Goal: Task Accomplishment & Management: Use online tool/utility

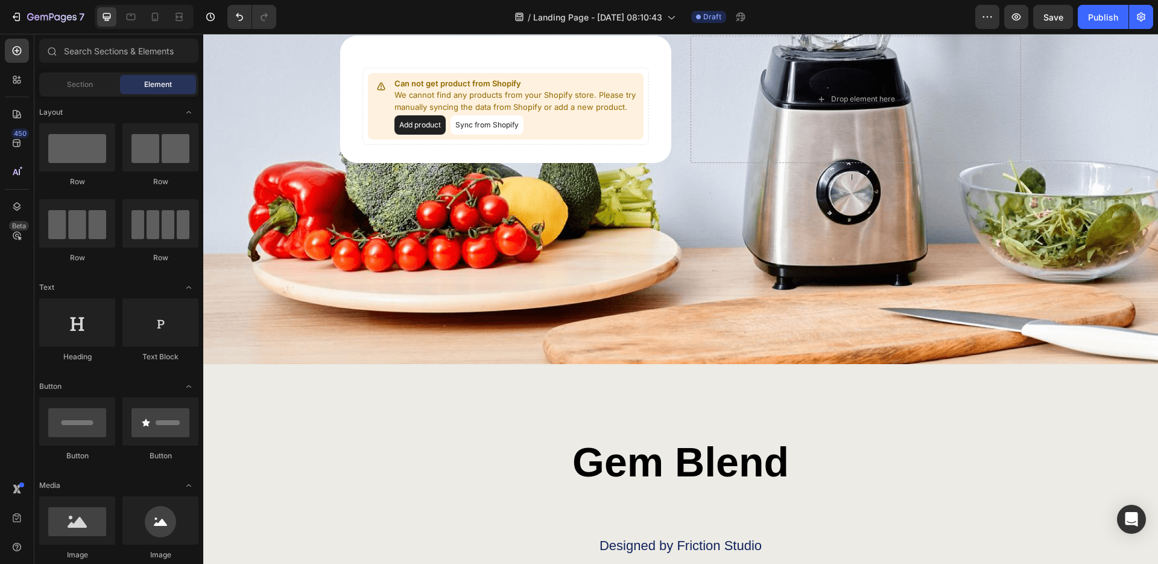
scroll to position [3857, 0]
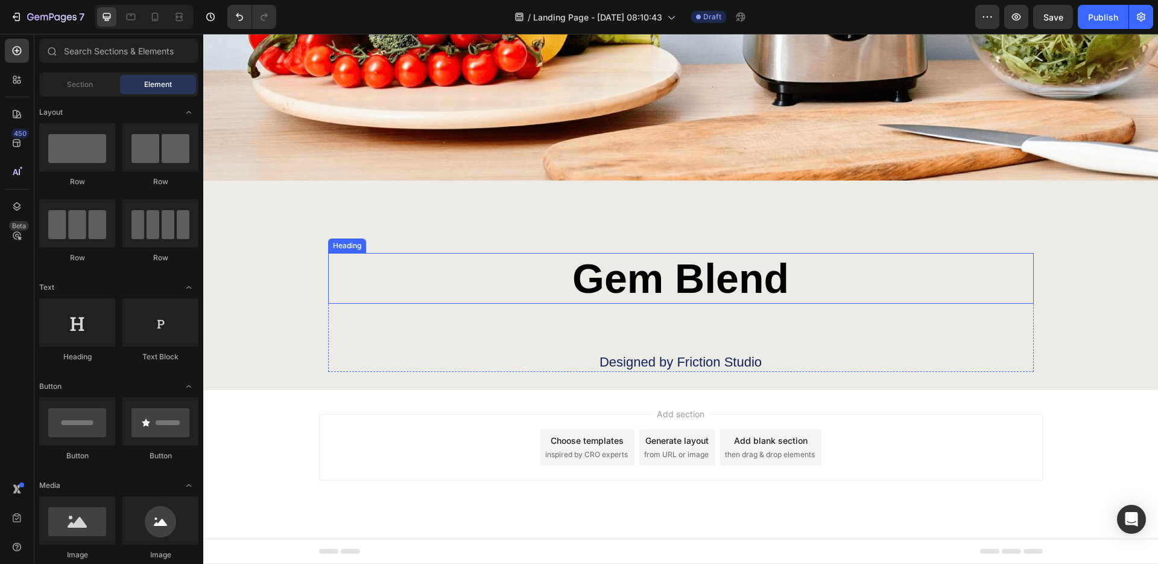
click at [966, 279] on h2 "Gem Blend" at bounding box center [681, 278] width 706 height 51
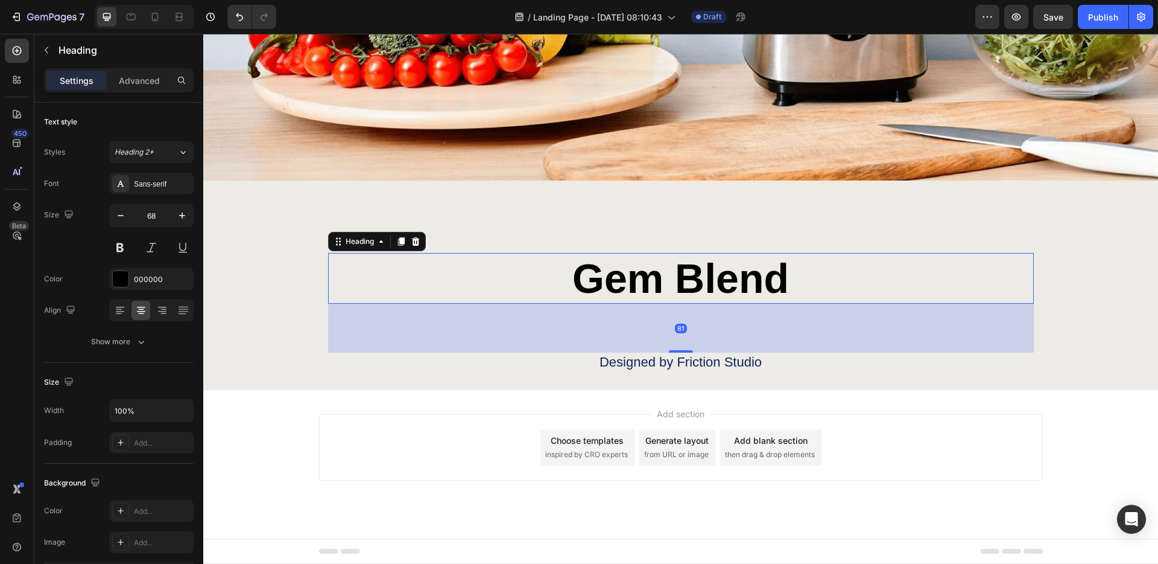
click at [952, 230] on div "Gem Blend Heading 81 Designed by Friction Studio Text Block Row Section 9" at bounding box center [680, 284] width 955 height 209
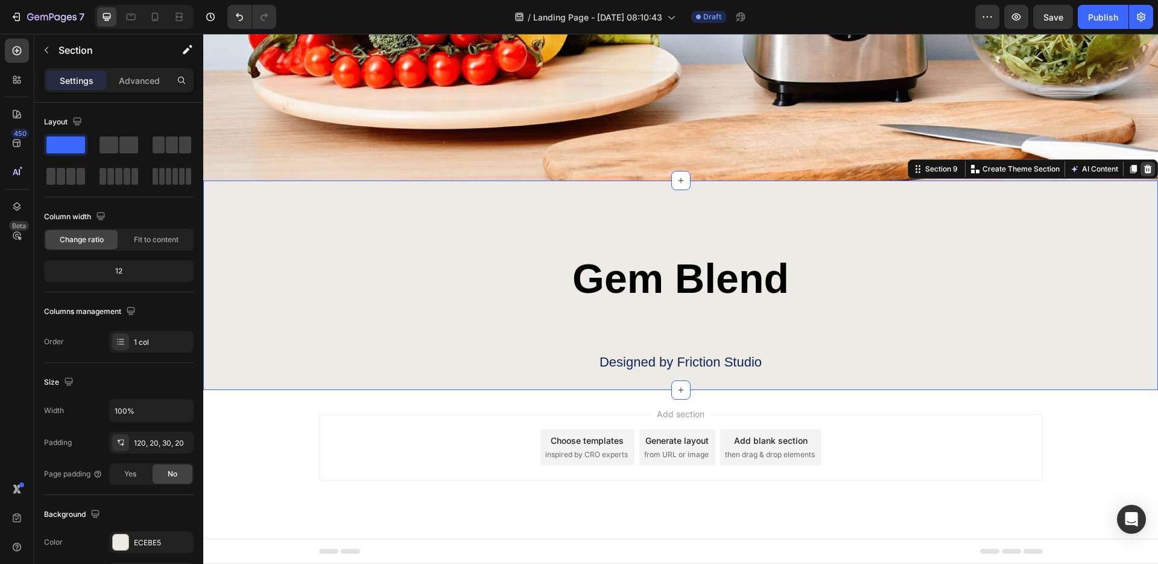
click at [1149, 171] on icon at bounding box center [1149, 169] width 8 height 8
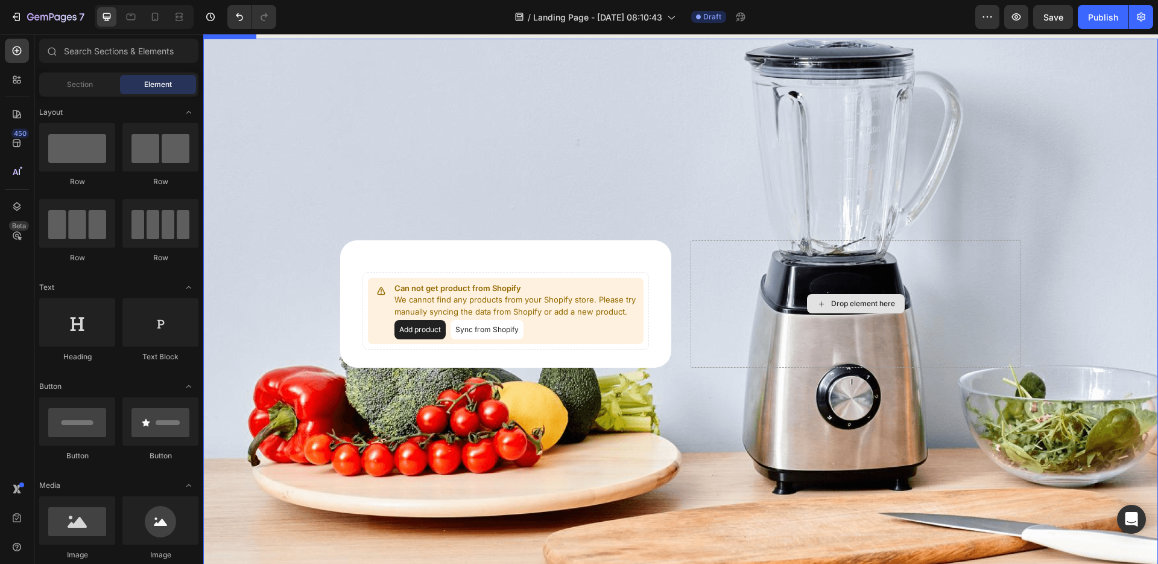
scroll to position [3382, 0]
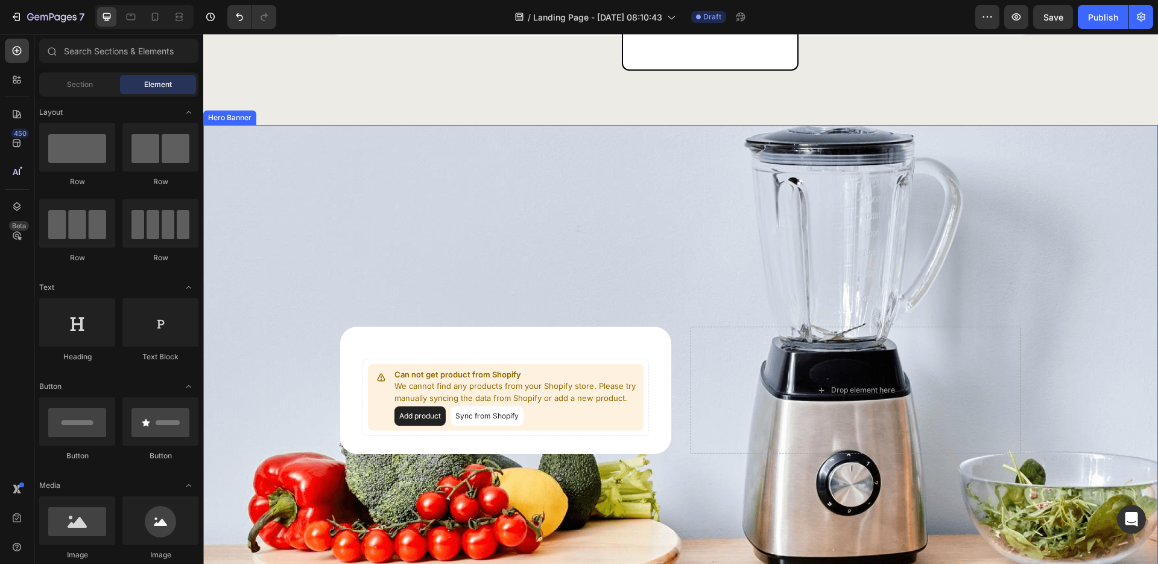
click at [1133, 170] on div "Background Image" at bounding box center [680, 390] width 955 height 530
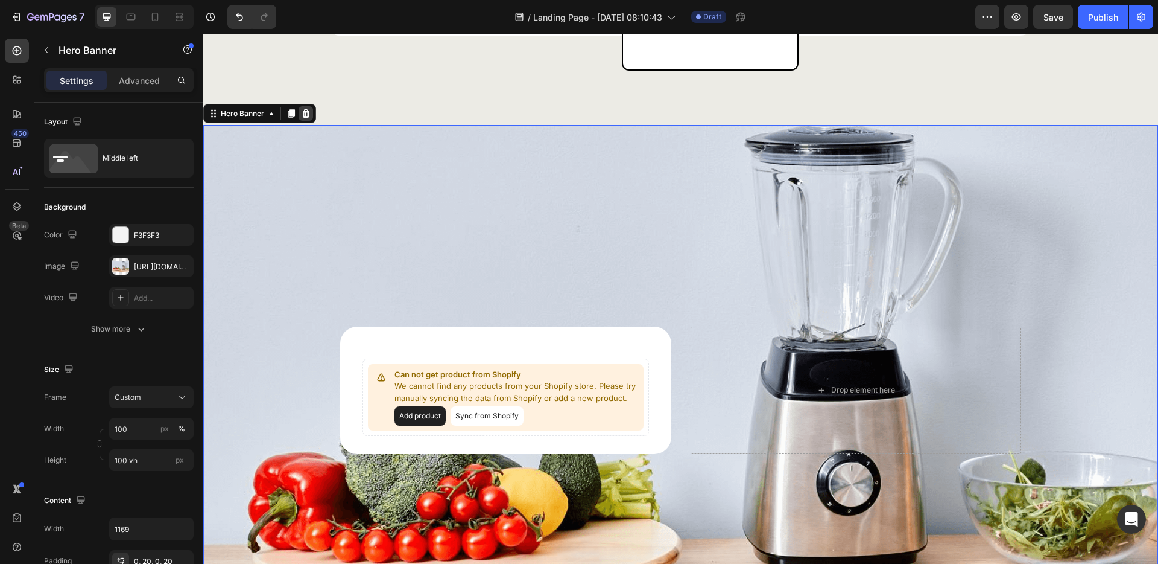
click at [304, 115] on icon at bounding box center [306, 114] width 10 height 10
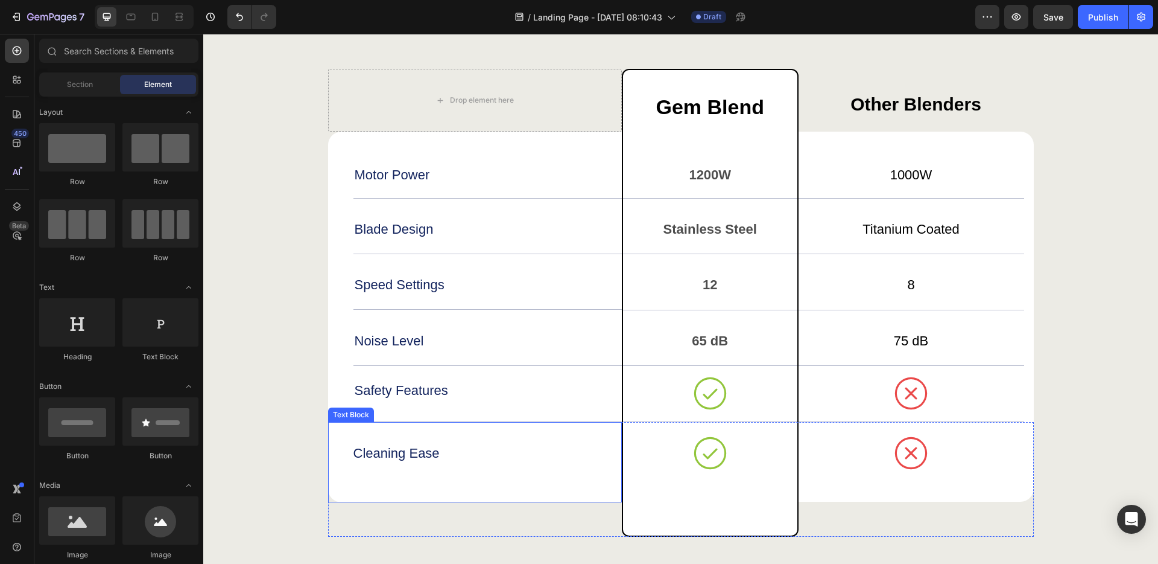
scroll to position [2783, 0]
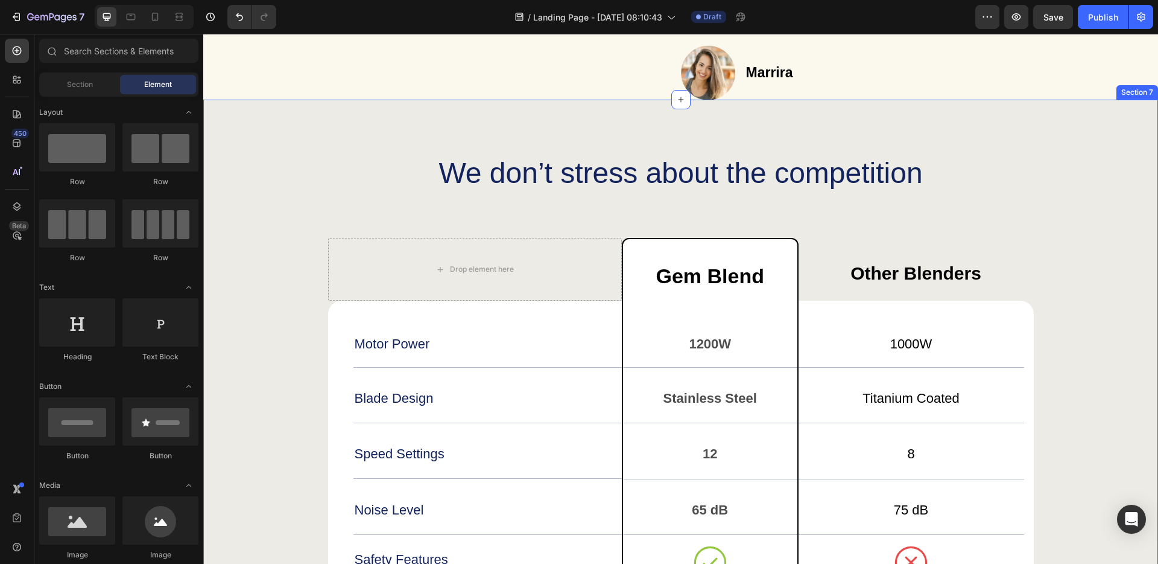
click at [1017, 412] on div "We don’t stress about the competition Heading Drop element here Gem Blend Text …" at bounding box center [680, 430] width 955 height 661
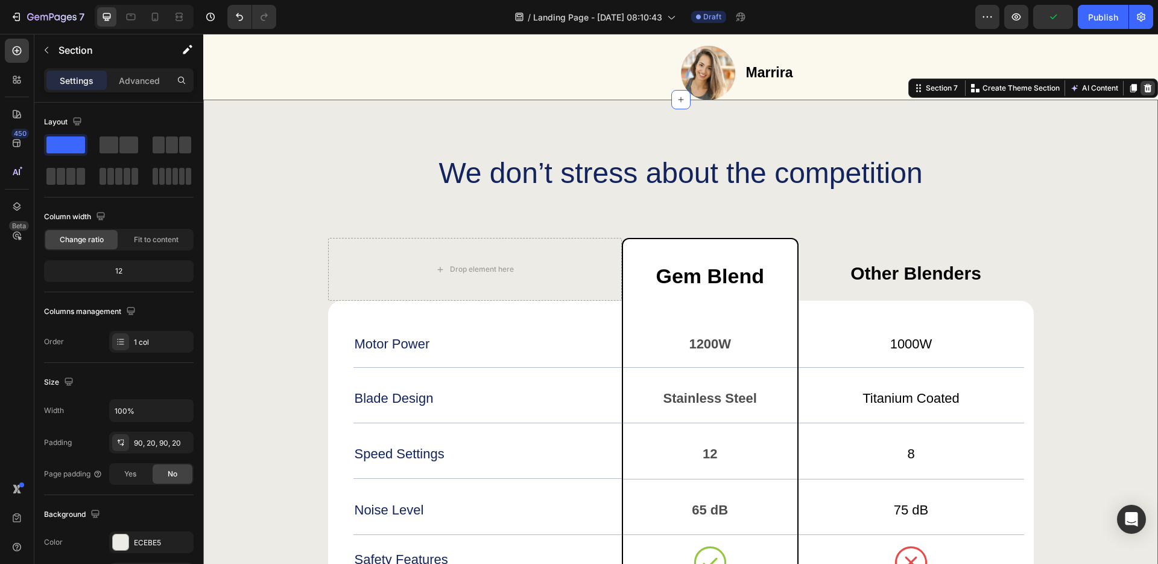
click at [1151, 92] on icon at bounding box center [1149, 88] width 8 height 8
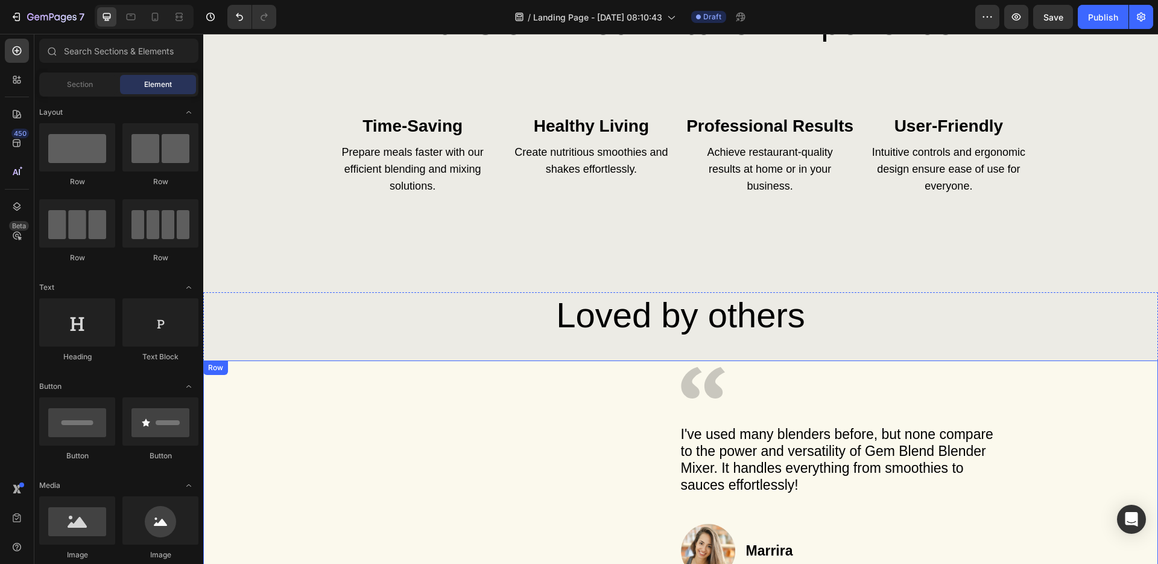
scroll to position [2530, 0]
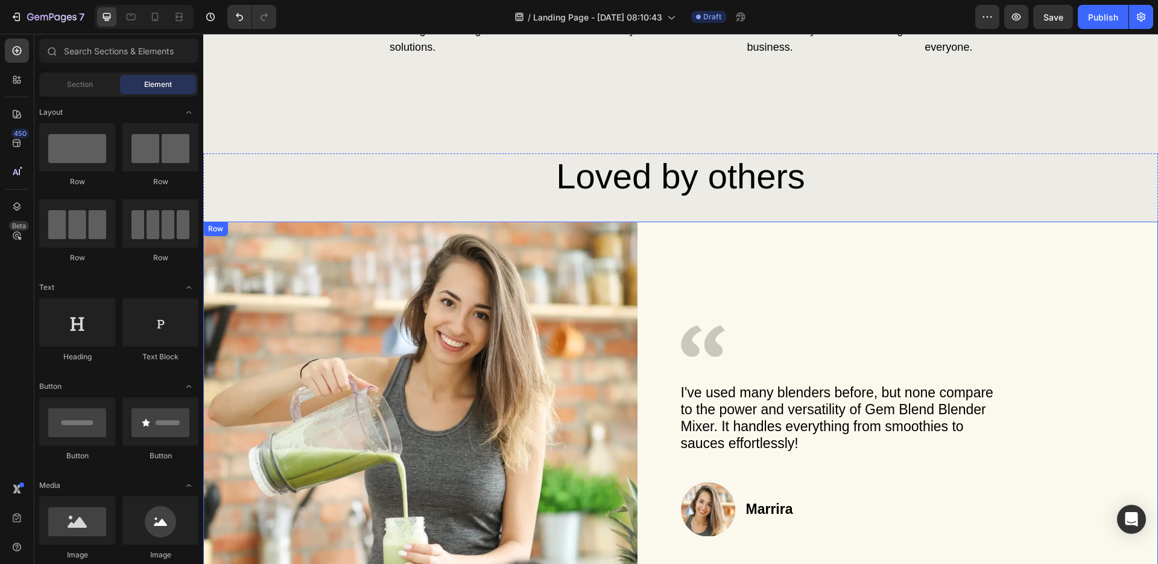
click at [1005, 300] on div "Icon I've used many blenders before, but none compare to the power and versatil…" at bounding box center [920, 427] width 478 height 412
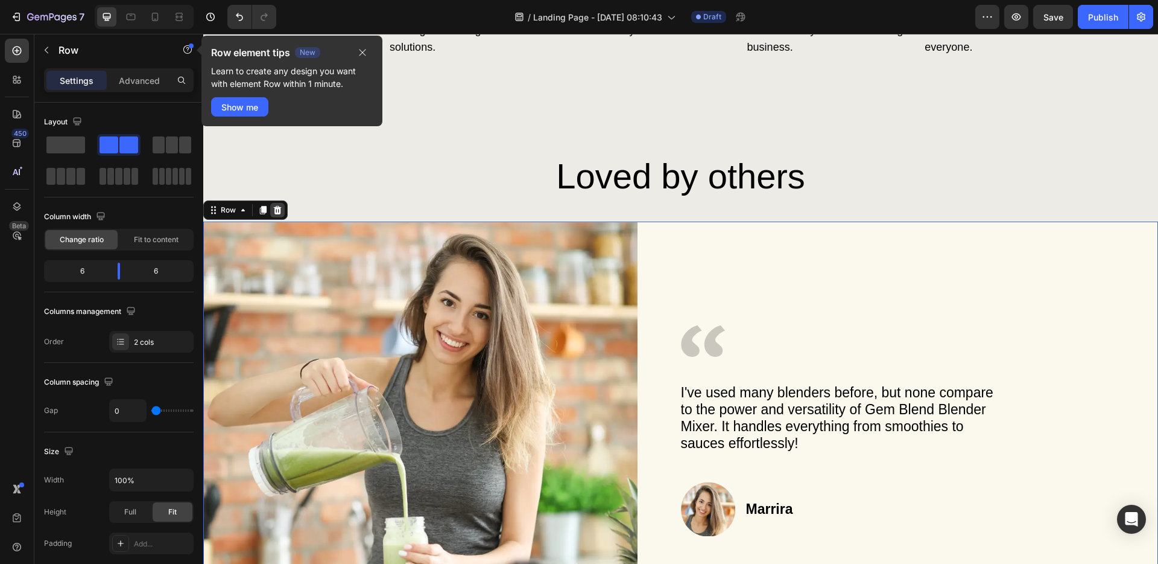
click at [275, 213] on icon at bounding box center [278, 210] width 8 height 8
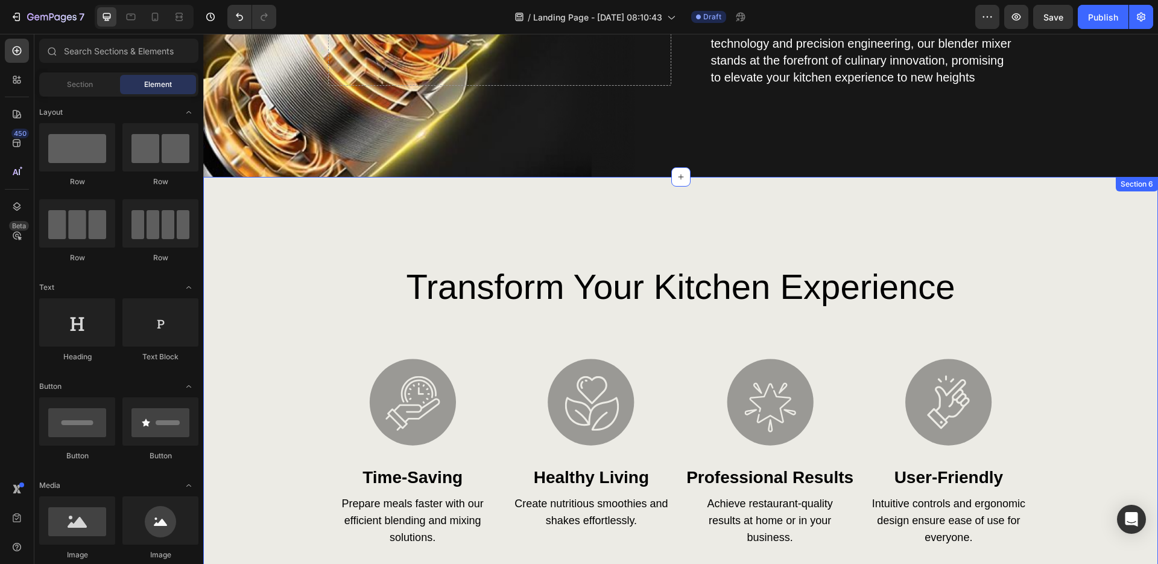
scroll to position [2036, 0]
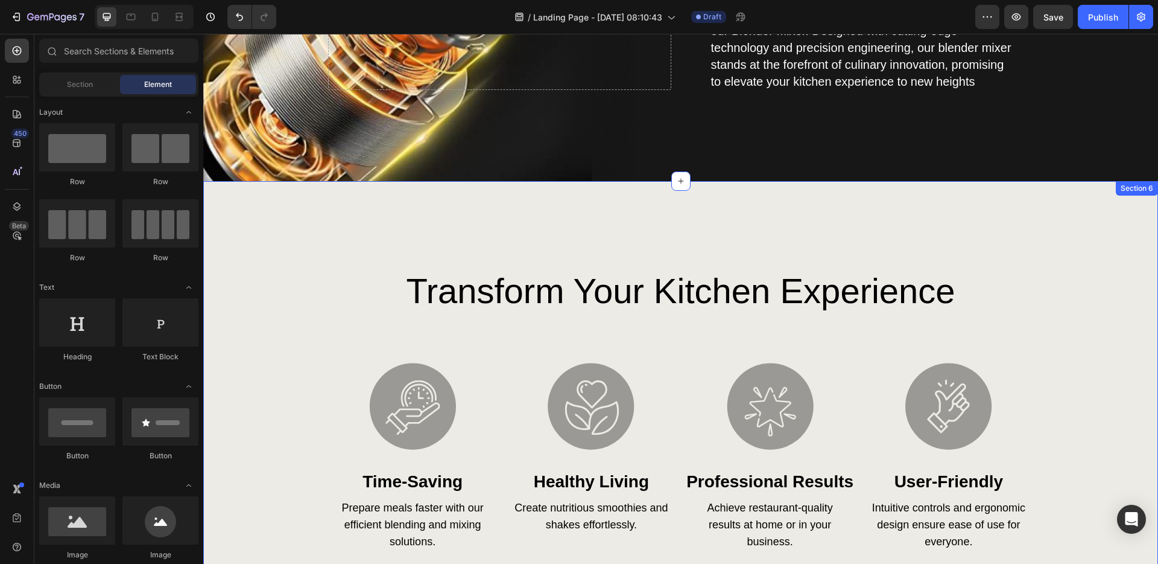
click at [1055, 207] on div "transform your kitchen experience Heading Image time-saving Heading Prepare mea…" at bounding box center [680, 448] width 955 height 535
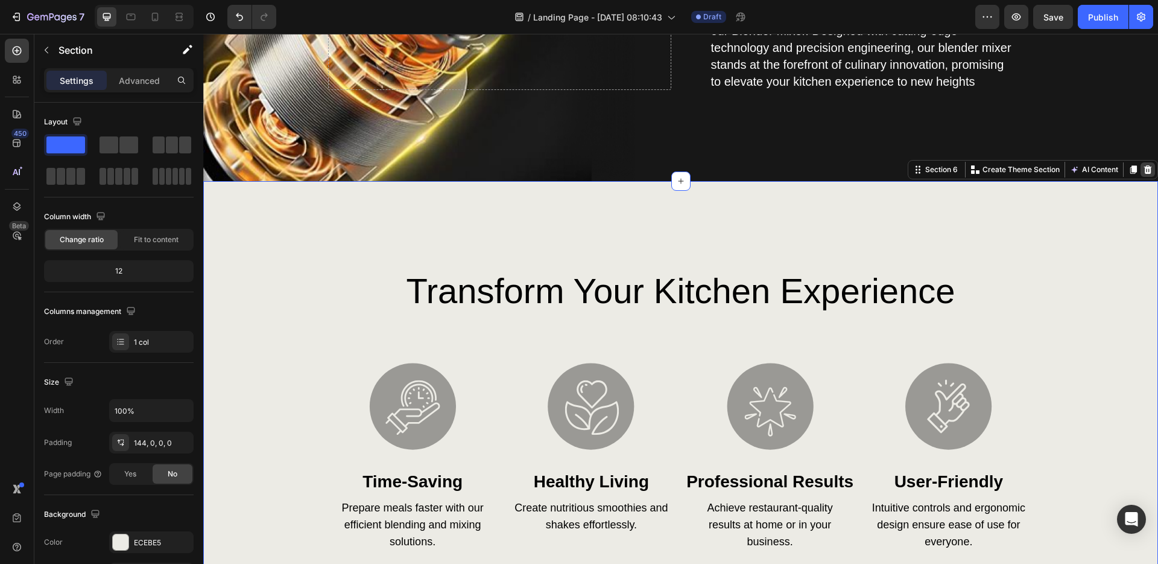
click at [1145, 172] on icon at bounding box center [1148, 170] width 10 height 10
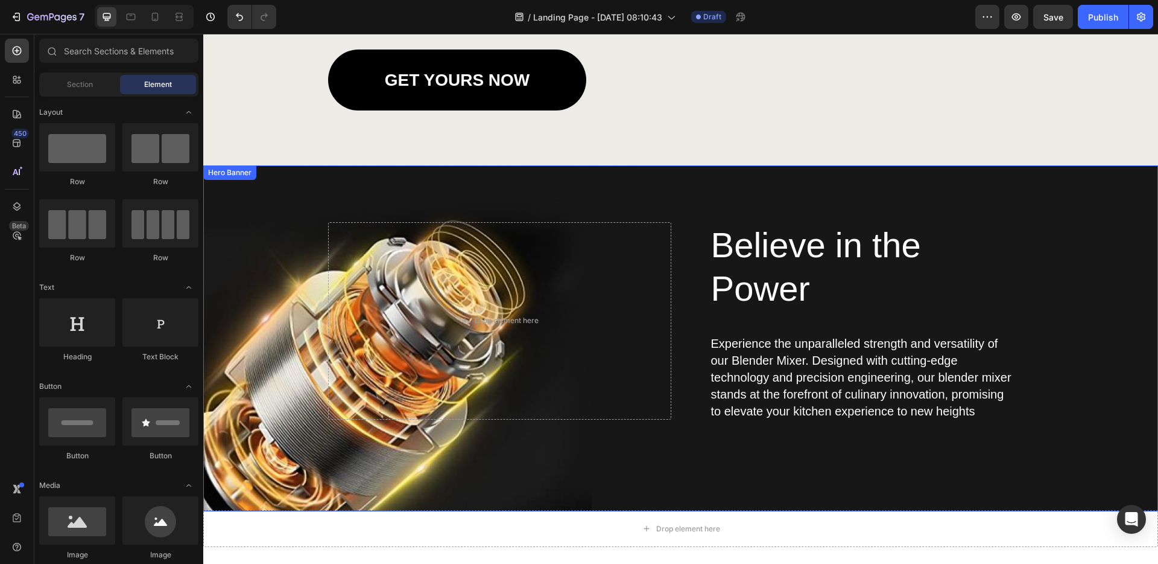
scroll to position [1699, 0]
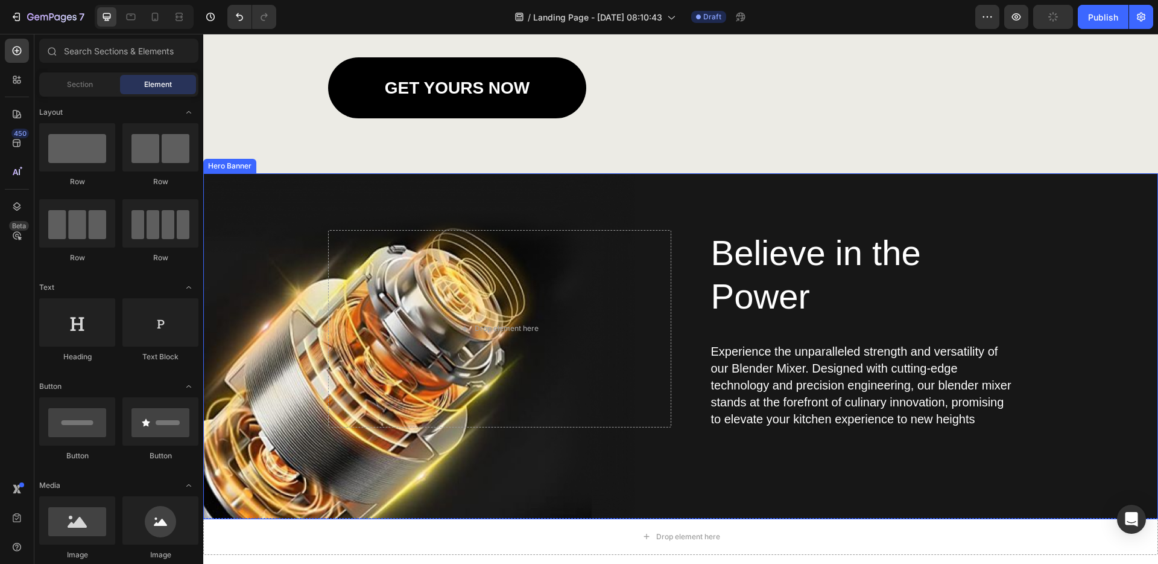
click at [1019, 347] on div "Believe in the Power Heading Experience the unparalleled strength and versatili…" at bounding box center [681, 346] width 706 height 346
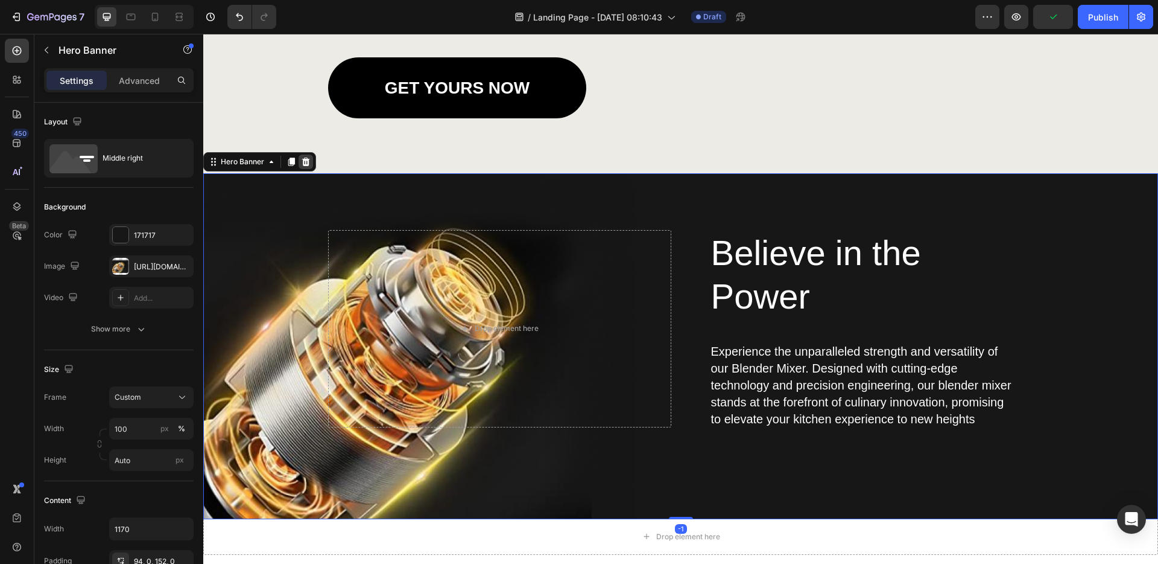
click at [303, 166] on icon at bounding box center [306, 161] width 8 height 8
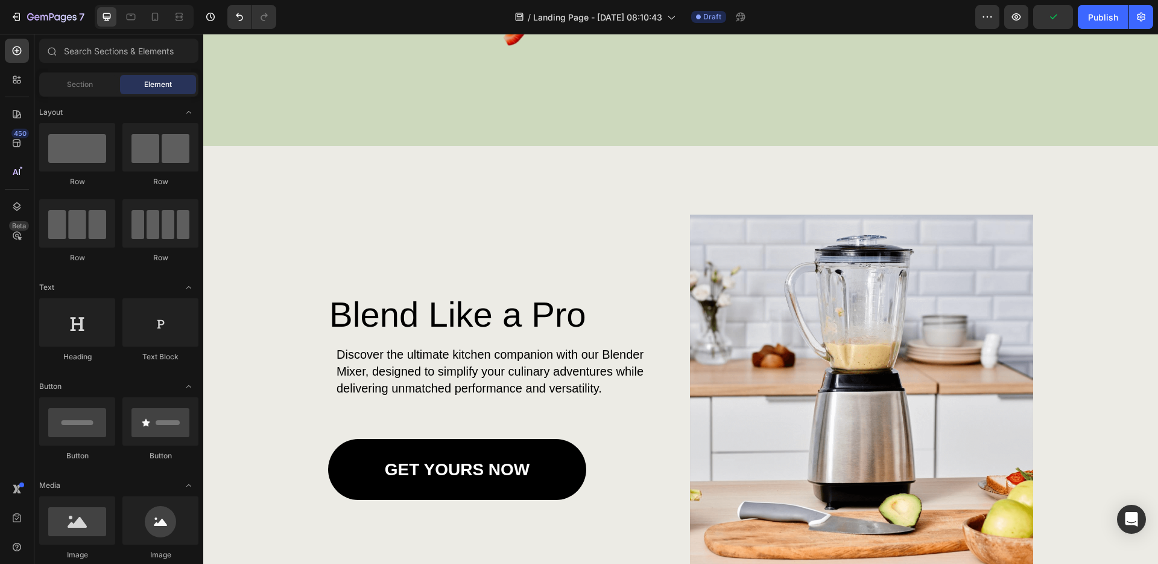
scroll to position [1275, 0]
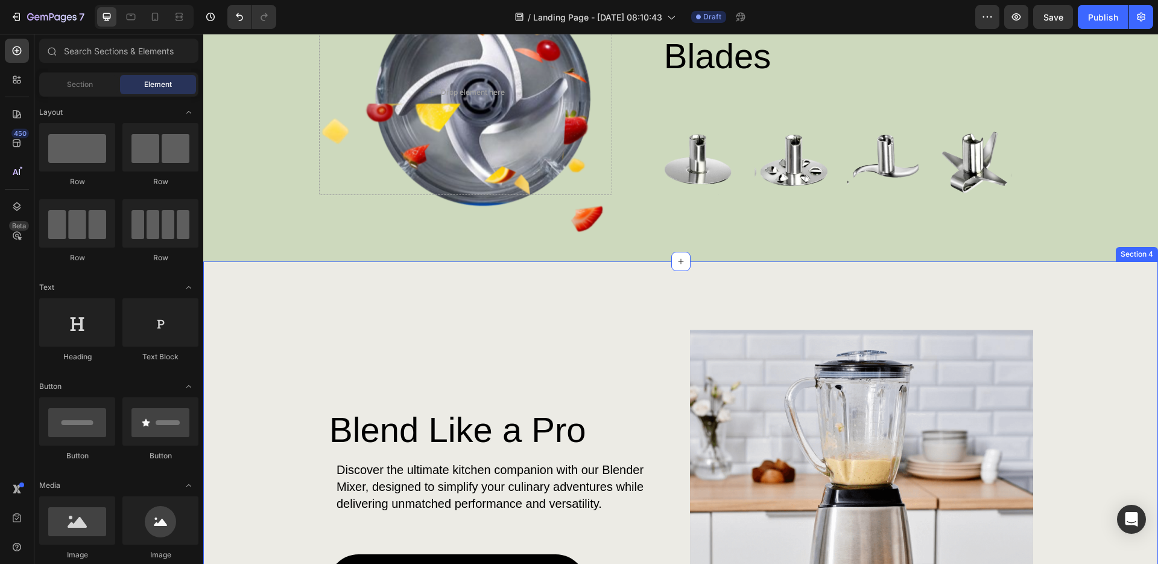
click at [456, 326] on div "Blend Like a Pro Heading Discover the ultimate kitchen companion with our Blend…" at bounding box center [680, 501] width 955 height 481
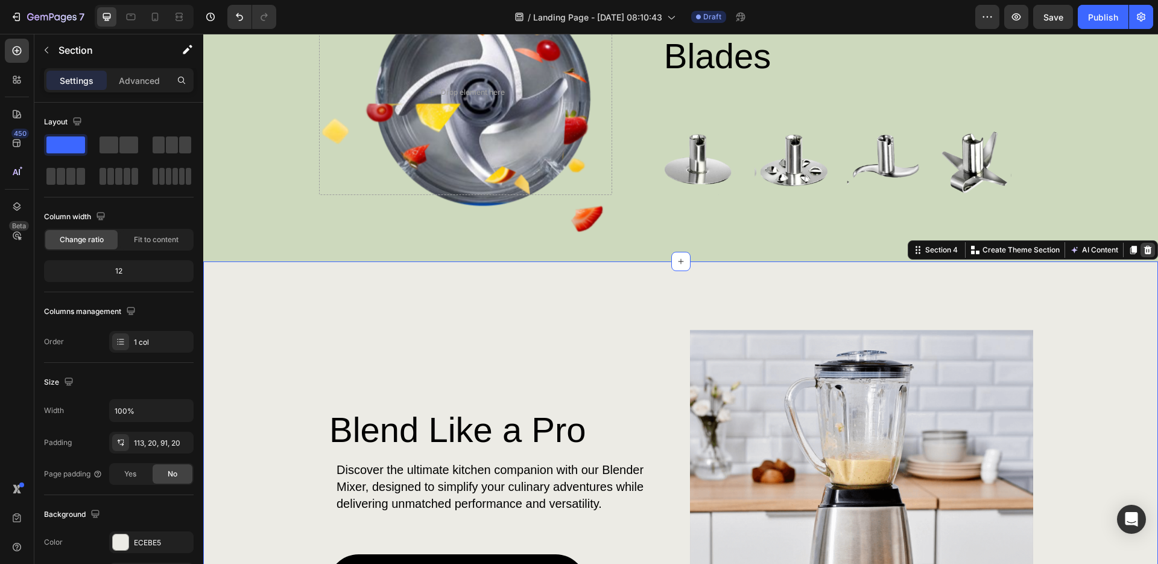
click at [1149, 252] on icon at bounding box center [1149, 250] width 8 height 8
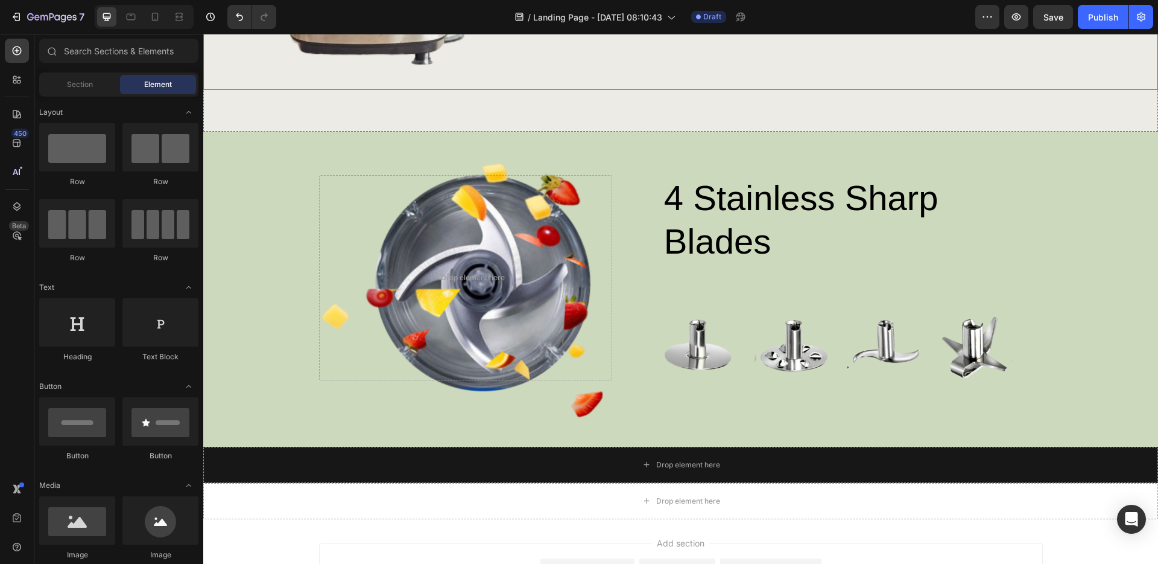
scroll to position [1138, 0]
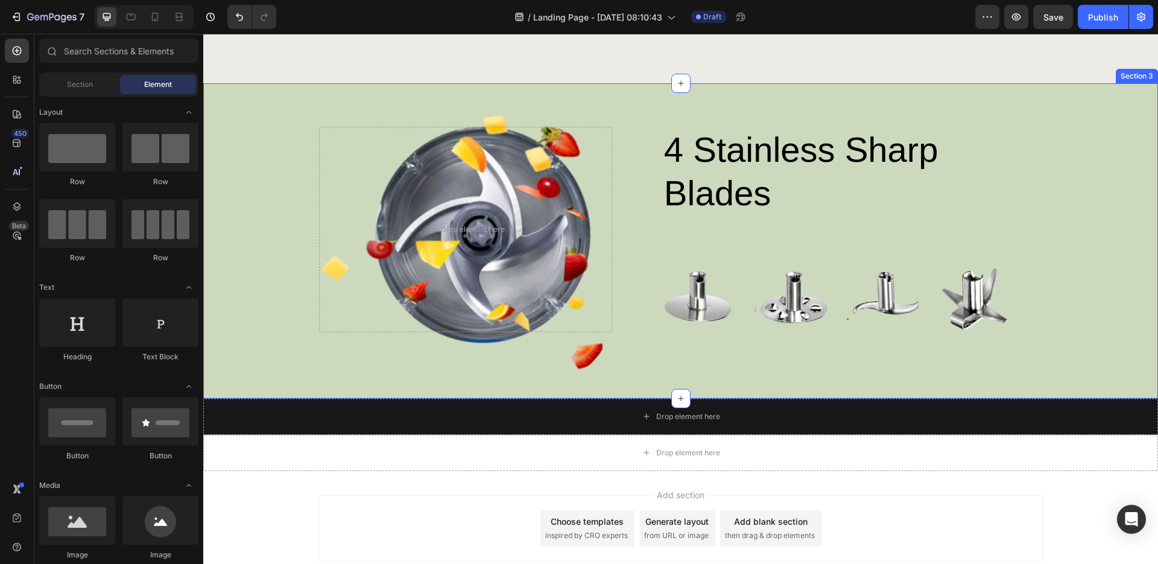
click at [1049, 156] on div "4 stainless sharp blades Heading Image Image Image Image Row Row Drop element h…" at bounding box center [680, 240] width 931 height 267
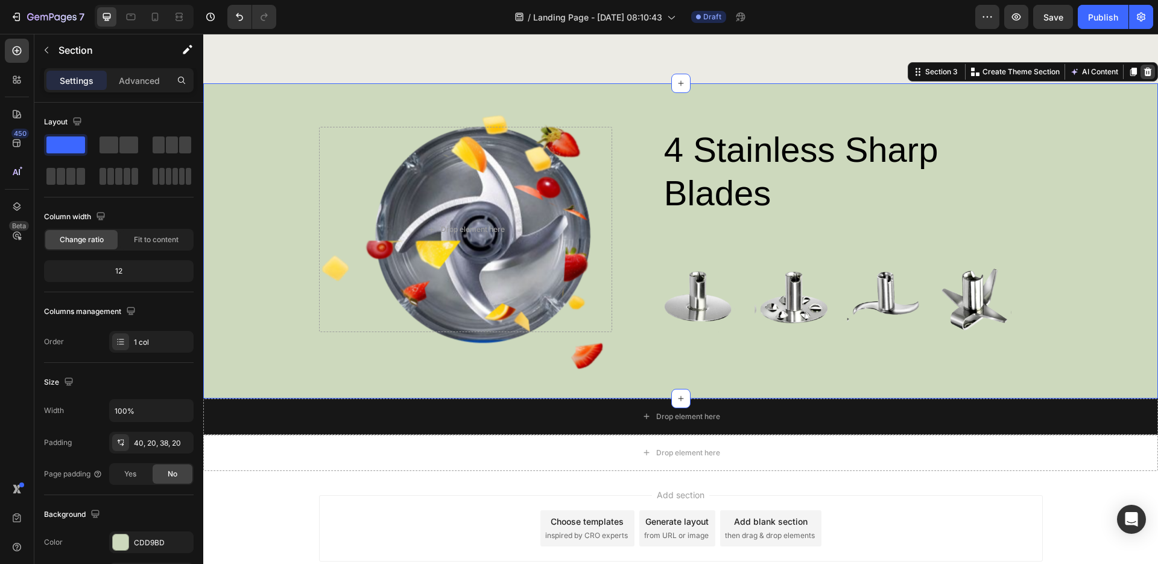
click at [1149, 71] on icon at bounding box center [1149, 72] width 8 height 8
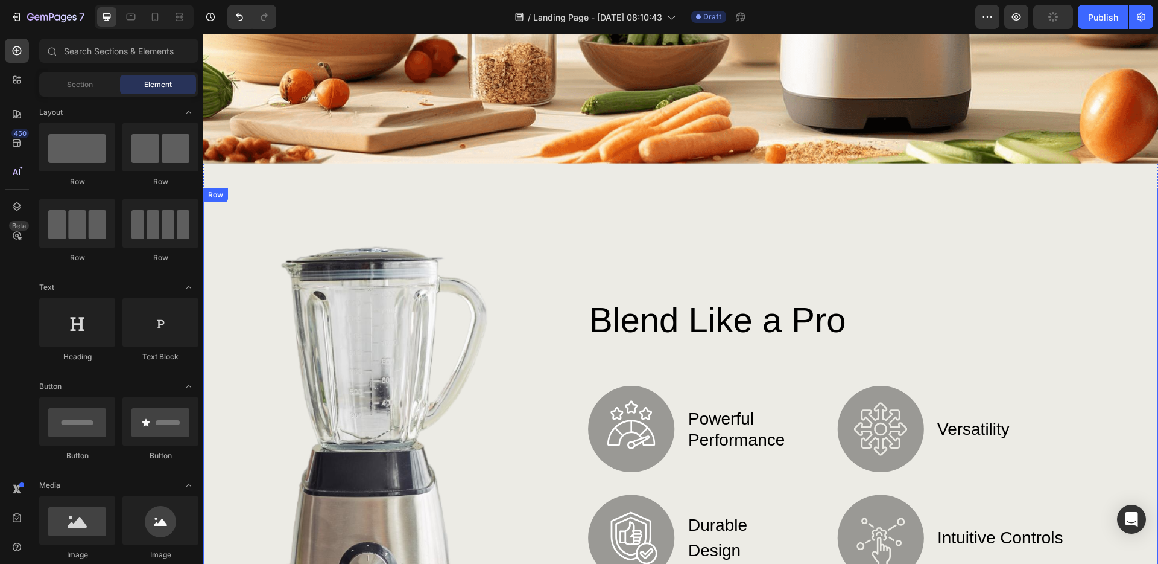
scroll to position [482, 0]
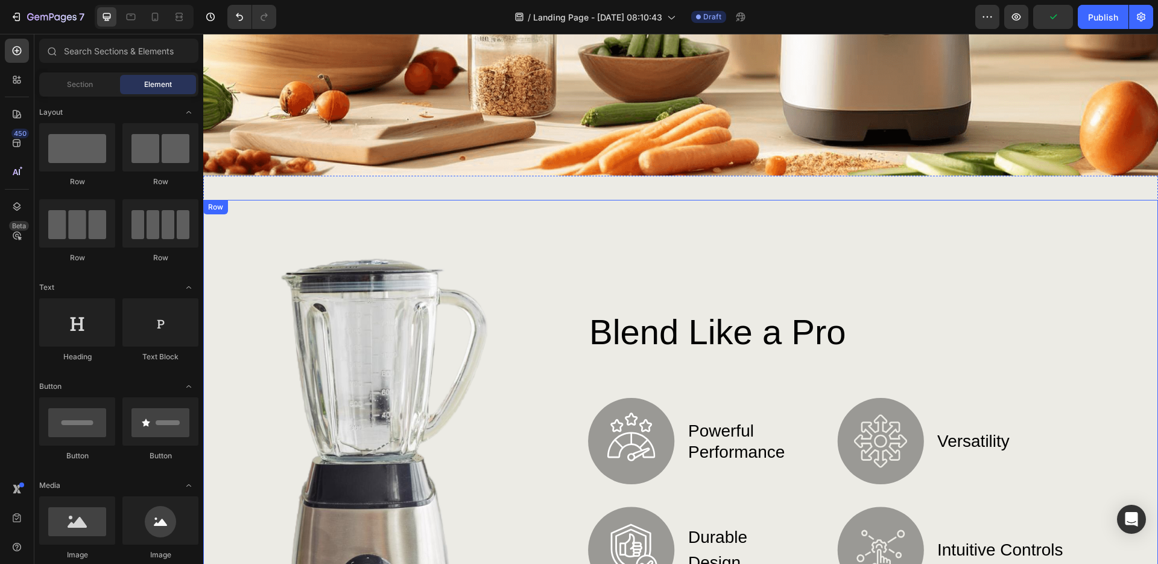
click at [1062, 226] on div "Blend Like a Pro Heading Image powerful performance Text Block Row Image durabl…" at bounding box center [832, 449] width 629 height 498
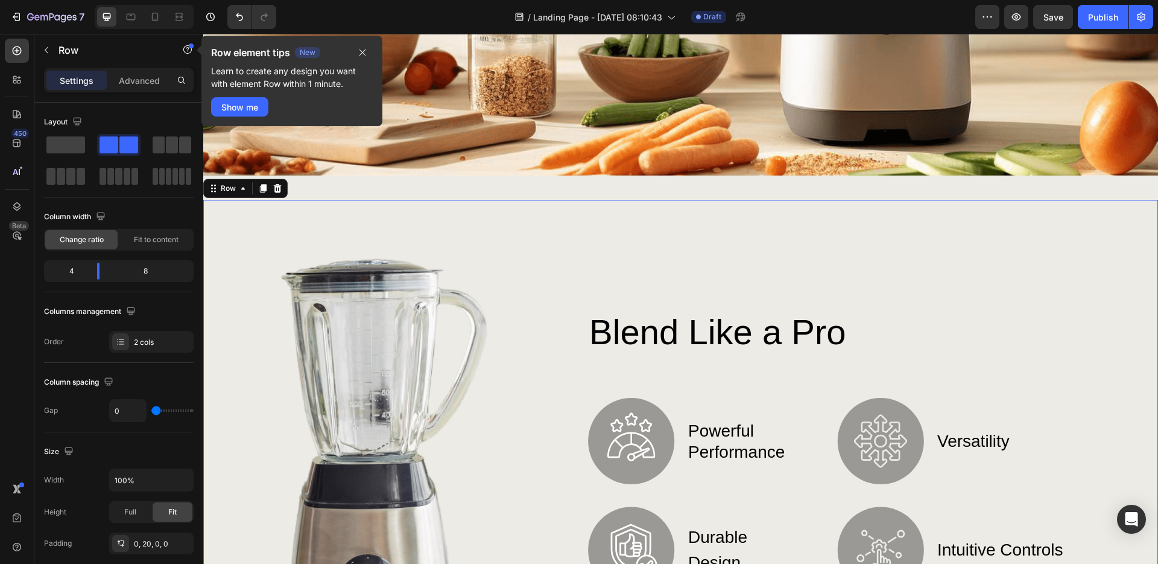
click at [281, 186] on icon at bounding box center [278, 188] width 10 height 10
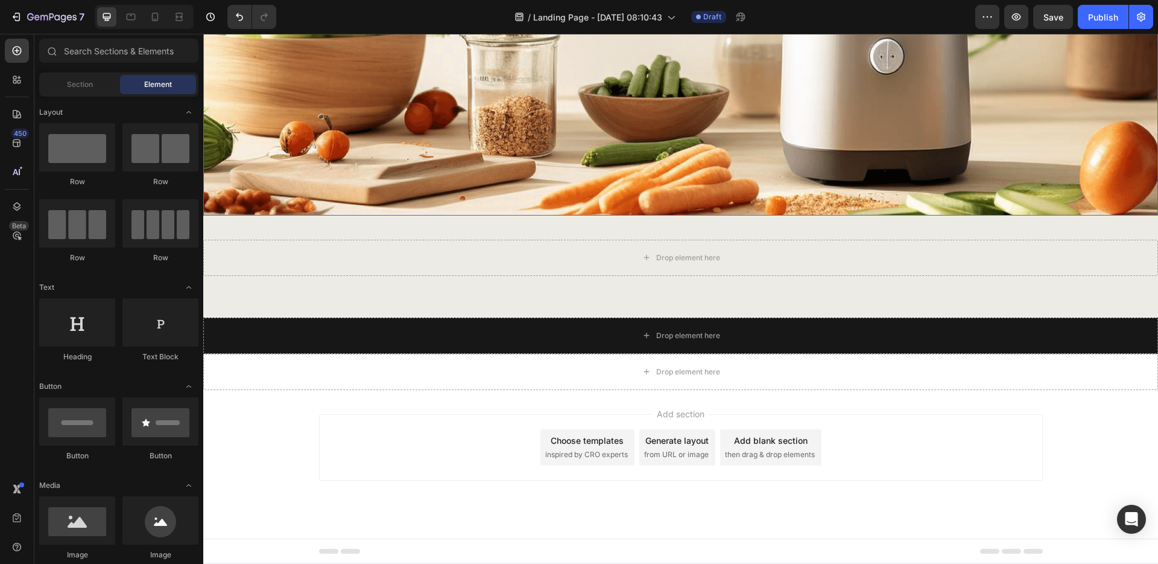
scroll to position [442, 0]
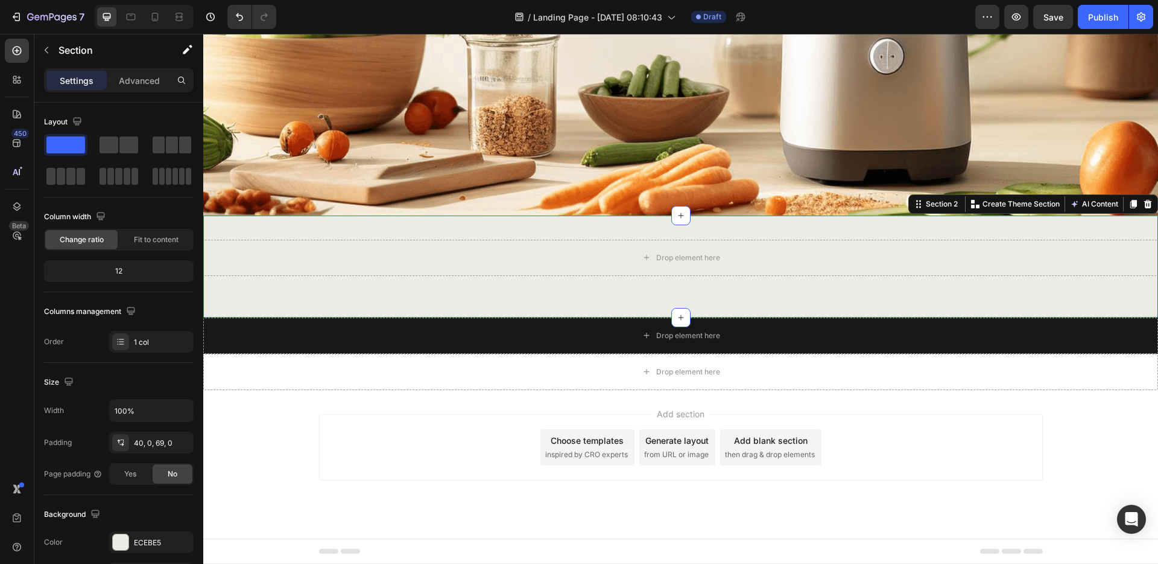
click at [530, 225] on div "Drop element here Section 2 You can create reusable sections Create Theme Secti…" at bounding box center [680, 266] width 955 height 102
click at [1146, 209] on div at bounding box center [1148, 204] width 14 height 14
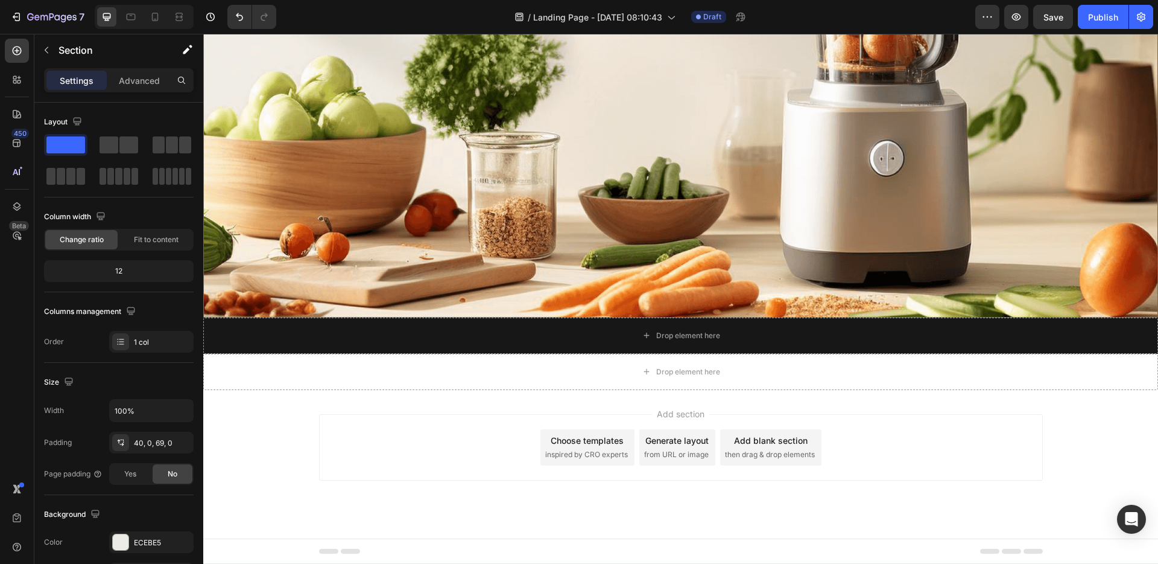
scroll to position [340, 0]
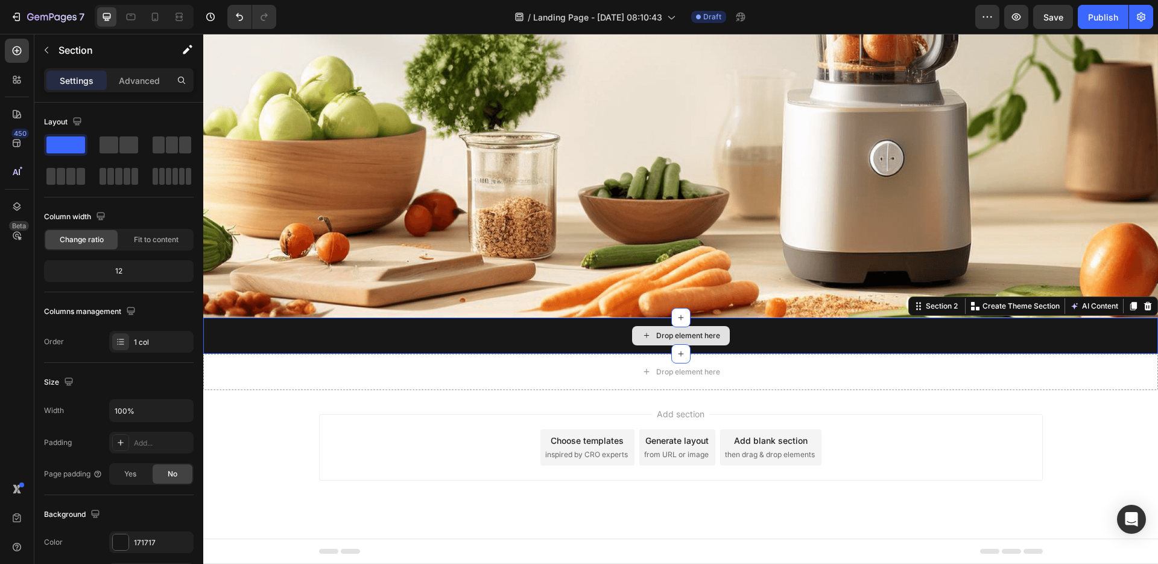
click at [1018, 342] on div "Drop element here" at bounding box center [680, 335] width 955 height 36
click at [1151, 306] on icon at bounding box center [1149, 306] width 8 height 8
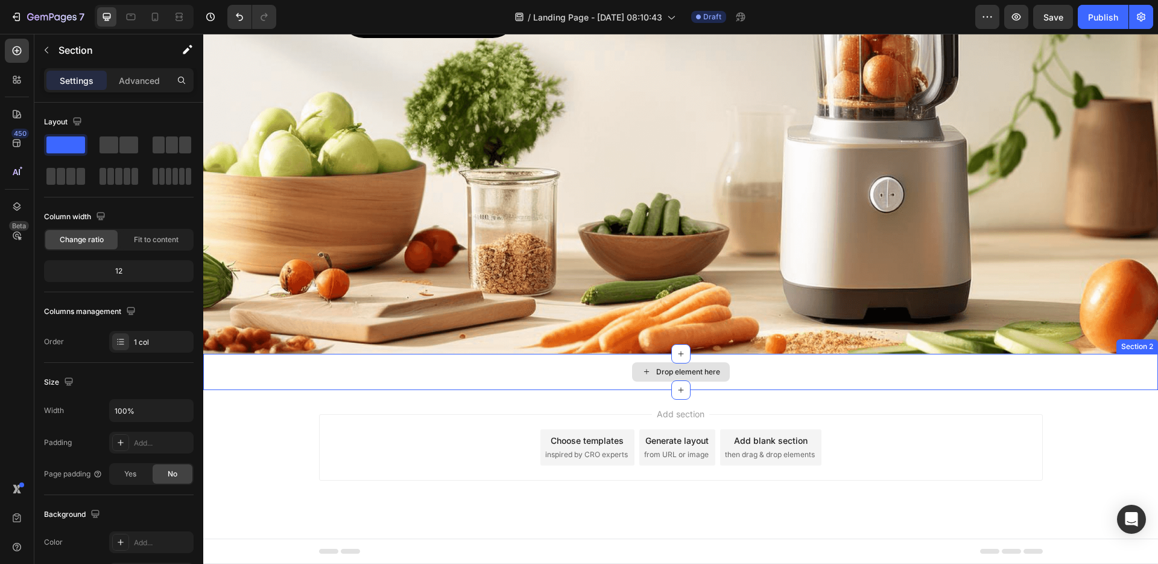
click at [1039, 383] on div "Drop element here" at bounding box center [680, 372] width 955 height 36
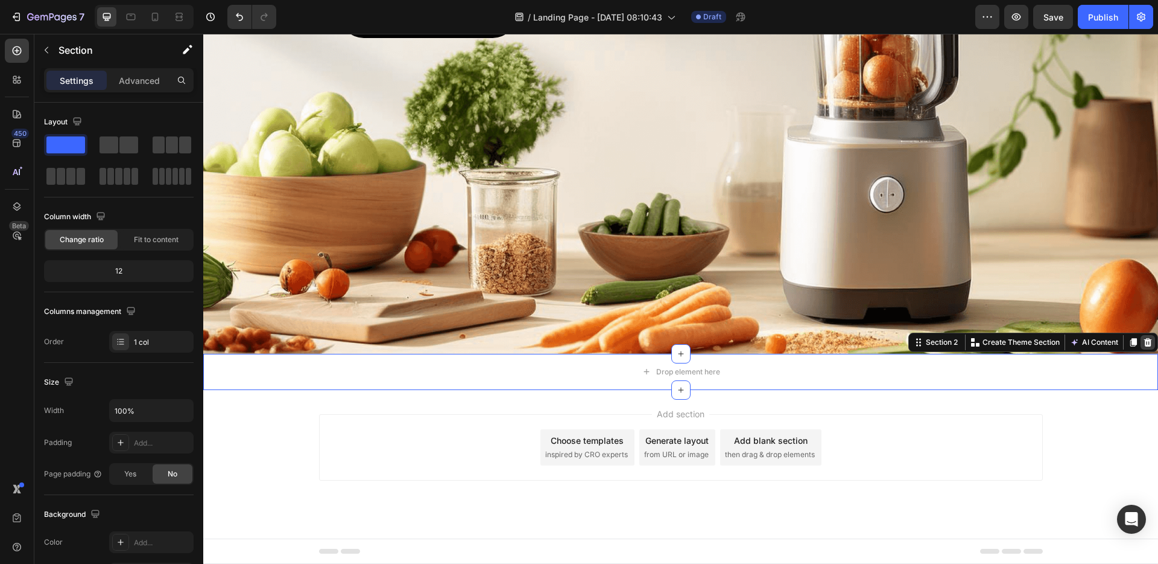
click at [1145, 344] on icon at bounding box center [1148, 342] width 10 height 10
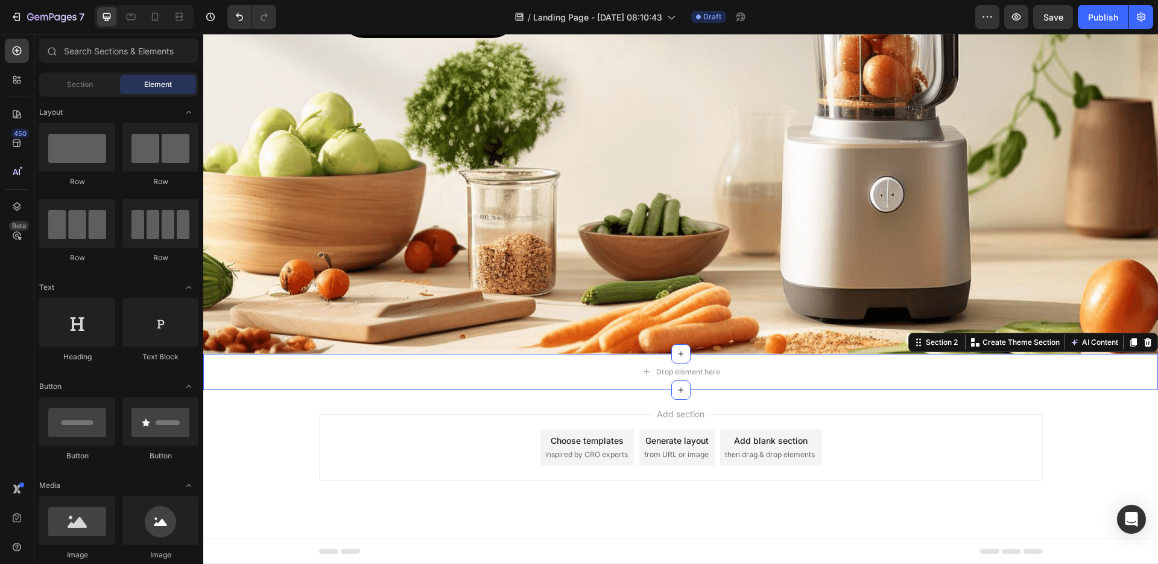
scroll to position [268, 0]
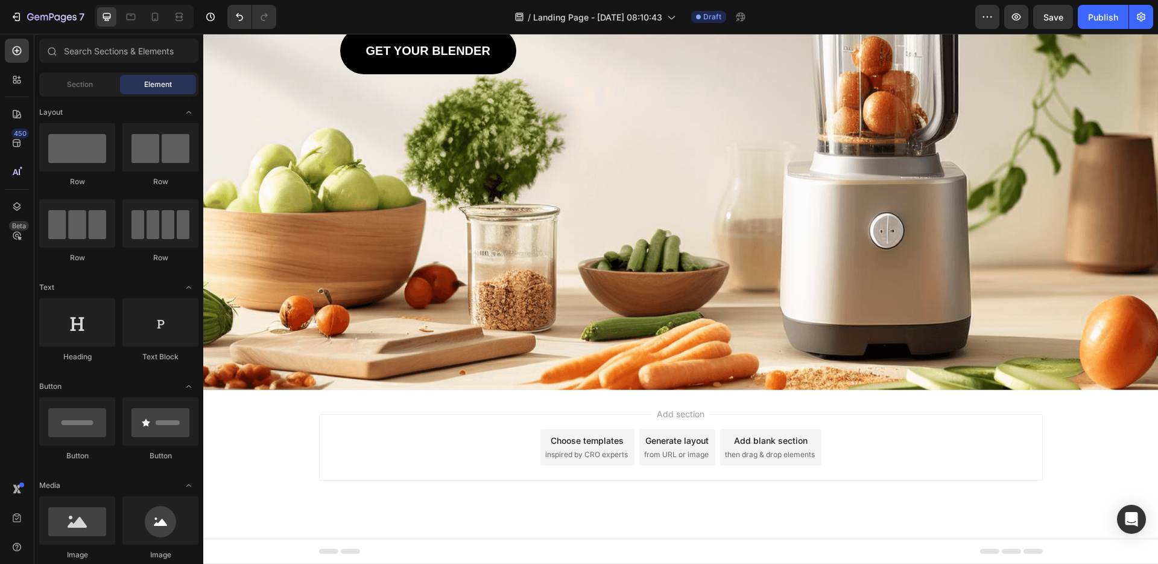
click at [1049, 440] on div "Add section Choose templates inspired by CRO experts Generate layout from URL o…" at bounding box center [680, 464] width 955 height 148
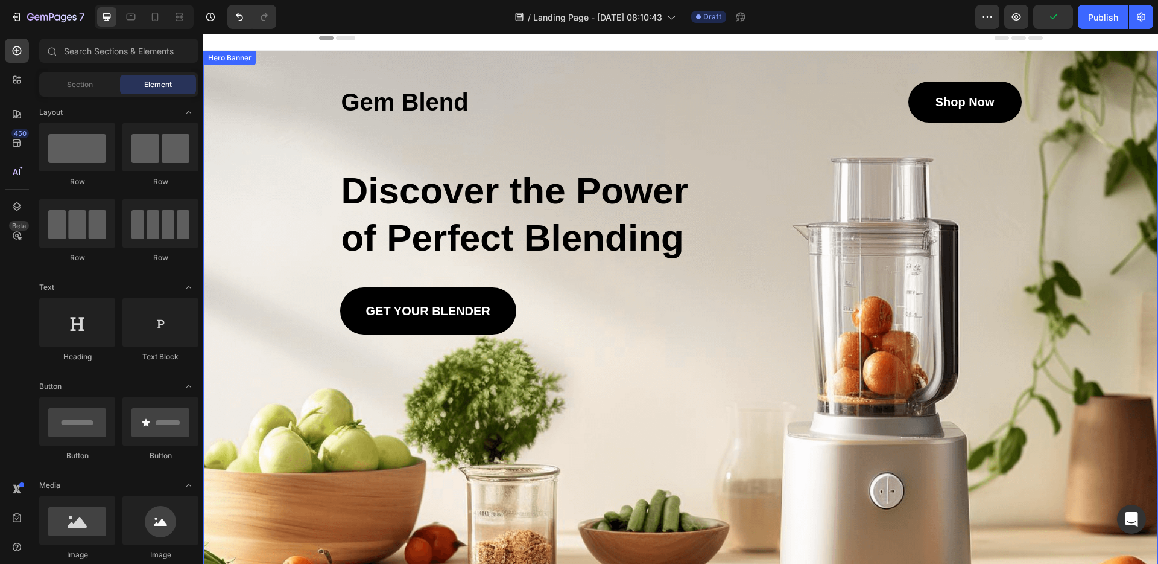
scroll to position [7, 0]
click at [431, 109] on h1 "Gem Blend" at bounding box center [509, 102] width 338 height 39
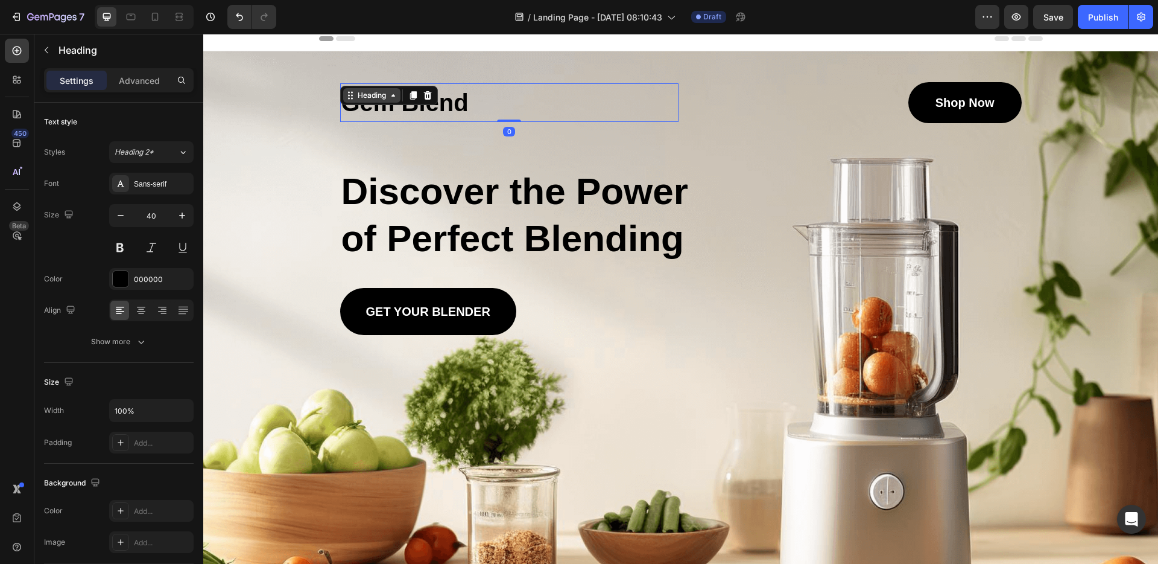
click at [378, 97] on div "Heading" at bounding box center [371, 95] width 33 height 11
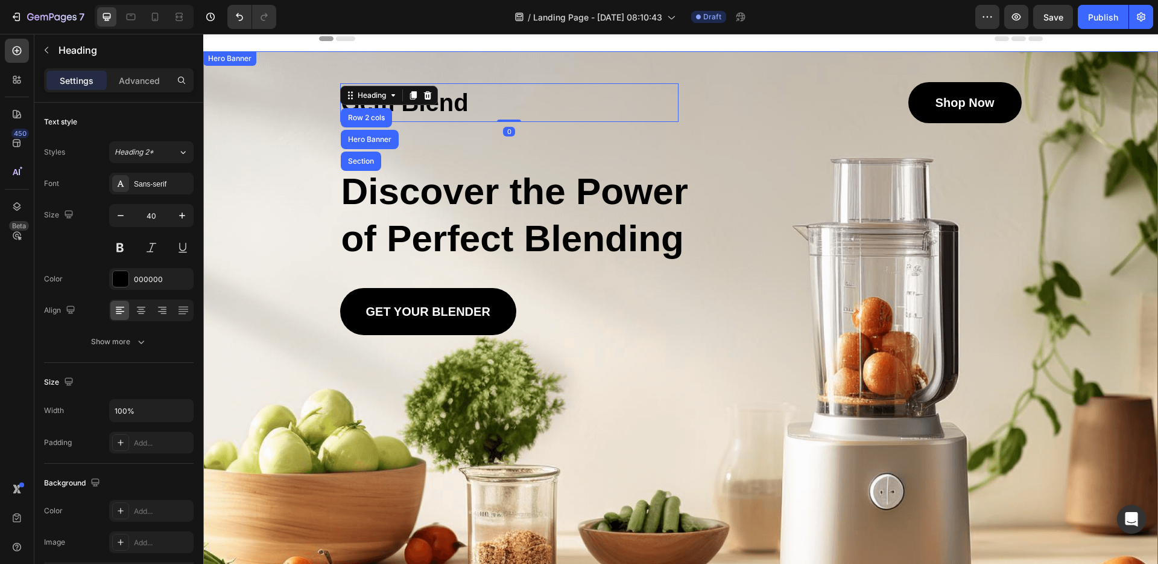
click at [433, 139] on div "Gem Blend Heading Row 2 cols Hero Banner Section 0 Shop Now Button Row Discover…" at bounding box center [681, 208] width 682 height 253
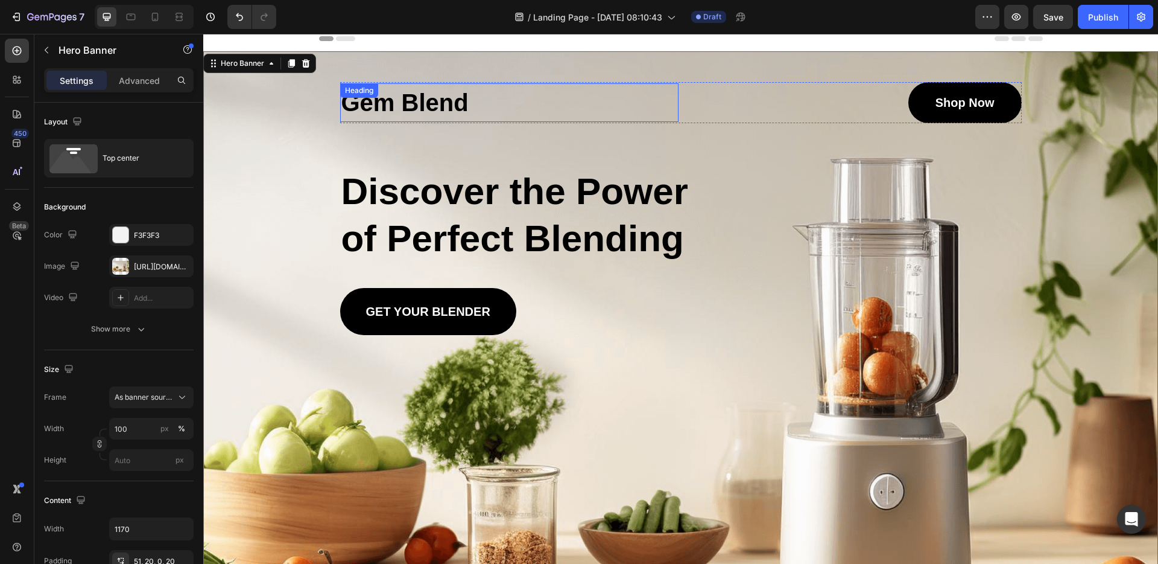
click at [451, 103] on h1 "Gem Blend" at bounding box center [509, 102] width 338 height 39
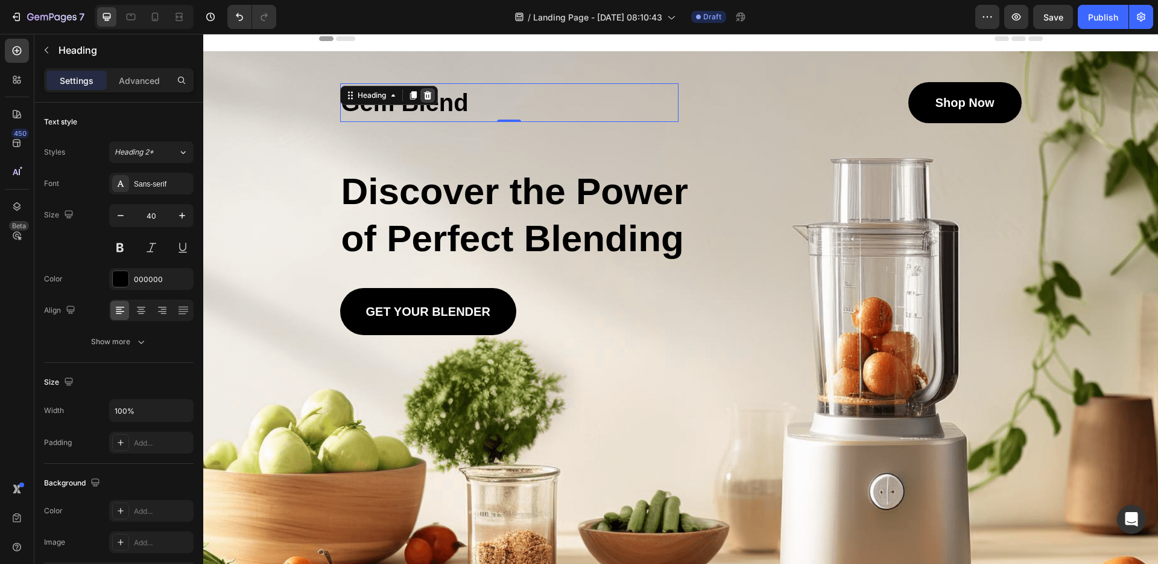
click at [433, 99] on div at bounding box center [428, 95] width 14 height 14
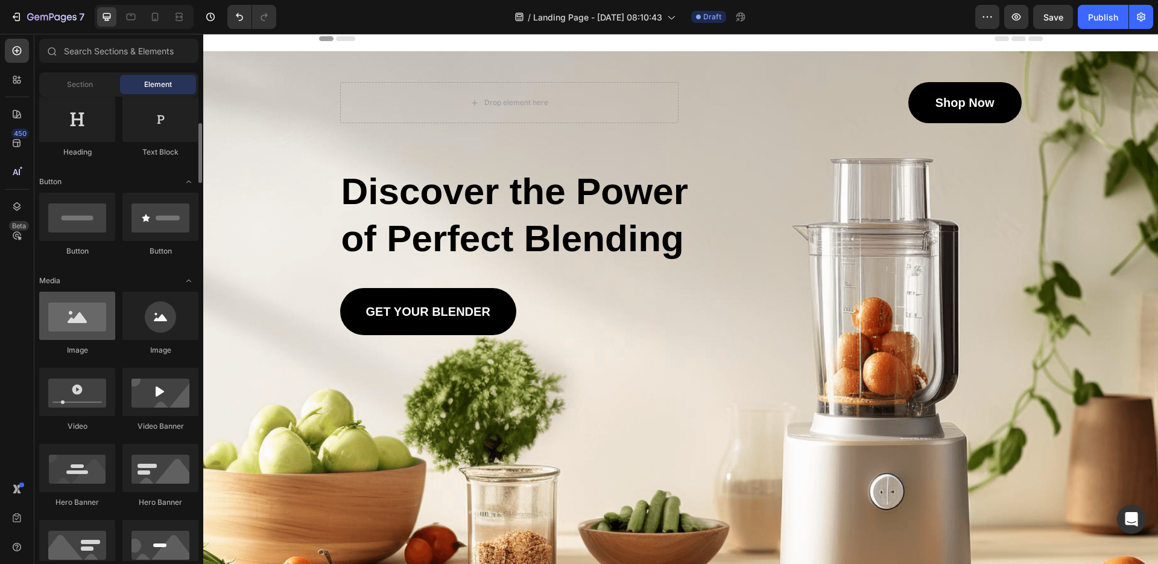
scroll to position [206, 0]
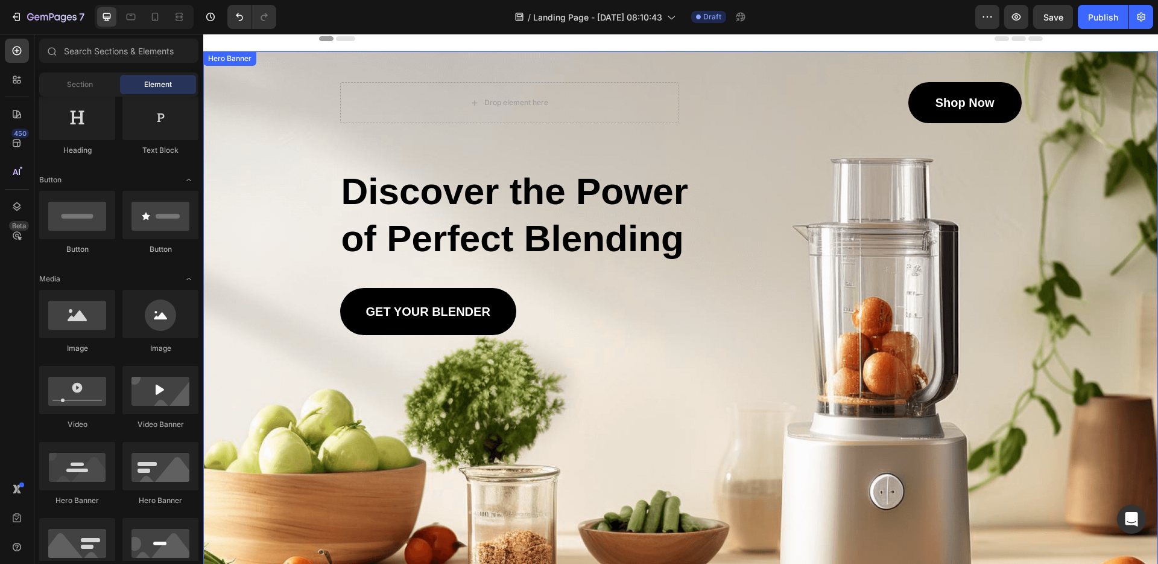
click at [717, 157] on div "Drop element here Shop Now Button Row Discover the Power of Perfect Blending He…" at bounding box center [681, 208] width 682 height 253
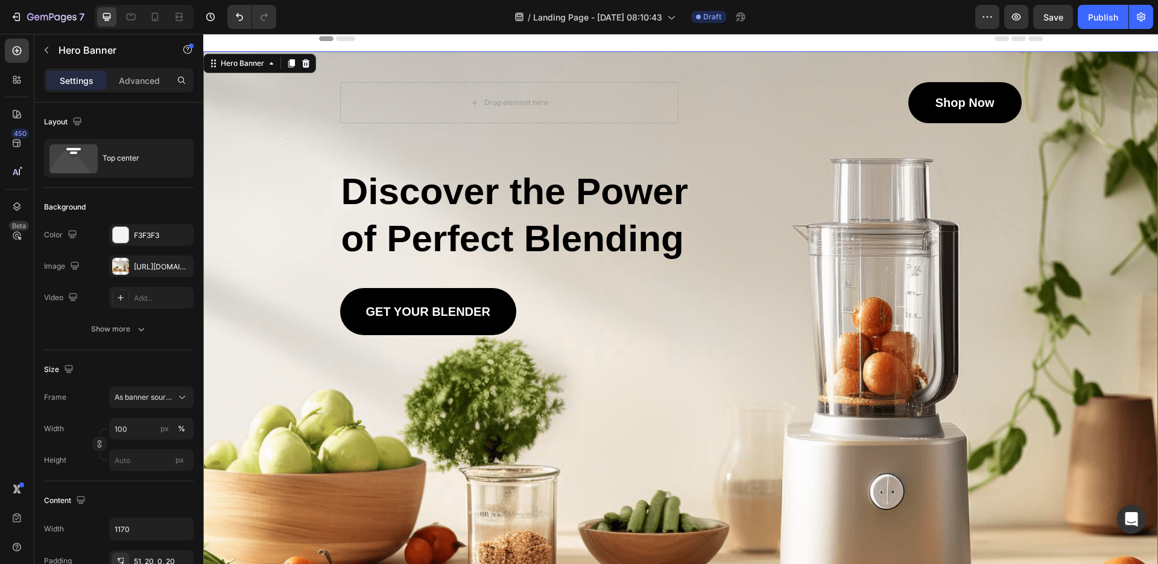
click at [249, 71] on div "Hero Banner" at bounding box center [259, 63] width 113 height 19
click at [262, 176] on div "Background Image" at bounding box center [680, 350] width 955 height 599
click at [253, 232] on div "Background Image" at bounding box center [680, 350] width 955 height 599
click at [127, 271] on div at bounding box center [120, 266] width 17 height 17
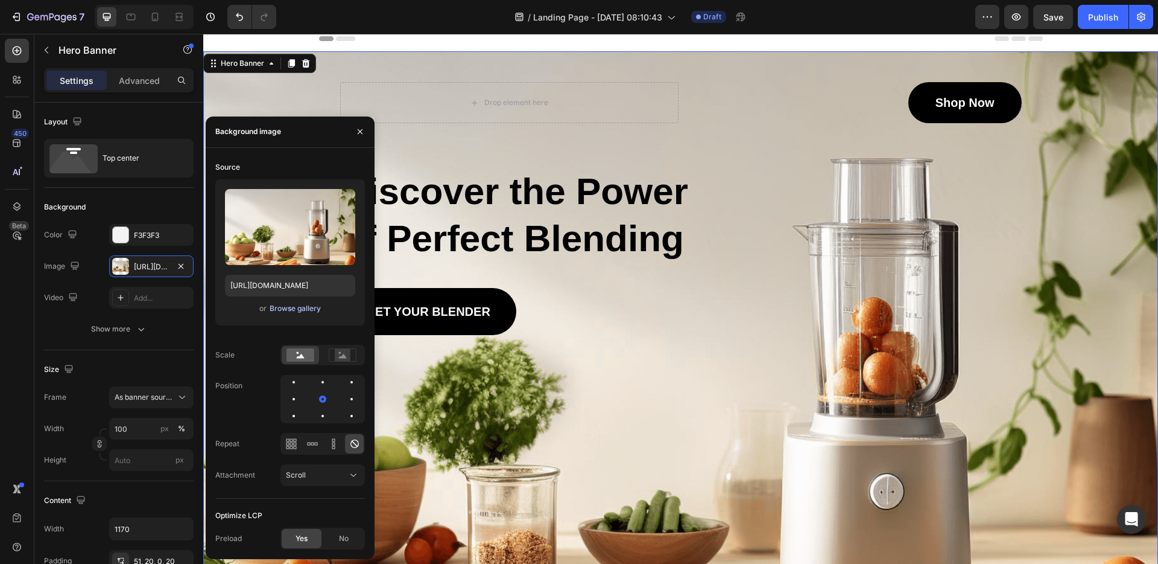
click at [302, 304] on div "Browse gallery" at bounding box center [295, 308] width 51 height 11
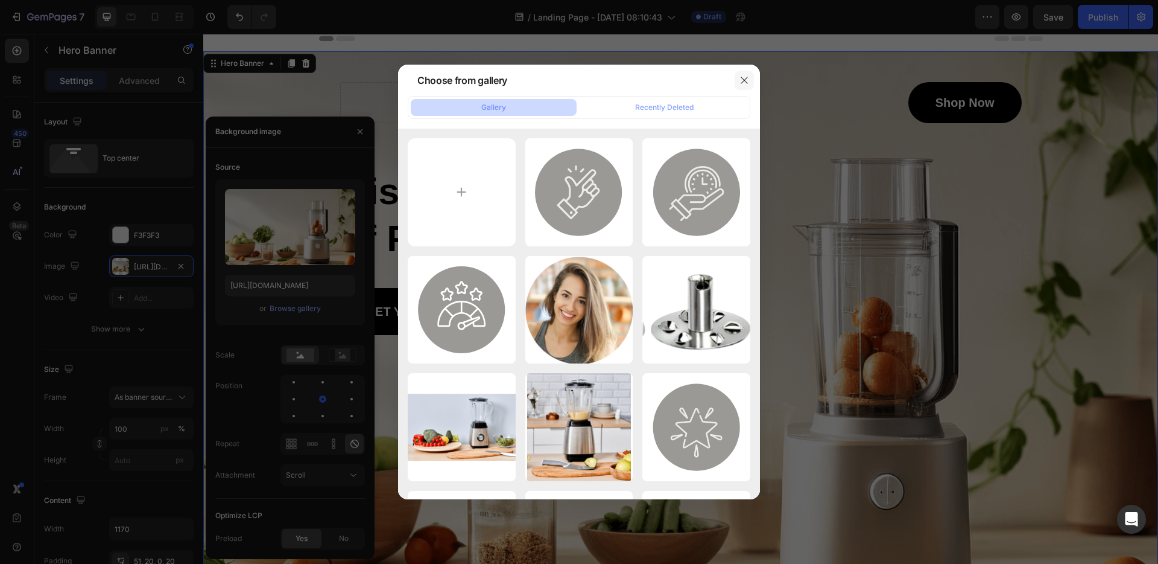
click at [743, 74] on button "button" at bounding box center [744, 80] width 19 height 19
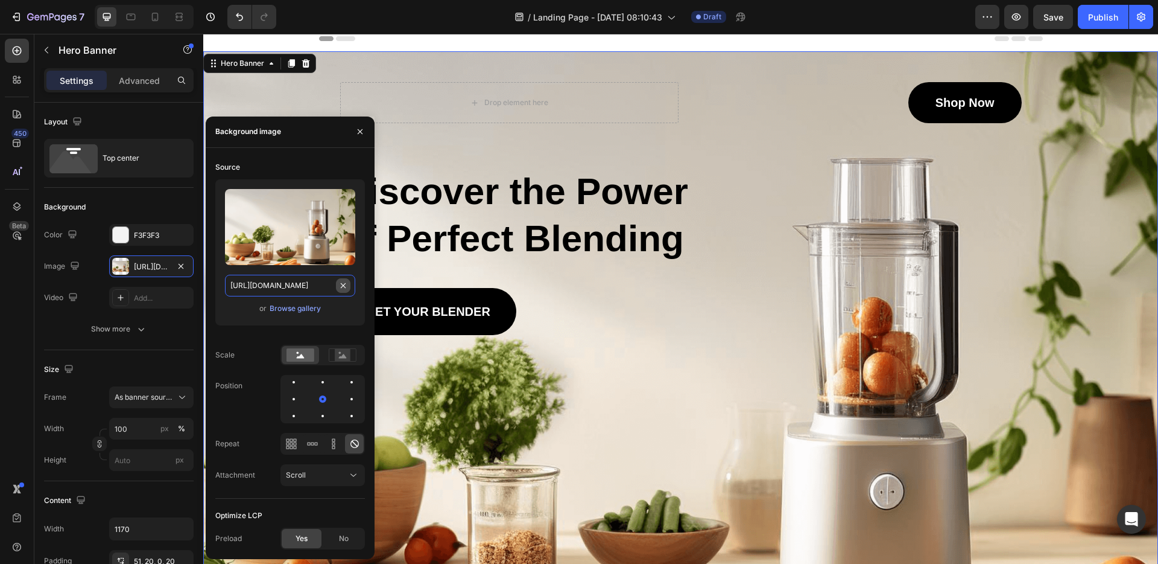
type input "Auto"
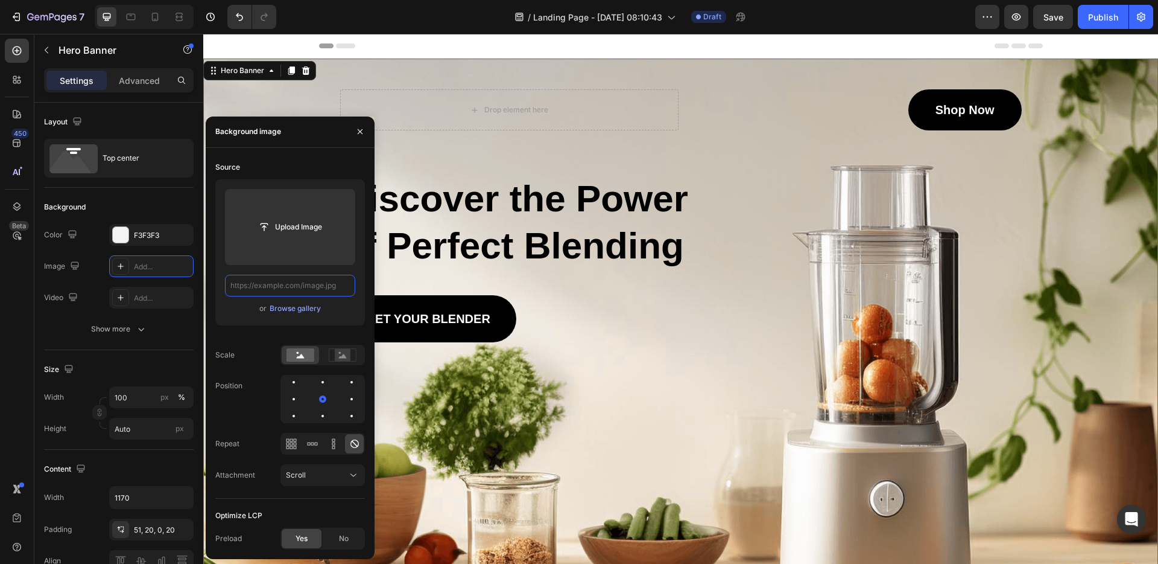
scroll to position [0, 0]
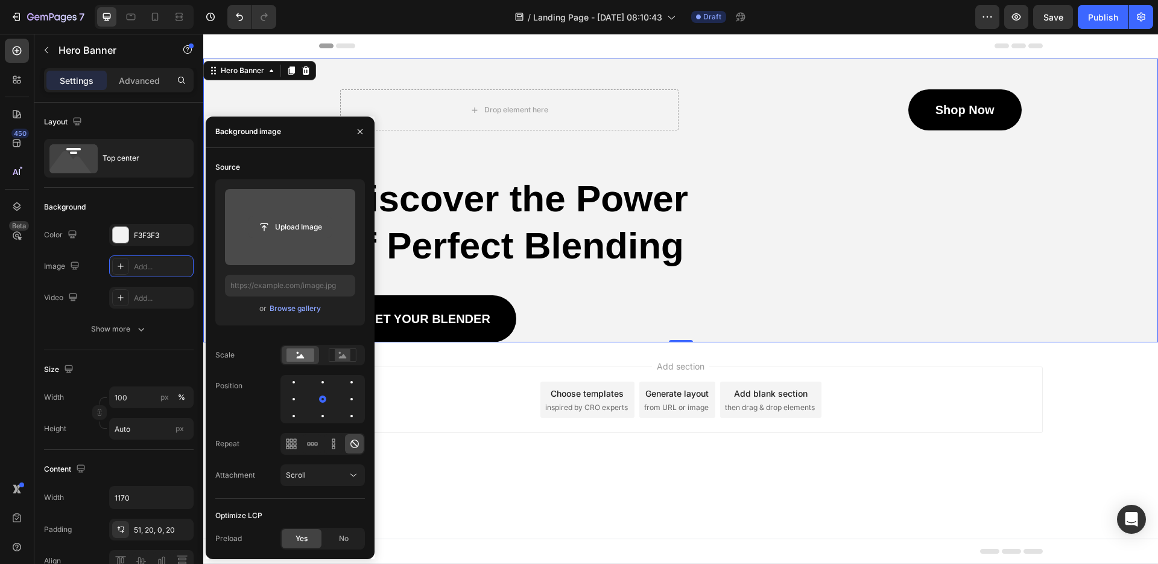
click at [294, 221] on input "file" at bounding box center [290, 227] width 83 height 21
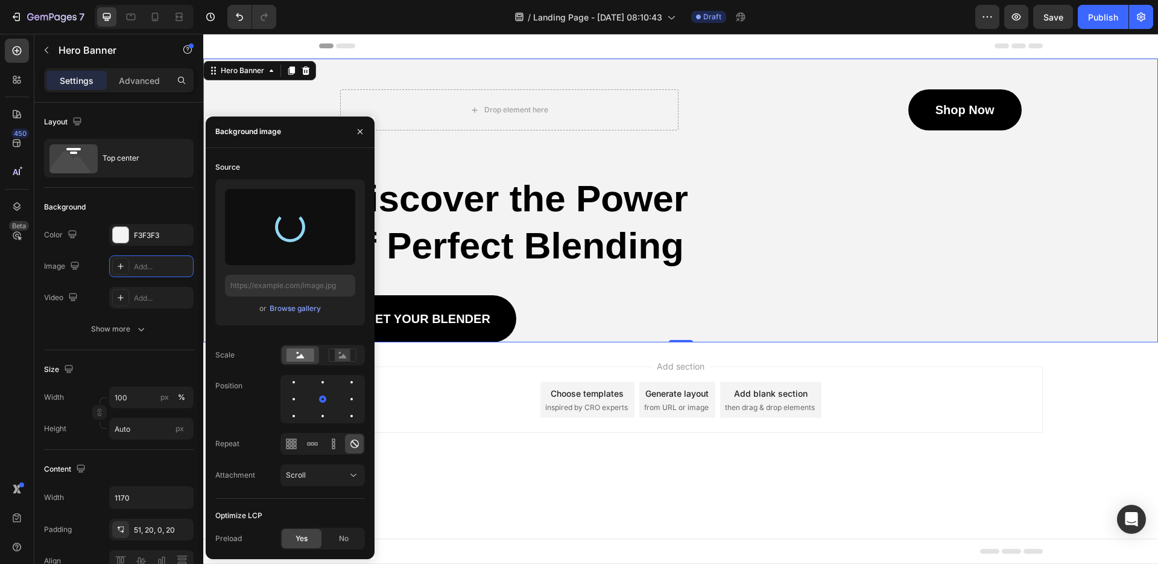
type input "[URL][DOMAIN_NAME]"
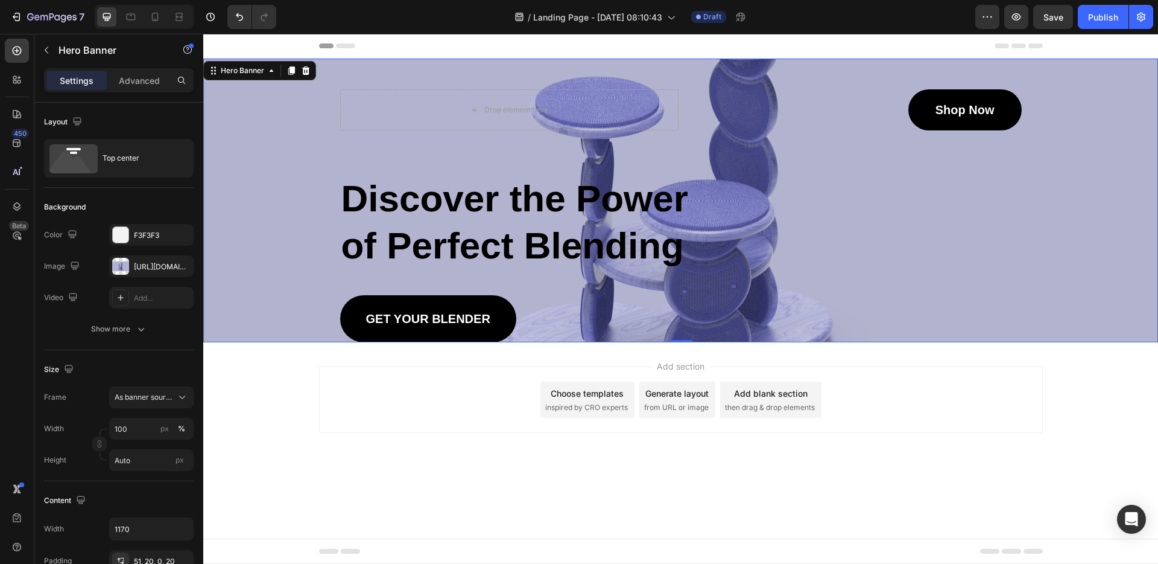
click at [684, 342] on div "0" at bounding box center [681, 342] width 12 height 10
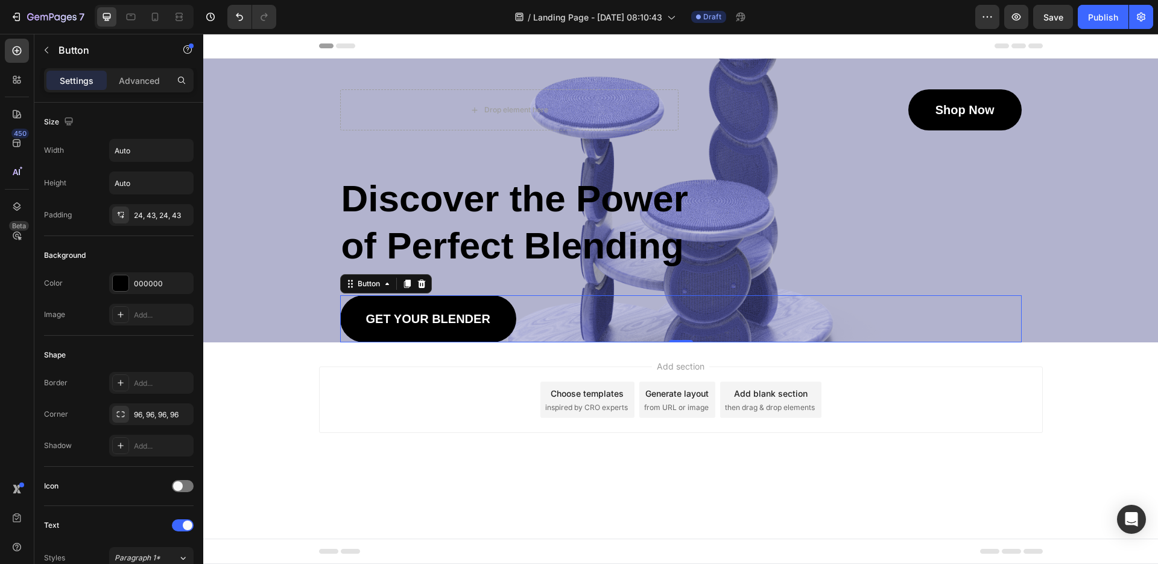
click at [694, 338] on div "GET YOUR BLENDER Button 0" at bounding box center [681, 318] width 682 height 47
click at [717, 360] on div "Add section Choose templates inspired by CRO experts Generate layout from URL o…" at bounding box center [680, 416] width 955 height 148
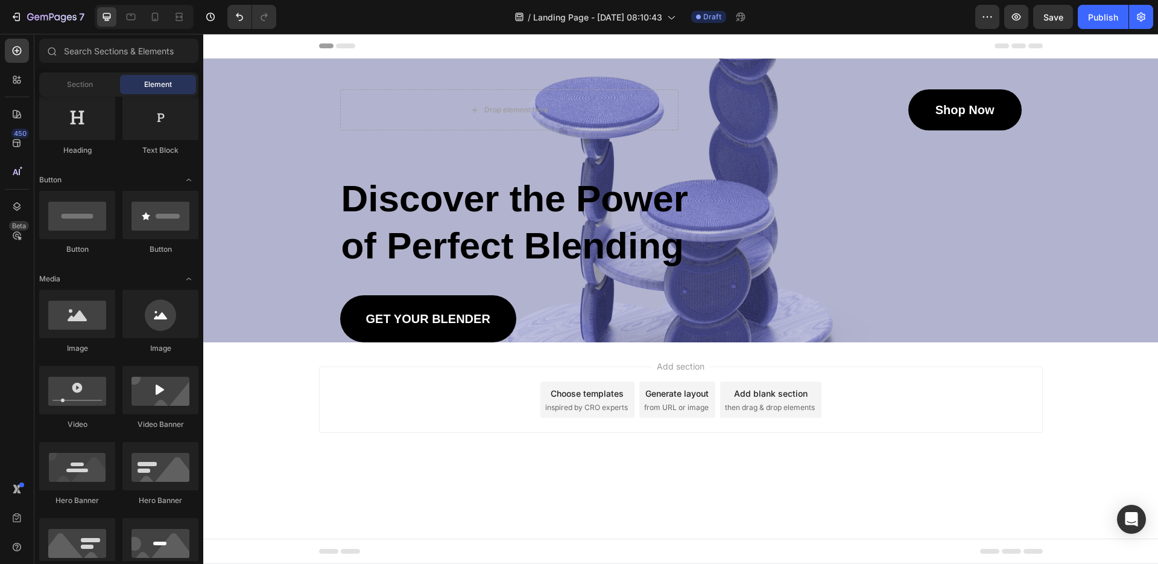
click at [690, 344] on div "Add section Choose templates inspired by CRO experts Generate layout from URL o…" at bounding box center [680, 416] width 955 height 148
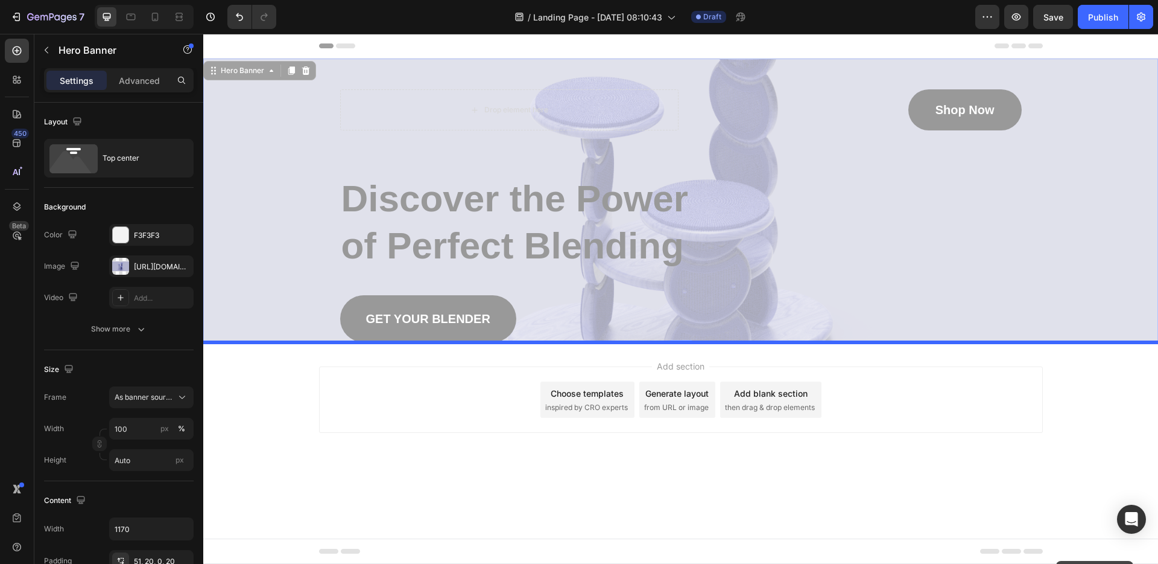
drag, startPoint x: 1064, startPoint y: 340, endPoint x: 1042, endPoint y: 387, distance: 52.4
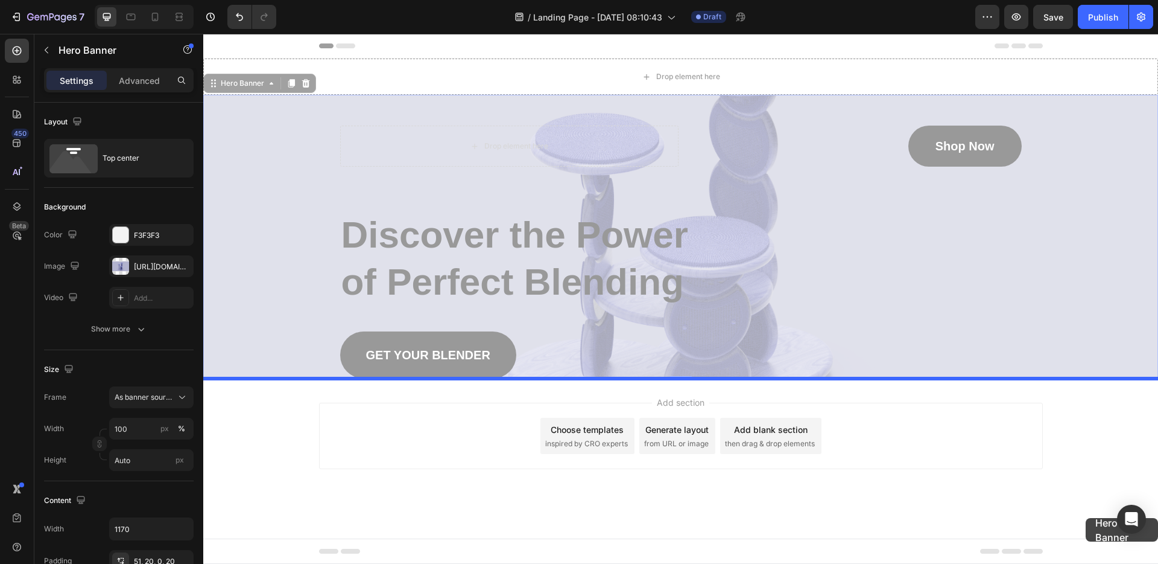
drag, startPoint x: 1066, startPoint y: 378, endPoint x: 1085, endPoint y: 514, distance: 137.7
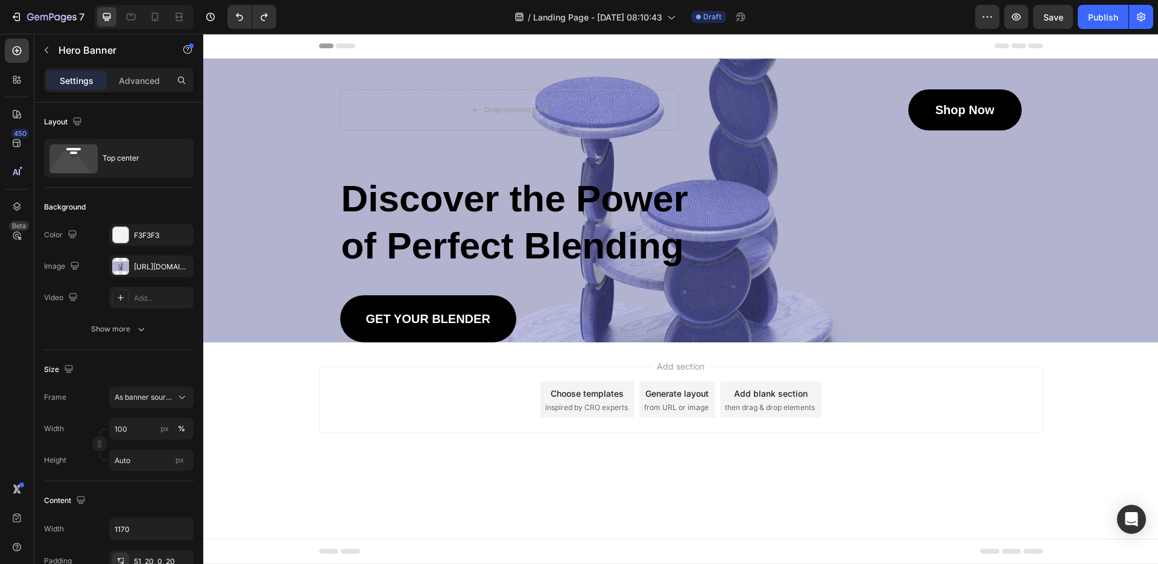
click at [909, 279] on div "Drop element here Shop Now Button Row Discover the Power of Perfect Blending He…" at bounding box center [681, 215] width 682 height 253
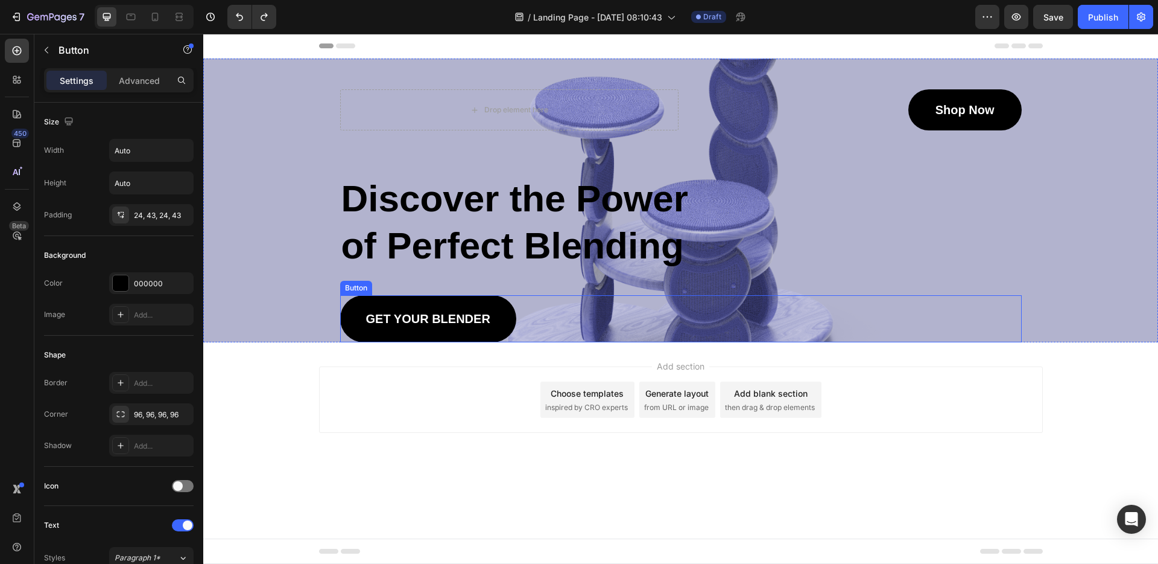
click at [892, 325] on div "GET YOUR BLENDER Button" at bounding box center [681, 318] width 682 height 47
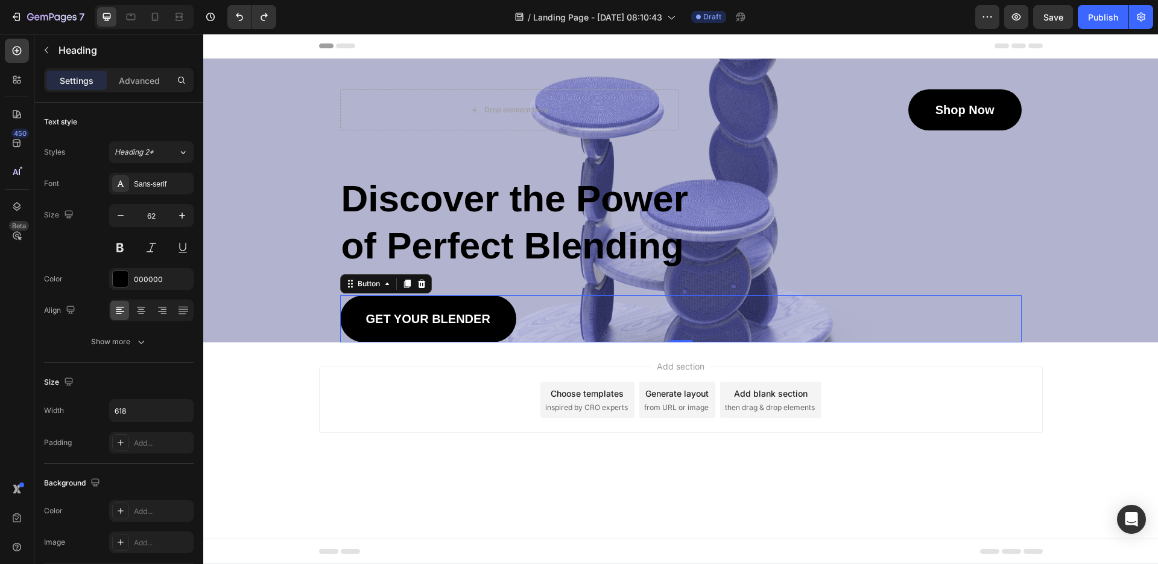
click at [942, 255] on div "Discover the Power of Perfect Blending" at bounding box center [681, 222] width 682 height 97
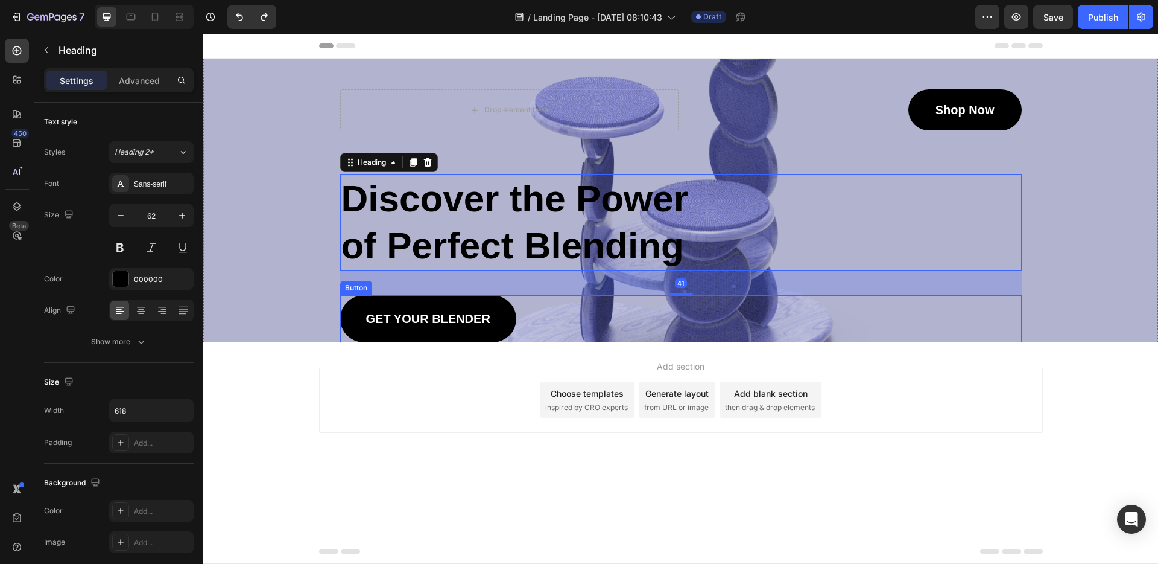
click at [298, 316] on div "Background Image" at bounding box center [680, 201] width 955 height 284
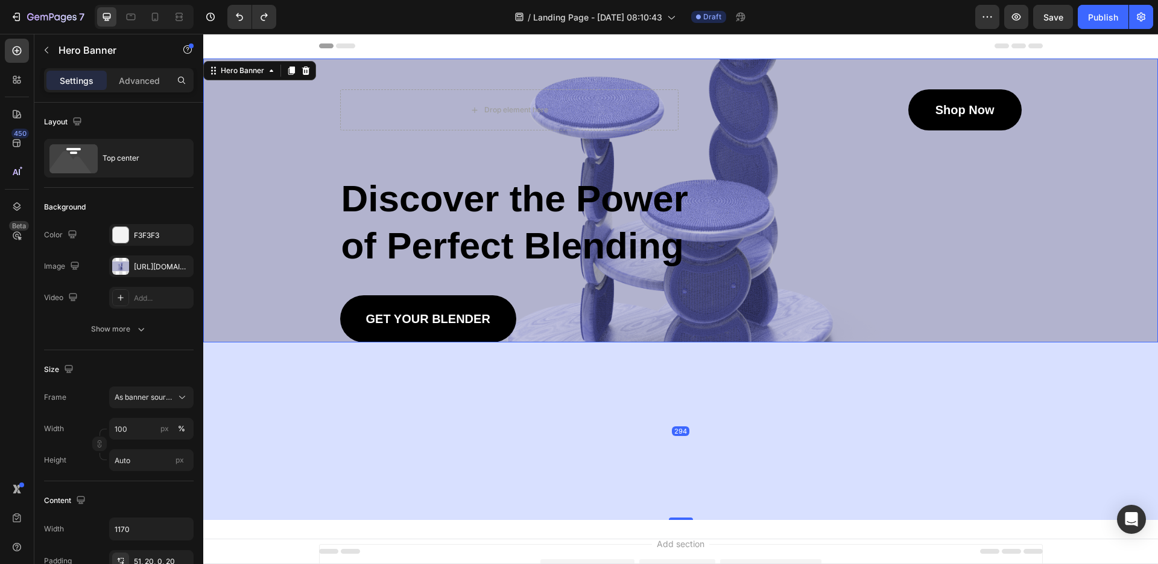
drag, startPoint x: 684, startPoint y: 341, endPoint x: 675, endPoint y: 533, distance: 192.1
click at [675, 519] on div at bounding box center [681, 518] width 24 height 2
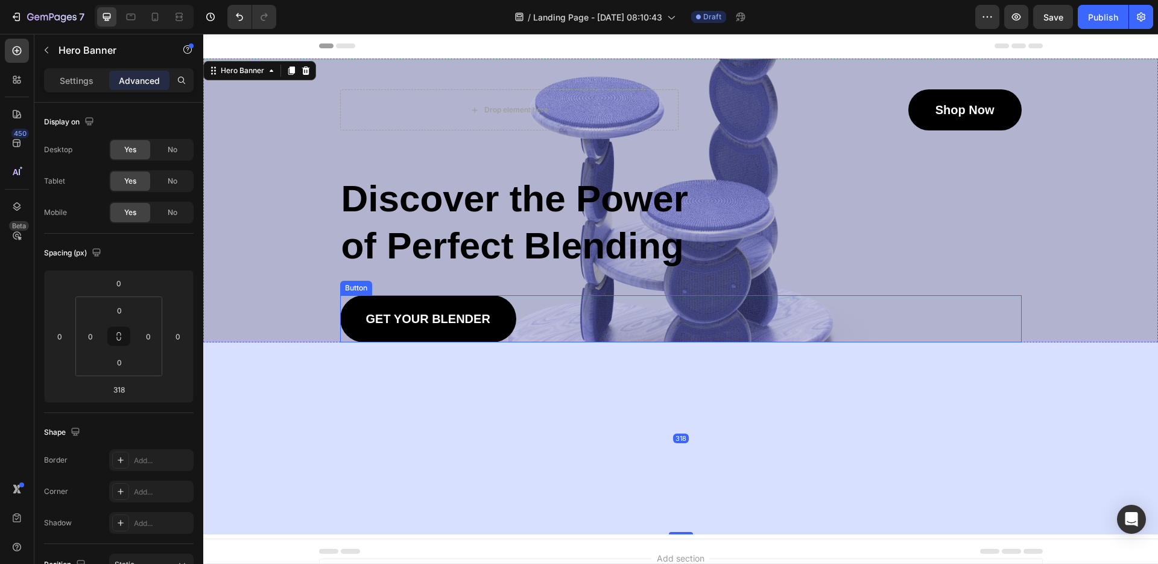
click at [694, 299] on div "GET YOUR BLENDER Button" at bounding box center [681, 318] width 682 height 47
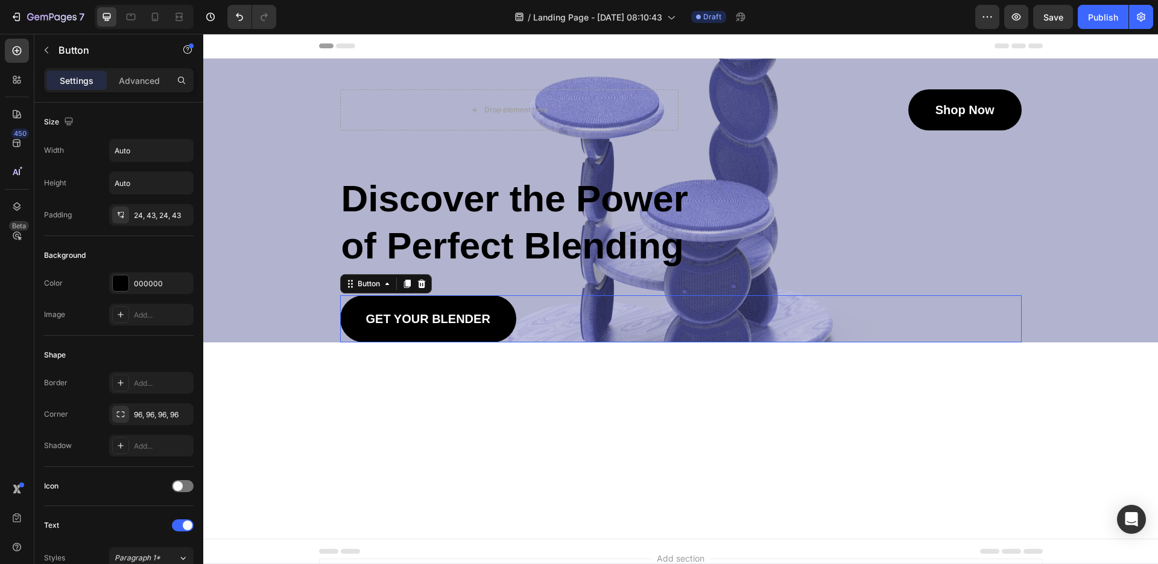
click at [694, 299] on div "GET YOUR BLENDER Button 0" at bounding box center [681, 318] width 682 height 47
click at [760, 234] on div "Discover the Power of Perfect Blending" at bounding box center [681, 222] width 682 height 97
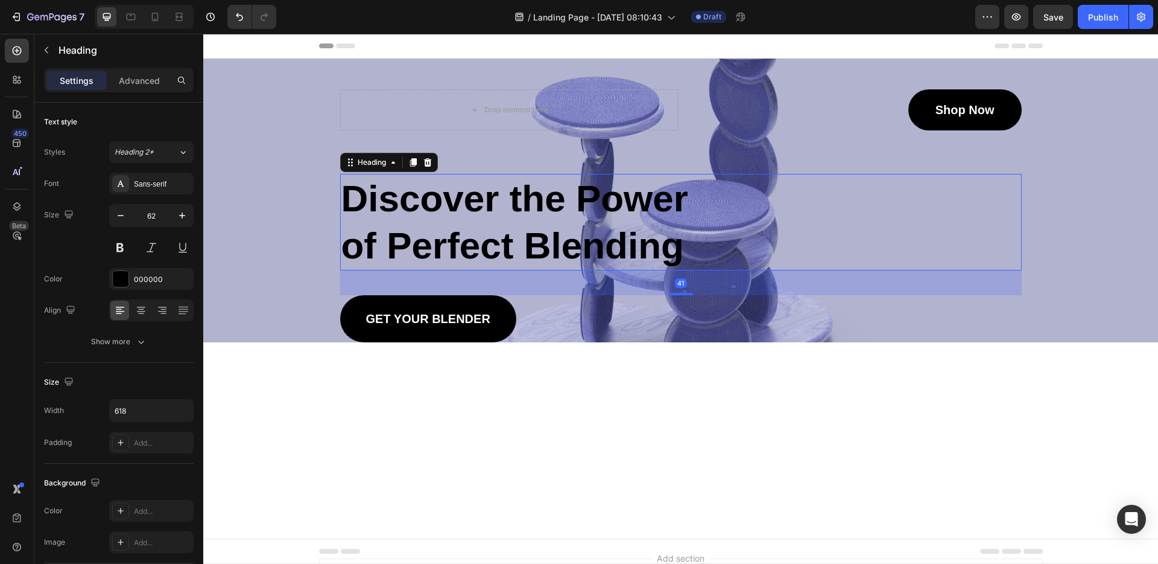
click at [761, 234] on div "Discover the Power of Perfect Blending" at bounding box center [681, 222] width 682 height 97
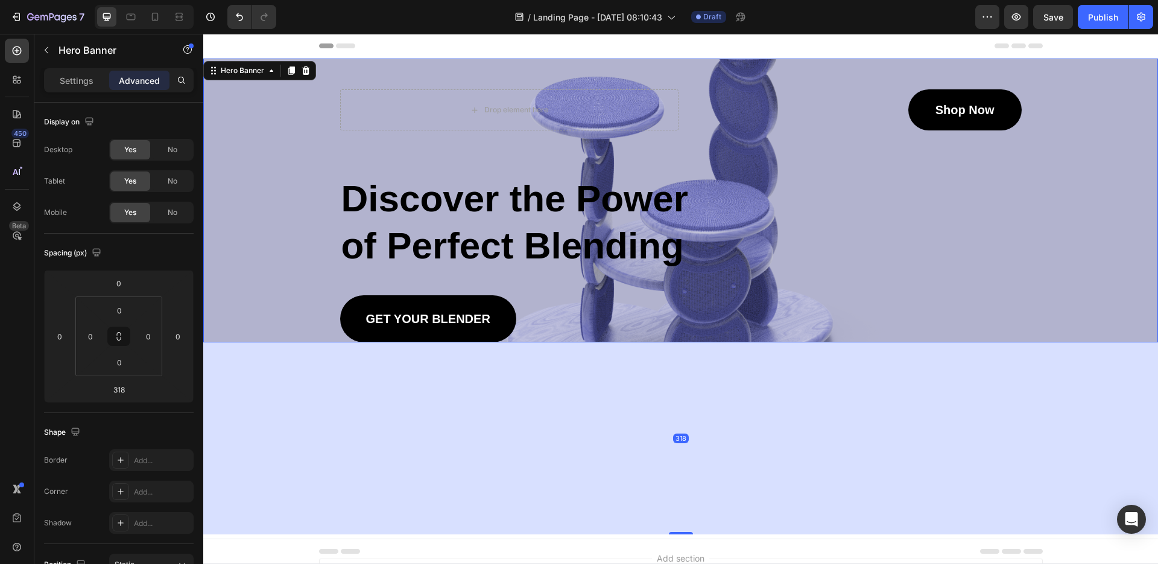
click at [282, 145] on div "Background Image" at bounding box center [680, 201] width 955 height 284
click at [264, 187] on div "Background Image" at bounding box center [680, 201] width 955 height 284
click at [264, 188] on div "Background Image" at bounding box center [680, 201] width 955 height 284
click at [117, 392] on input "318" at bounding box center [119, 389] width 24 height 18
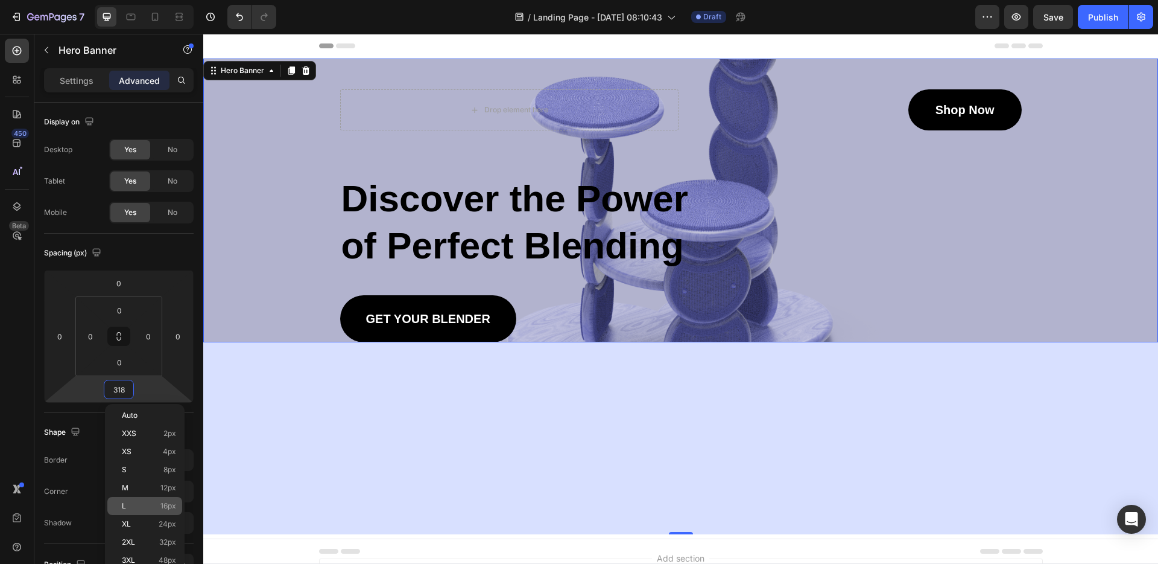
click at [156, 507] on p "L 16px" at bounding box center [149, 505] width 54 height 8
type input "16"
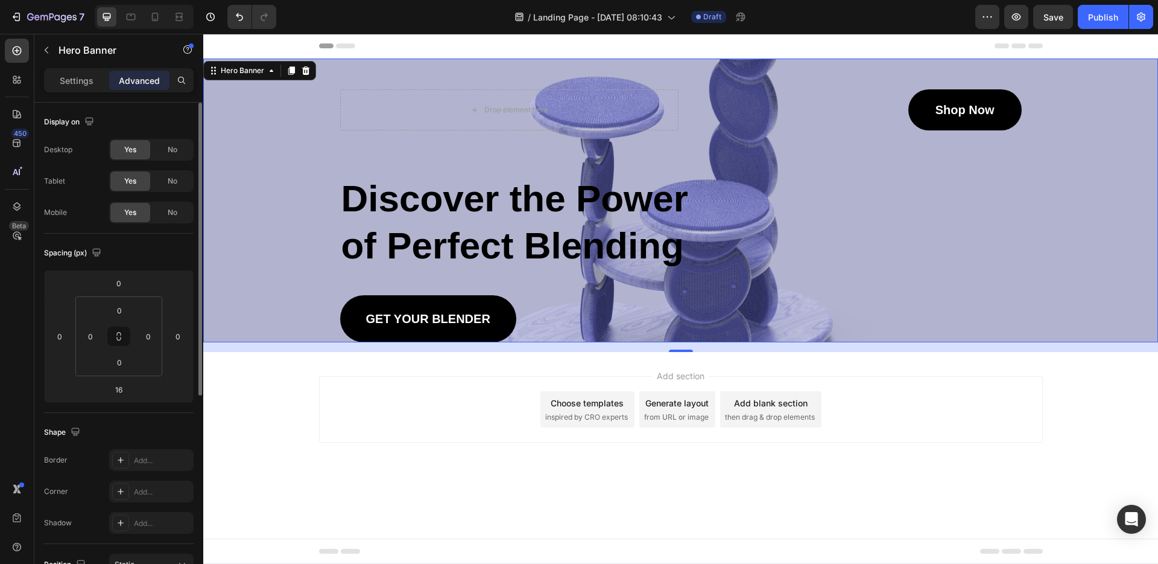
click at [294, 163] on div "Background Image" at bounding box center [680, 201] width 955 height 284
click at [75, 79] on p "Settings" at bounding box center [77, 80] width 34 height 13
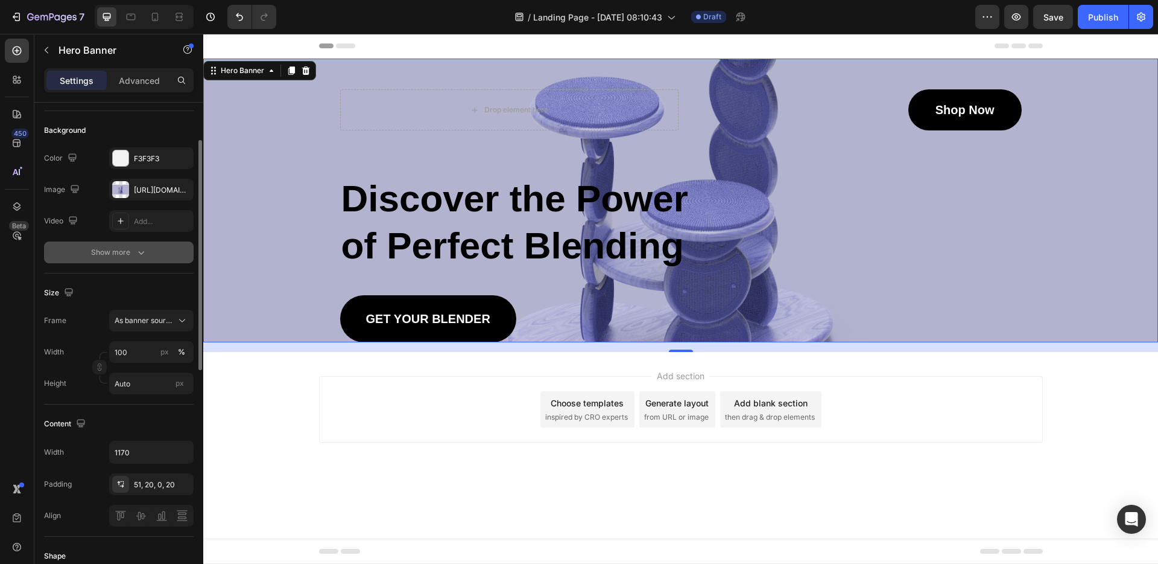
scroll to position [84, 0]
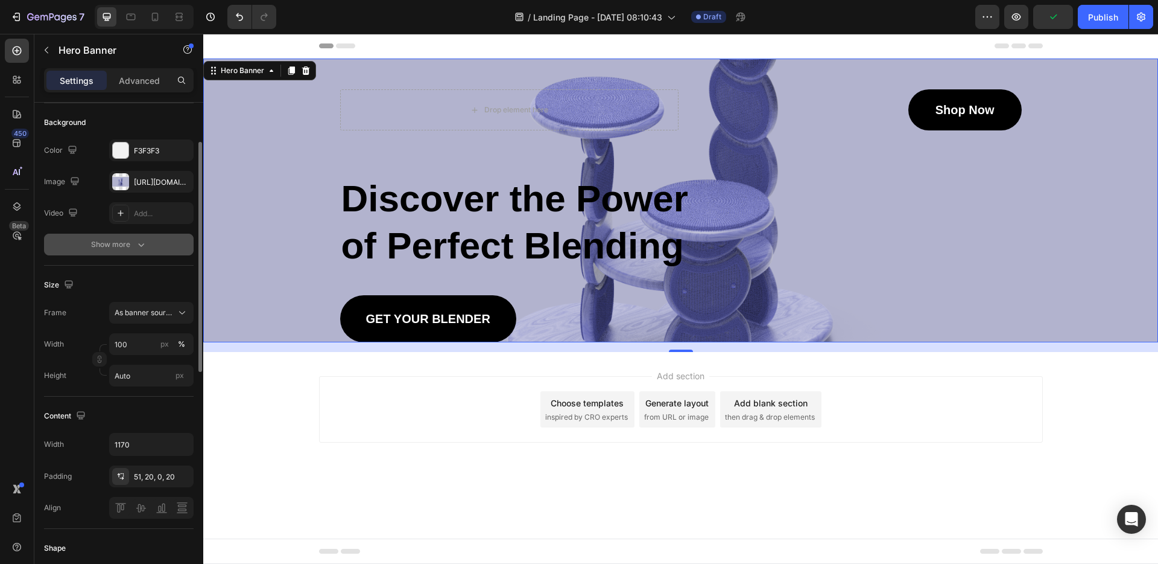
click at [127, 317] on span "As banner source" at bounding box center [144, 312] width 59 height 11
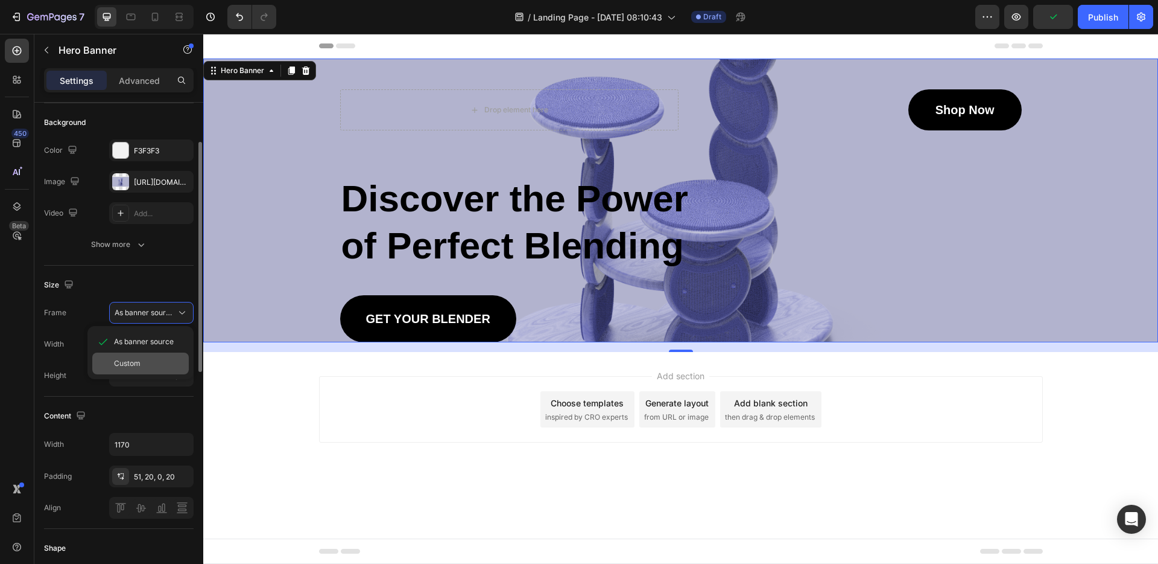
click at [142, 369] on div "Custom" at bounding box center [140, 363] width 97 height 22
type input "1920"
click at [151, 373] on input "Auto" at bounding box center [151, 375] width 84 height 22
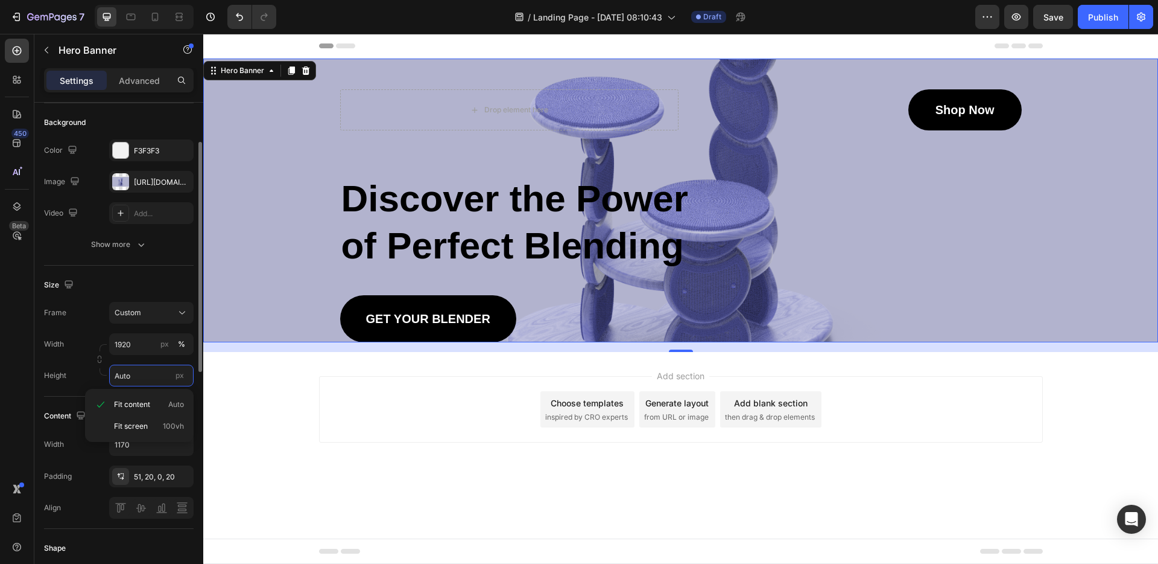
click at [151, 373] on input "Auto" at bounding box center [151, 375] width 84 height 22
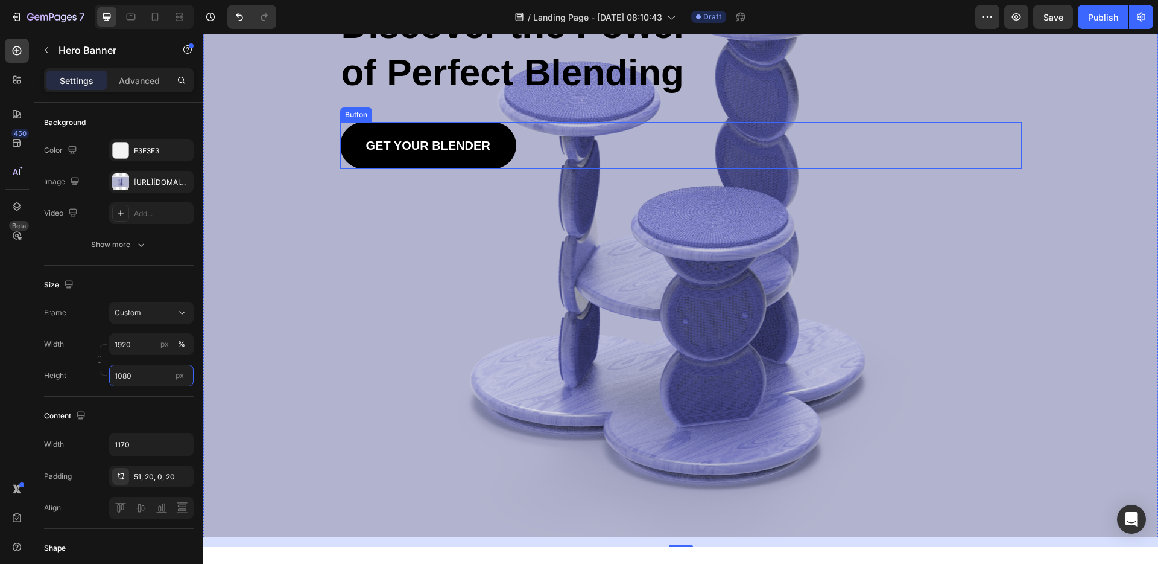
scroll to position [180, 0]
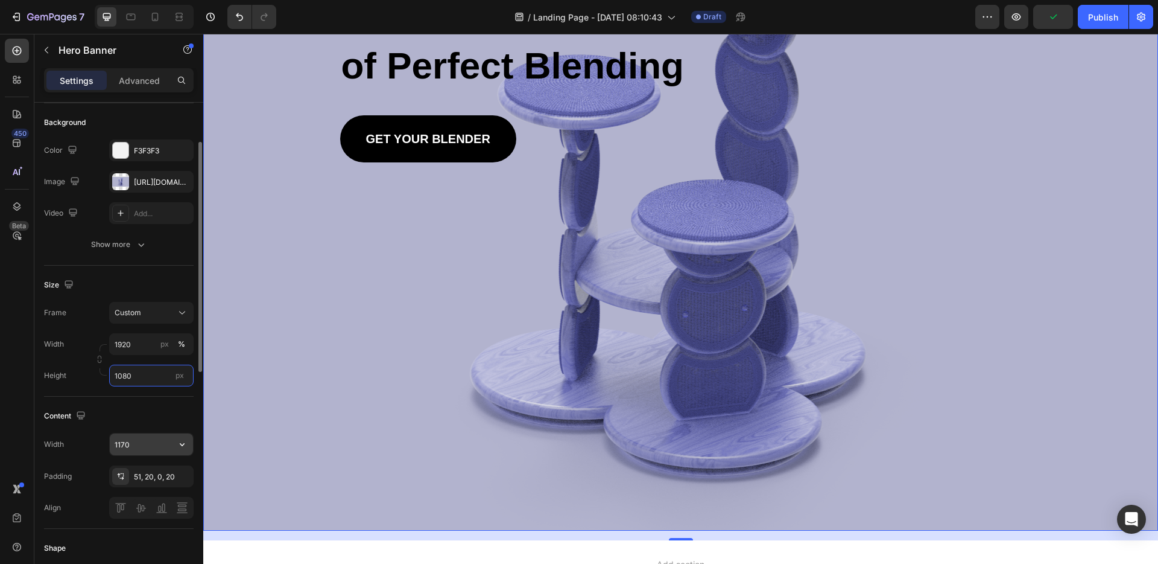
type input "1080"
click at [151, 449] on input "1170" at bounding box center [151, 444] width 83 height 22
click at [85, 469] on div "Padding 51, 20, 0, 20" at bounding box center [119, 476] width 150 height 22
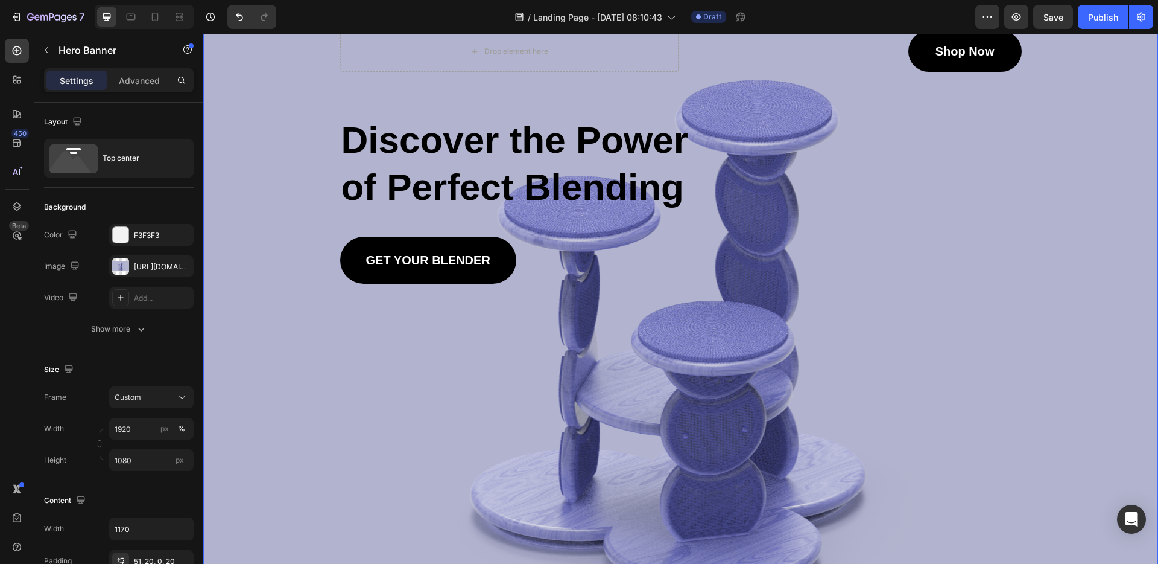
scroll to position [0, 0]
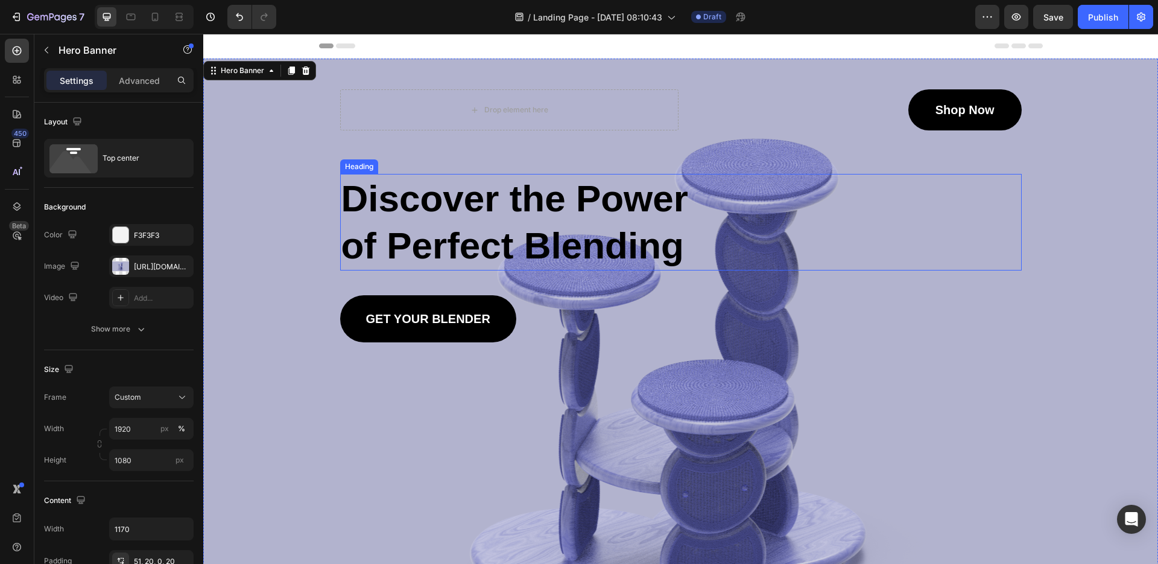
click at [468, 186] on h2 "Discover the Power of Perfect Blending" at bounding box center [526, 222] width 373 height 97
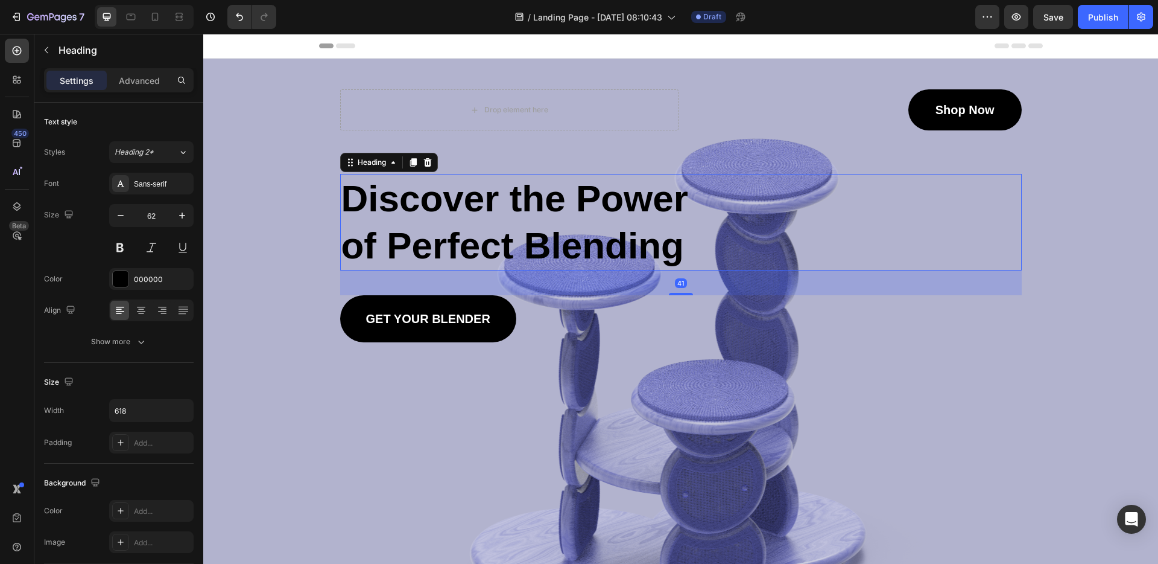
click at [468, 186] on h2 "Discover the Power of Perfect Blending" at bounding box center [526, 222] width 373 height 97
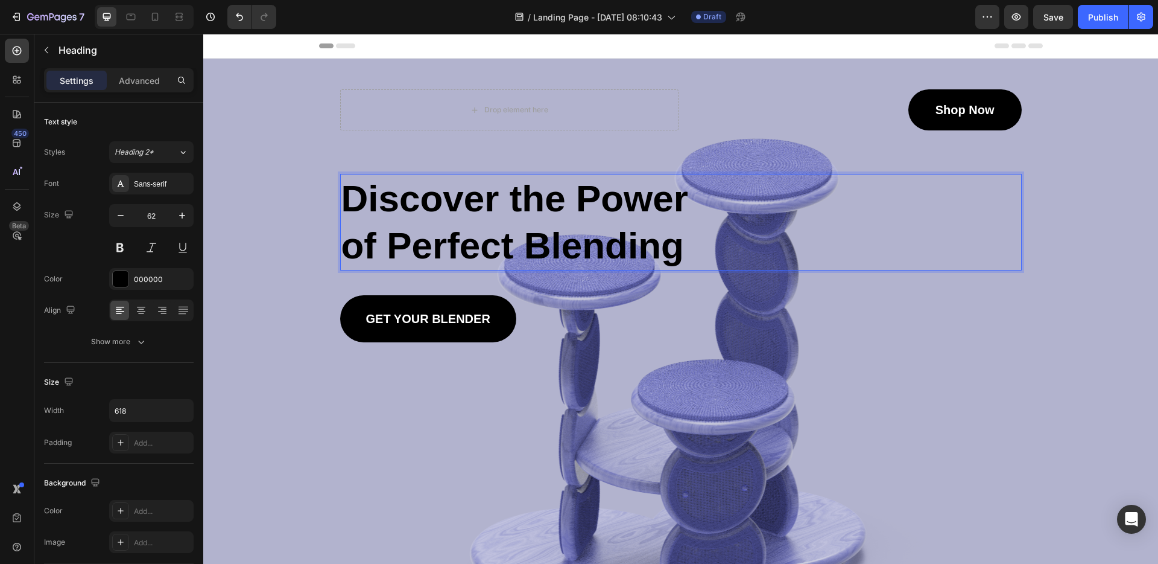
click at [468, 186] on p "Discover the Power of Perfect Blending" at bounding box center [526, 222] width 370 height 94
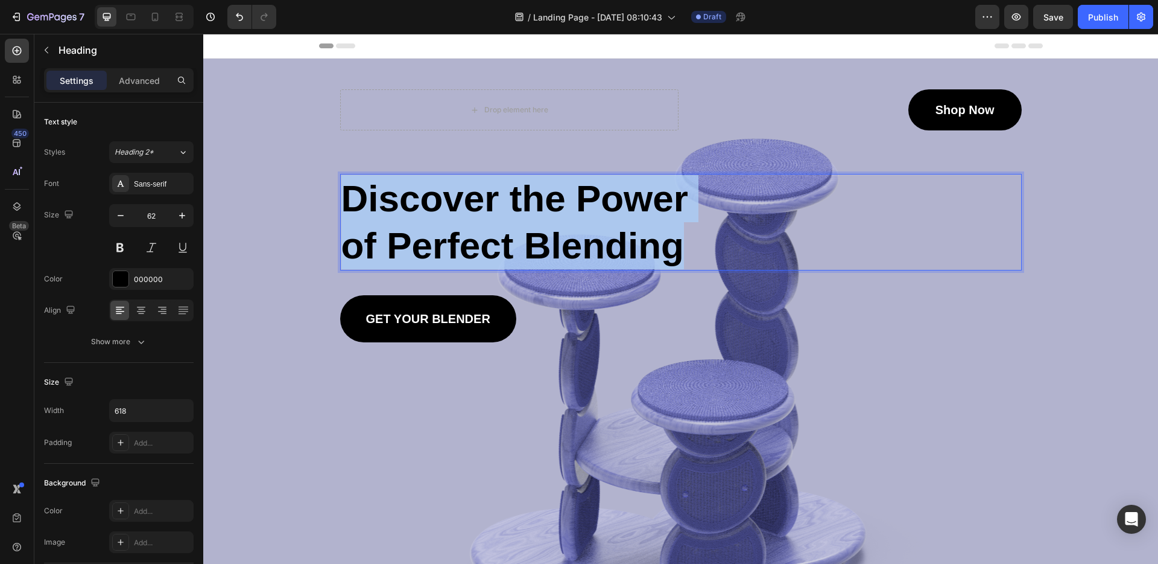
click at [468, 186] on p "Discover the Power of Perfect Blending" at bounding box center [526, 222] width 370 height 94
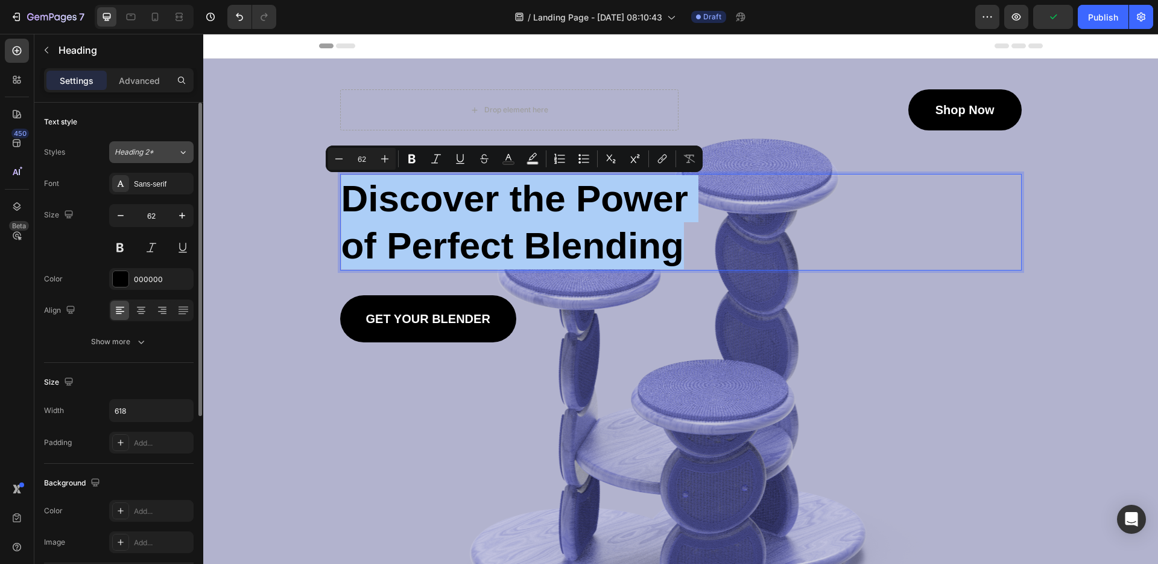
click at [146, 154] on span "Heading 2*" at bounding box center [134, 152] width 39 height 11
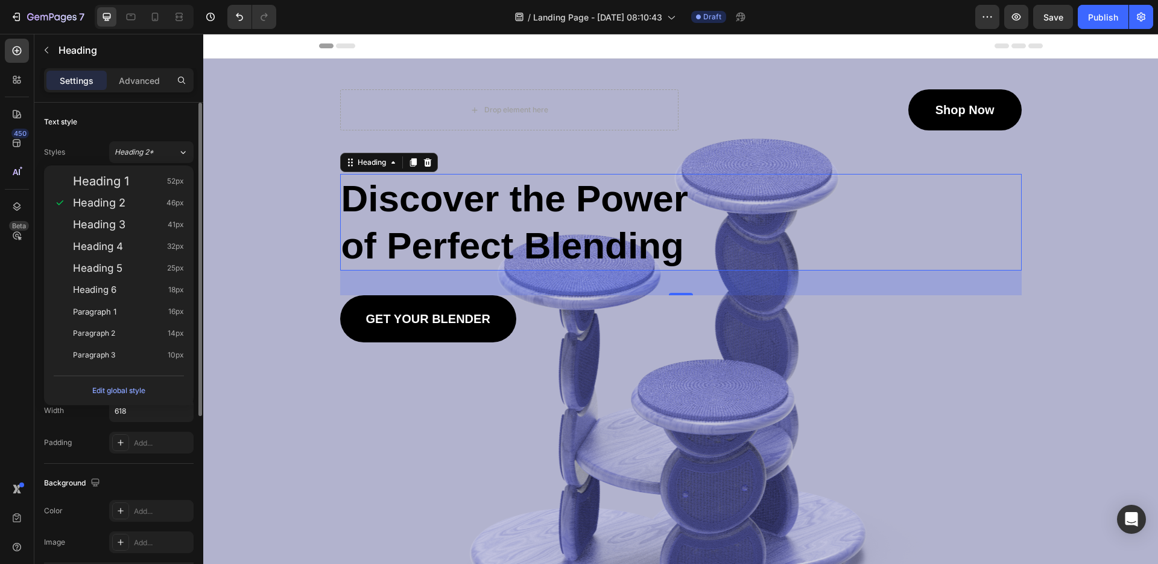
click at [88, 149] on div "Styles Heading 2*" at bounding box center [119, 152] width 150 height 22
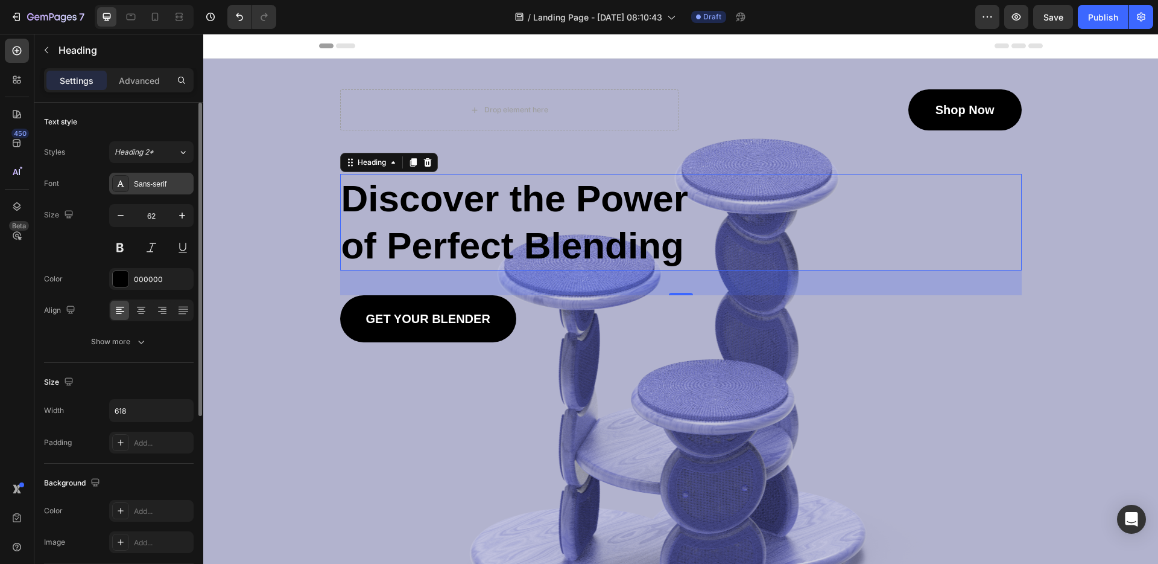
click at [158, 188] on div "Sans-serif" at bounding box center [162, 184] width 57 height 11
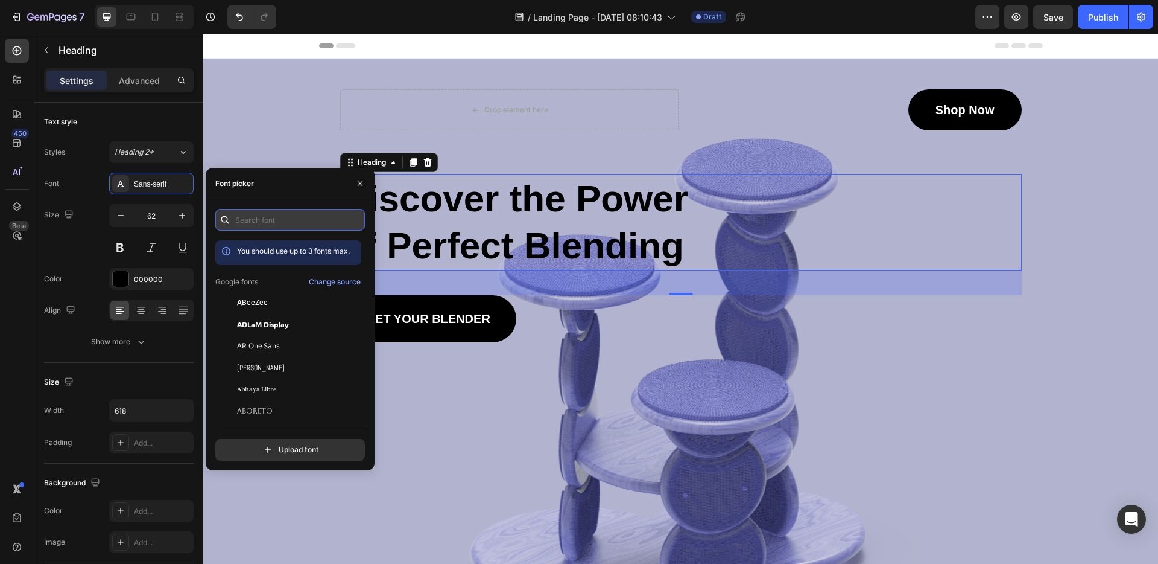
click at [264, 221] on input "text" at bounding box center [290, 220] width 150 height 22
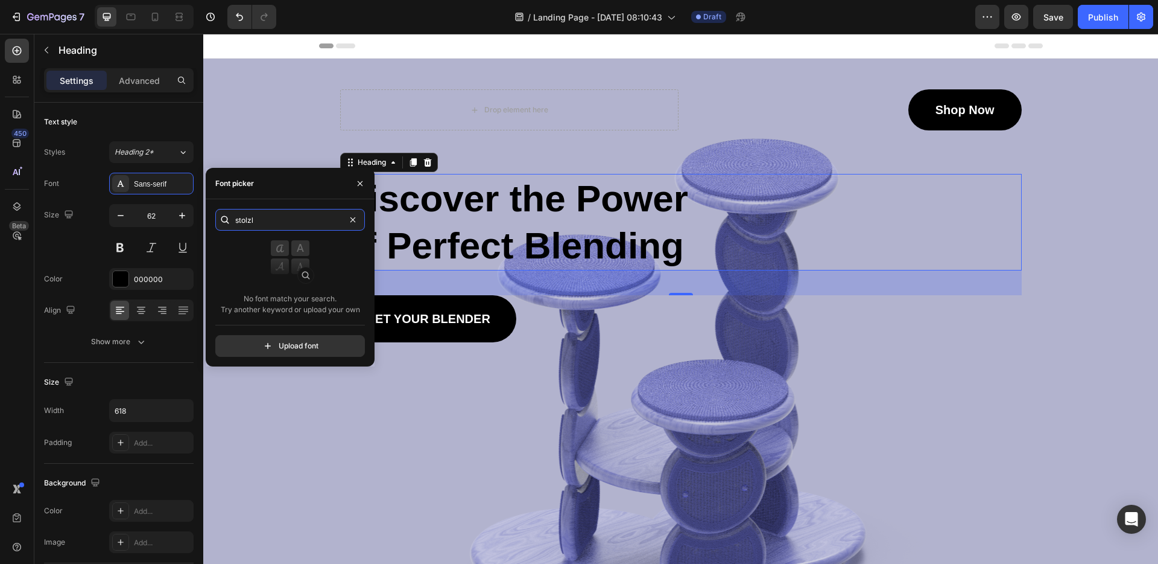
type input "stolzl"
click at [320, 338] on input "file" at bounding box center [316, 345] width 302 height 21
type input "C:\fakepath\stolzl_bold.otf"
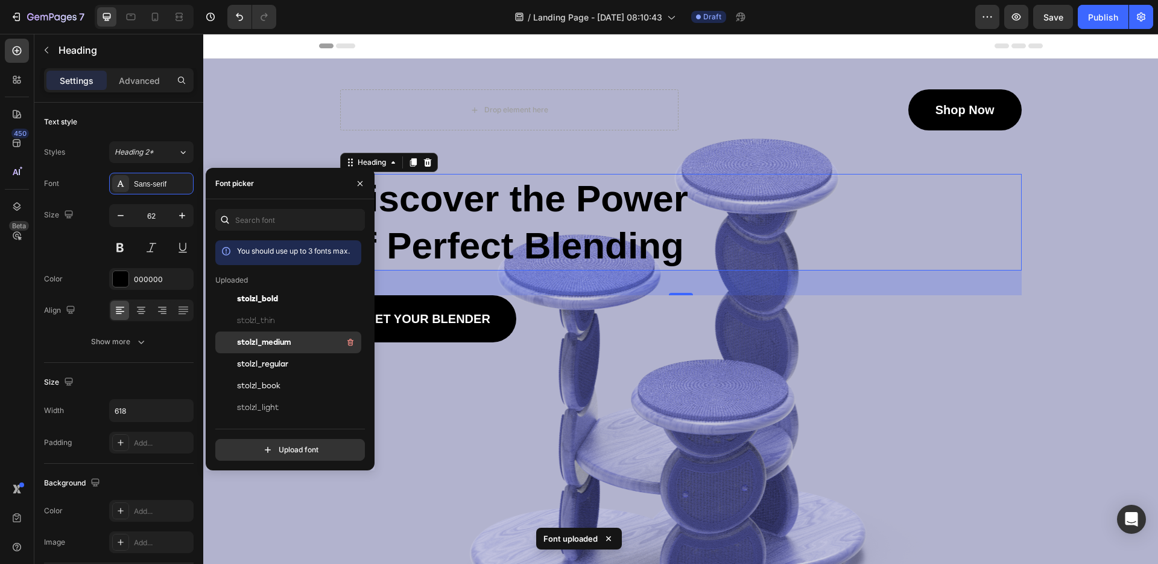
click at [283, 337] on span "stolzl_medium" at bounding box center [264, 342] width 54 height 11
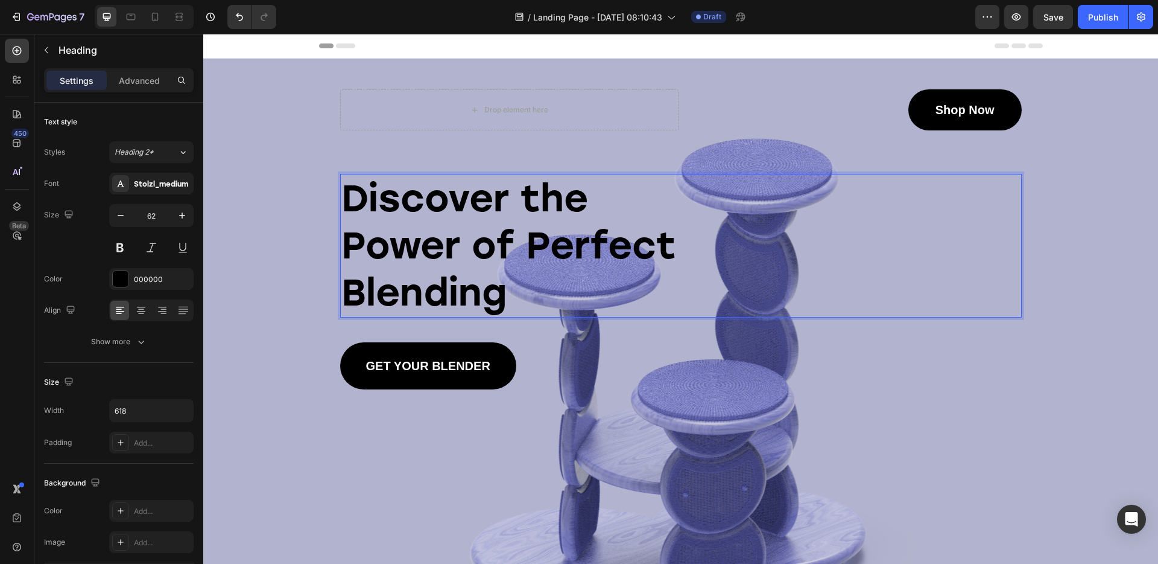
click at [481, 294] on p "Discover the Power of Perfect Blending" at bounding box center [526, 245] width 370 height 141
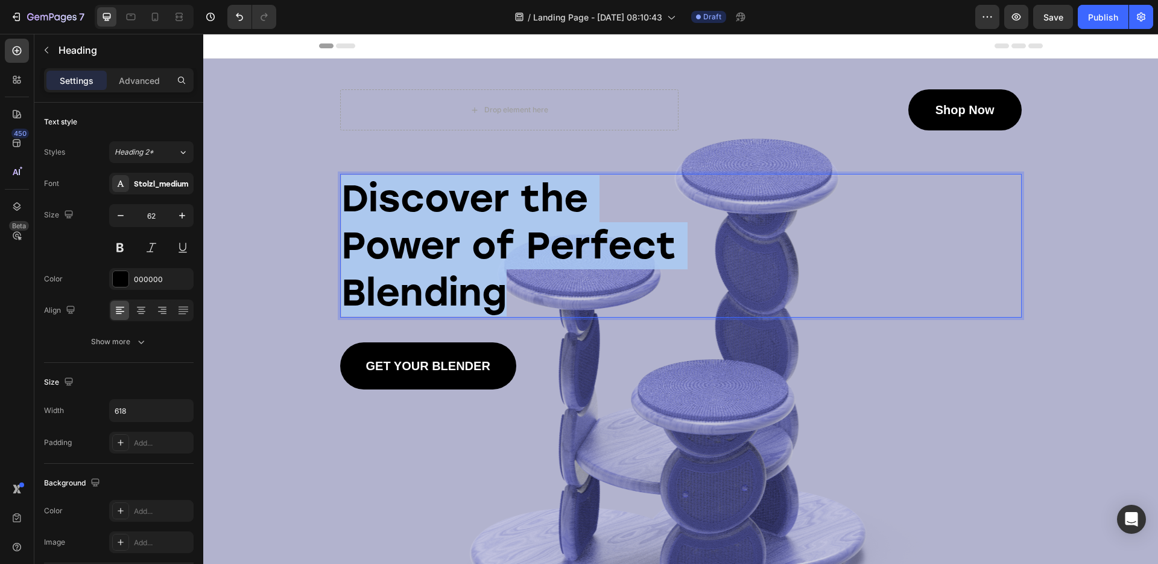
click at [481, 294] on p "Discover the Power of Perfect Blending" at bounding box center [526, 245] width 370 height 141
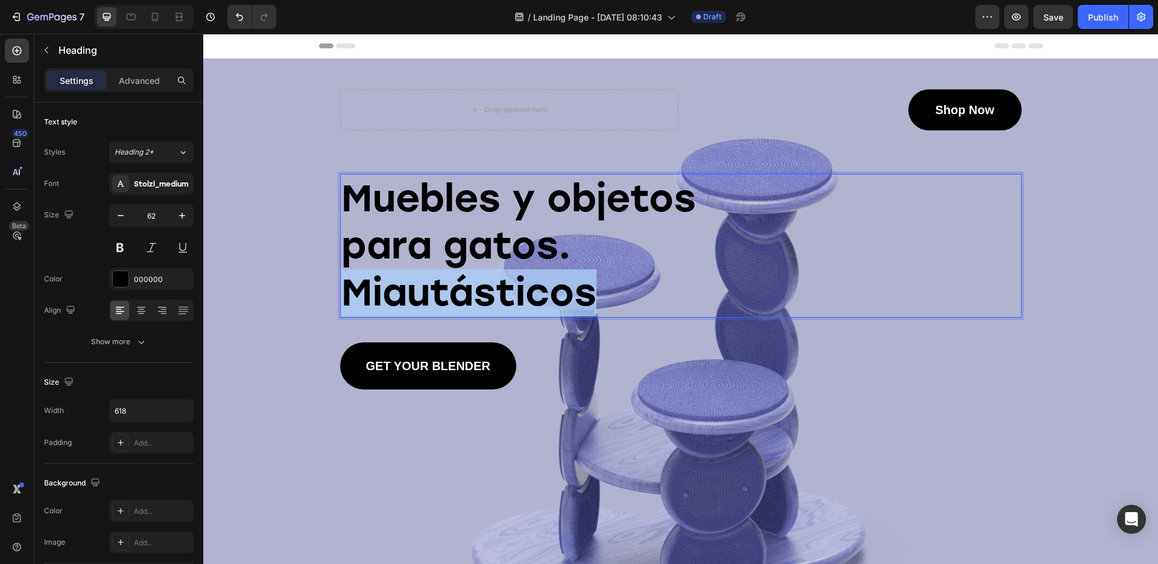
drag, startPoint x: 608, startPoint y: 290, endPoint x: 332, endPoint y: 287, distance: 276.3
click at [332, 287] on div "Drop element here Shop Now Button Row Muebles y objetos para gatos. Miautástico…" at bounding box center [681, 224] width 706 height 331
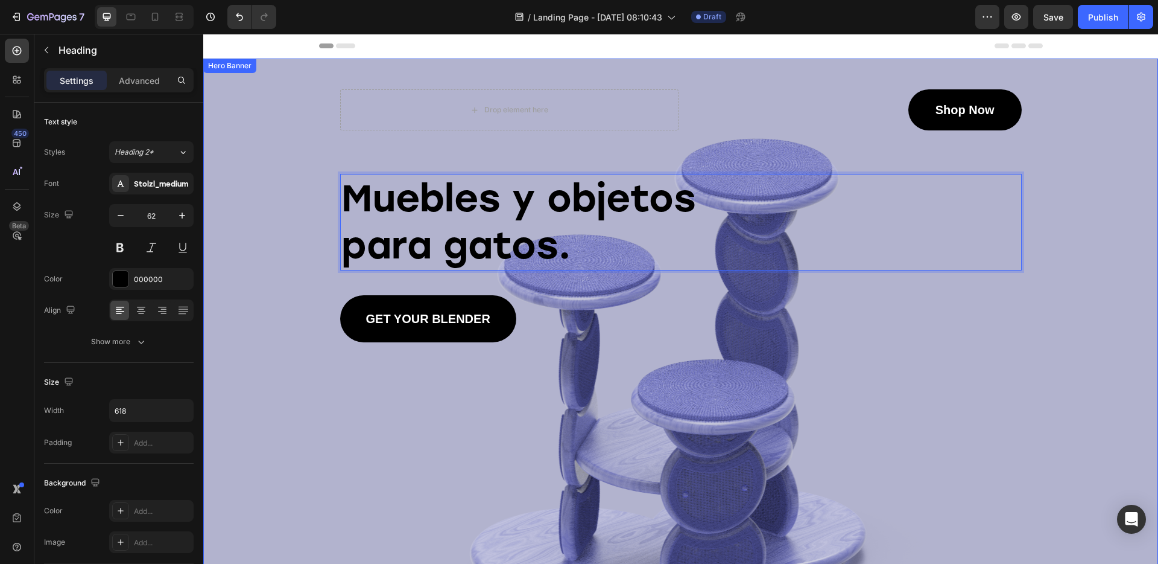
click at [332, 287] on div "Drop element here Shop Now Button Row Muebles y objetos para gatos. Heading 41 …" at bounding box center [681, 201] width 706 height 284
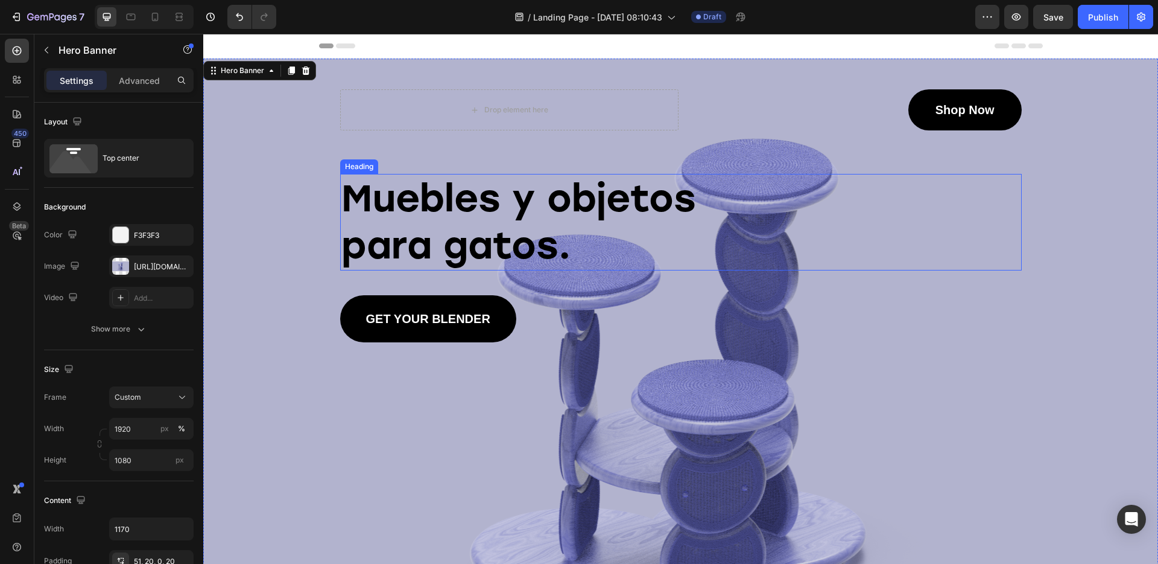
click at [599, 249] on p "Muebles y objetos para gatos." at bounding box center [526, 222] width 370 height 94
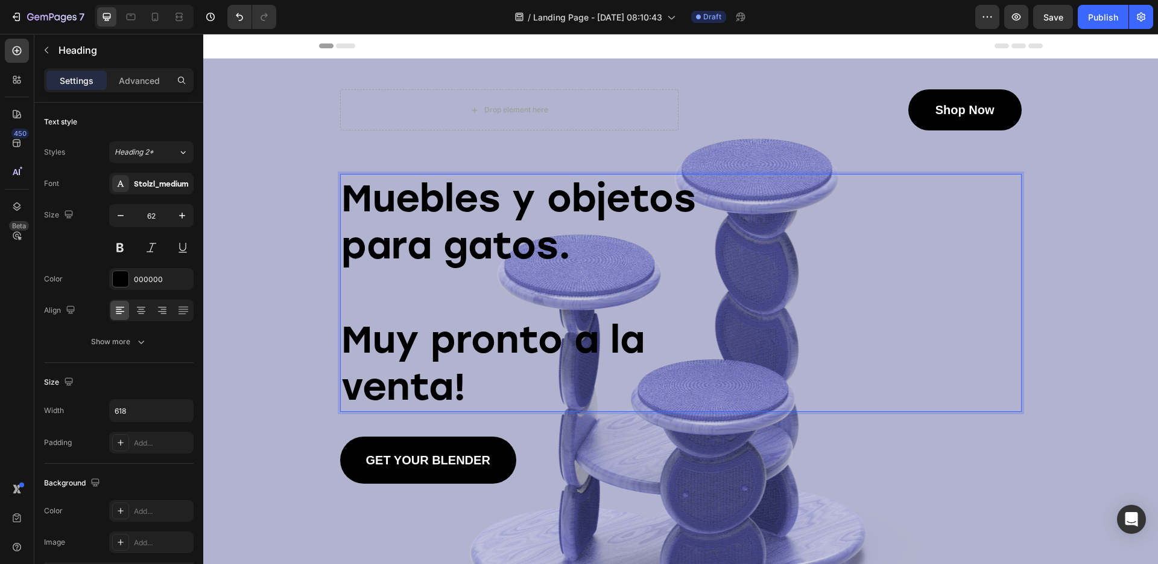
click at [349, 345] on p "Muebles y objetos para gatos. Muy pronto a la venta!" at bounding box center [526, 292] width 370 height 235
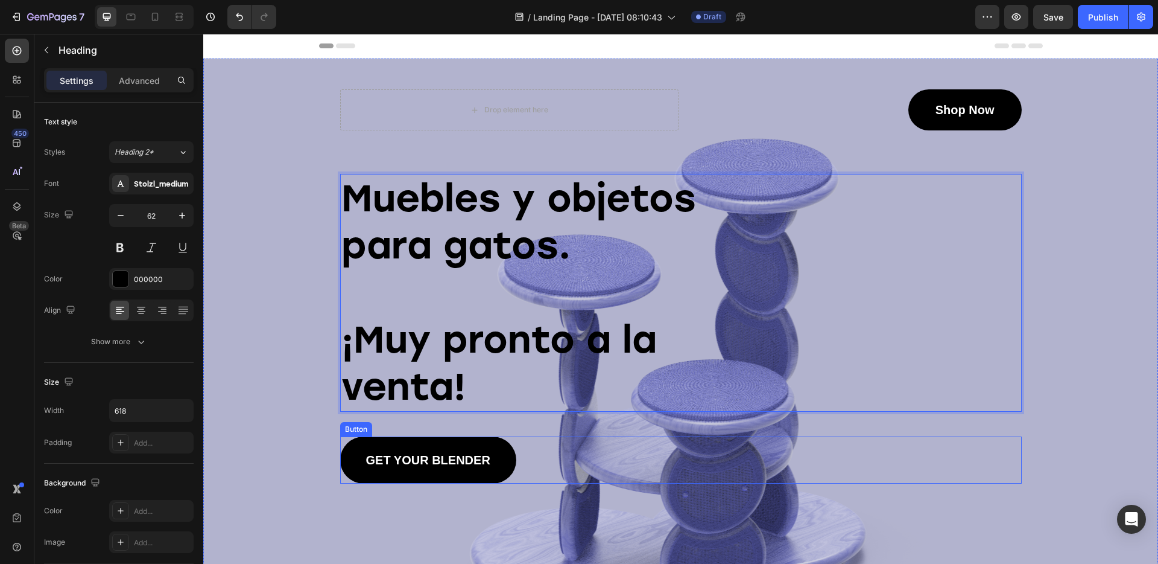
click at [373, 449] on link "GET YOUR BLENDER" at bounding box center [428, 459] width 176 height 47
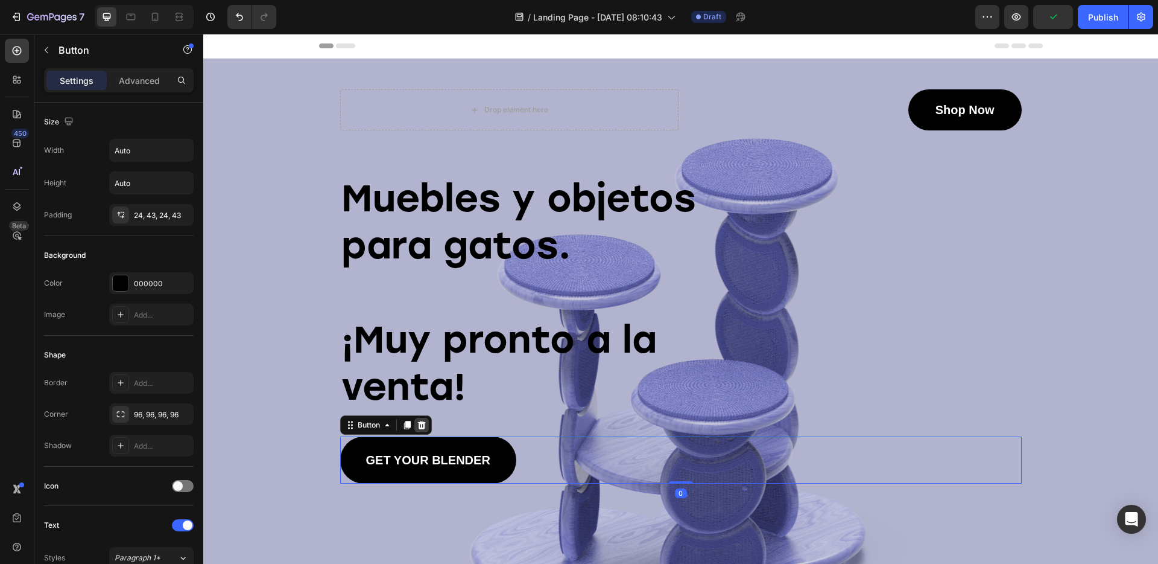
click at [418, 424] on icon at bounding box center [422, 425] width 10 height 10
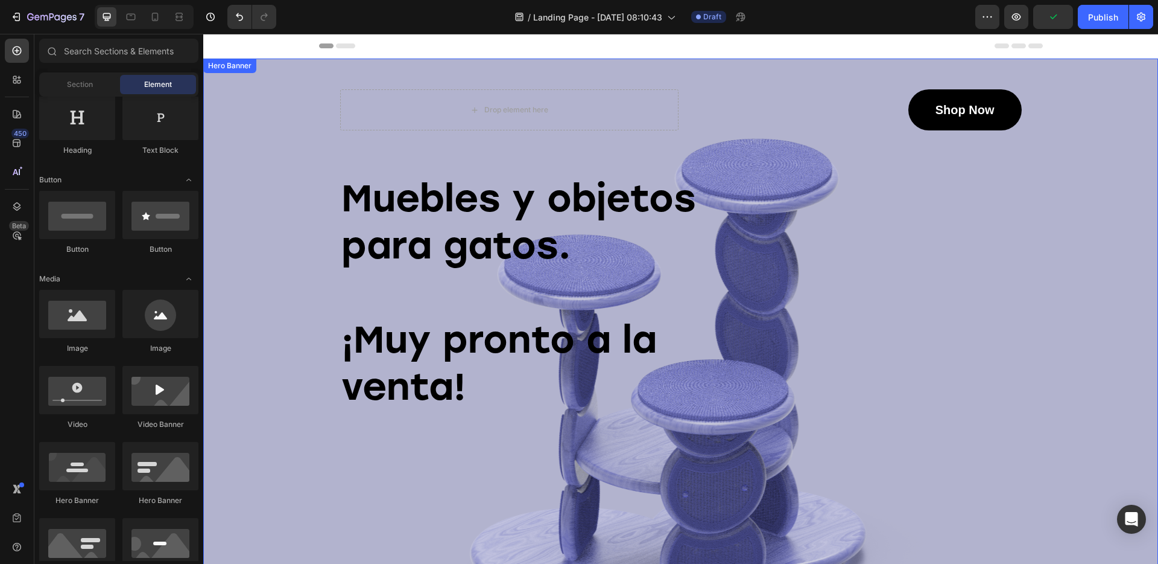
click at [430, 450] on div "Background Image" at bounding box center [680, 385] width 955 height 652
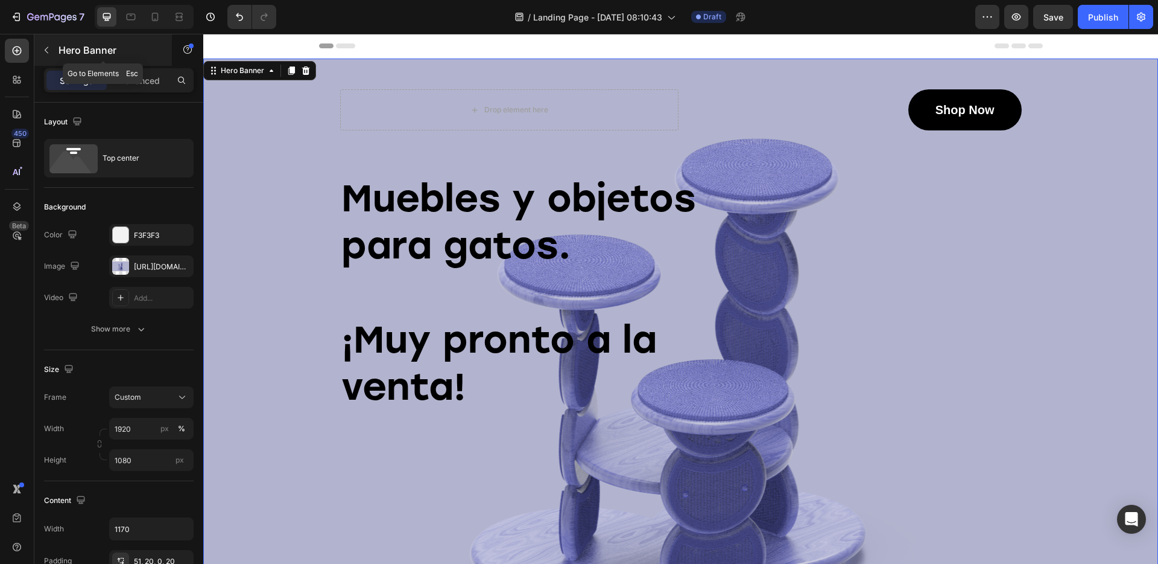
click at [49, 49] on icon "button" at bounding box center [47, 50] width 10 height 10
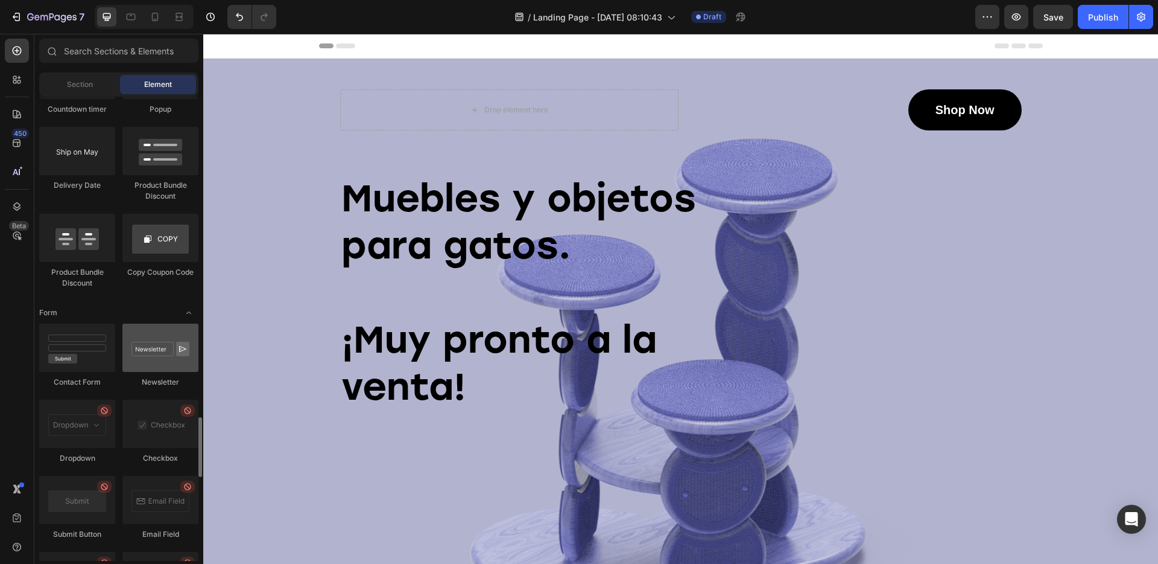
scroll to position [2535, 0]
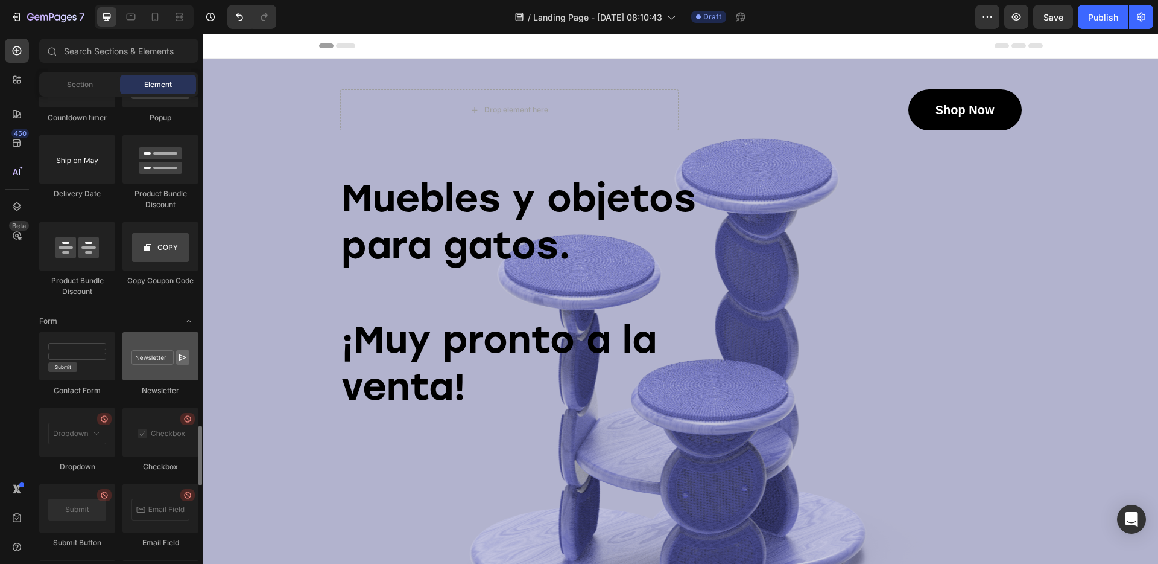
click at [156, 364] on div at bounding box center [160, 356] width 76 height 48
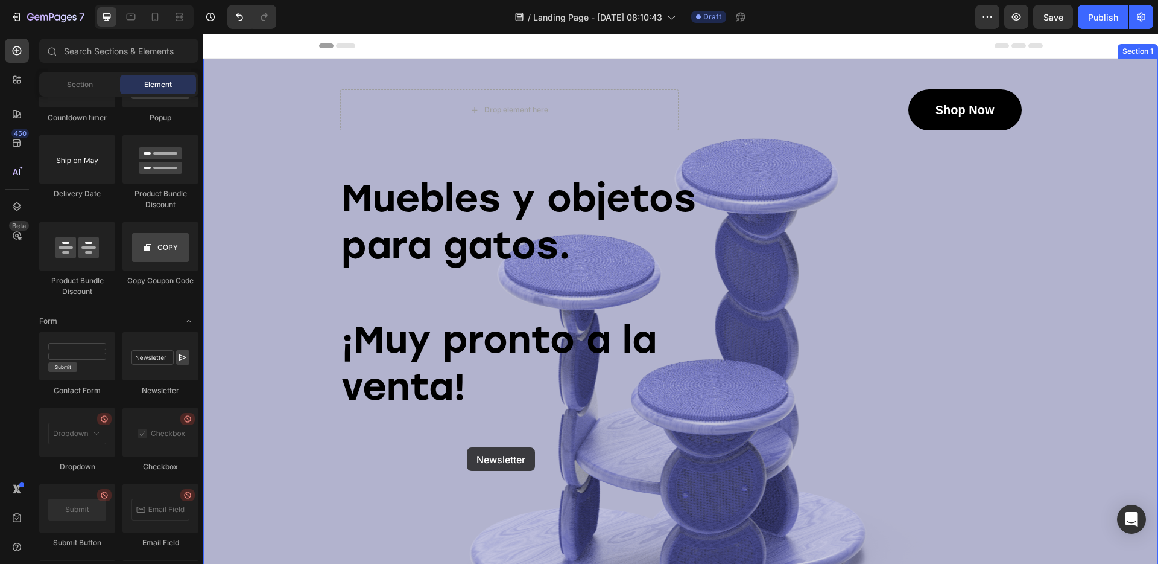
drag, startPoint x: 348, startPoint y: 394, endPoint x: 465, endPoint y: 460, distance: 134.3
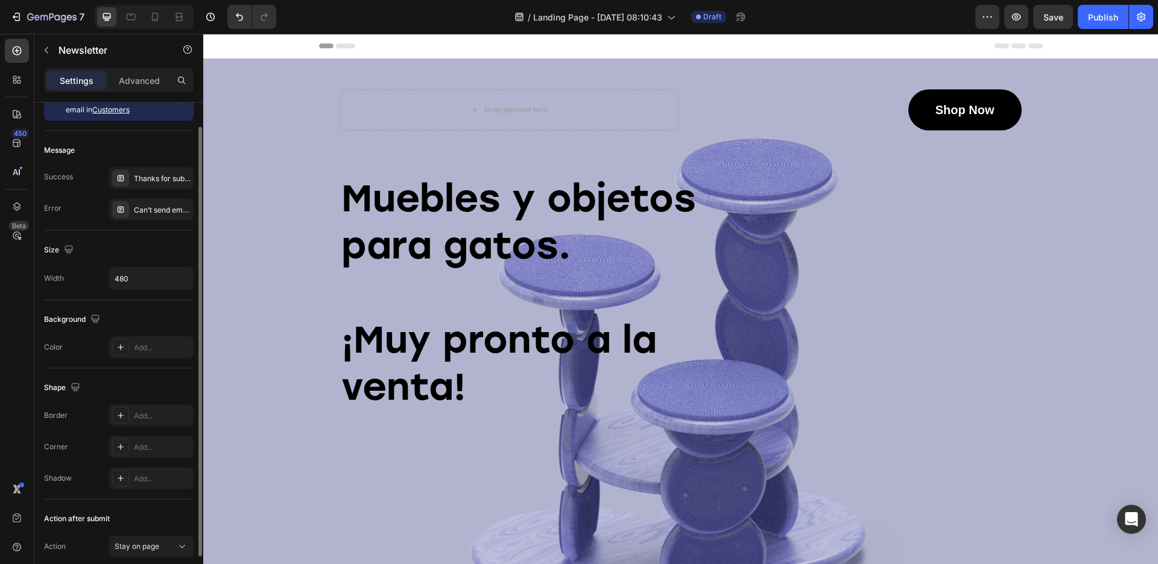
scroll to position [27, 0]
click at [172, 176] on div "Thanks for subscribing" at bounding box center [162, 177] width 57 height 11
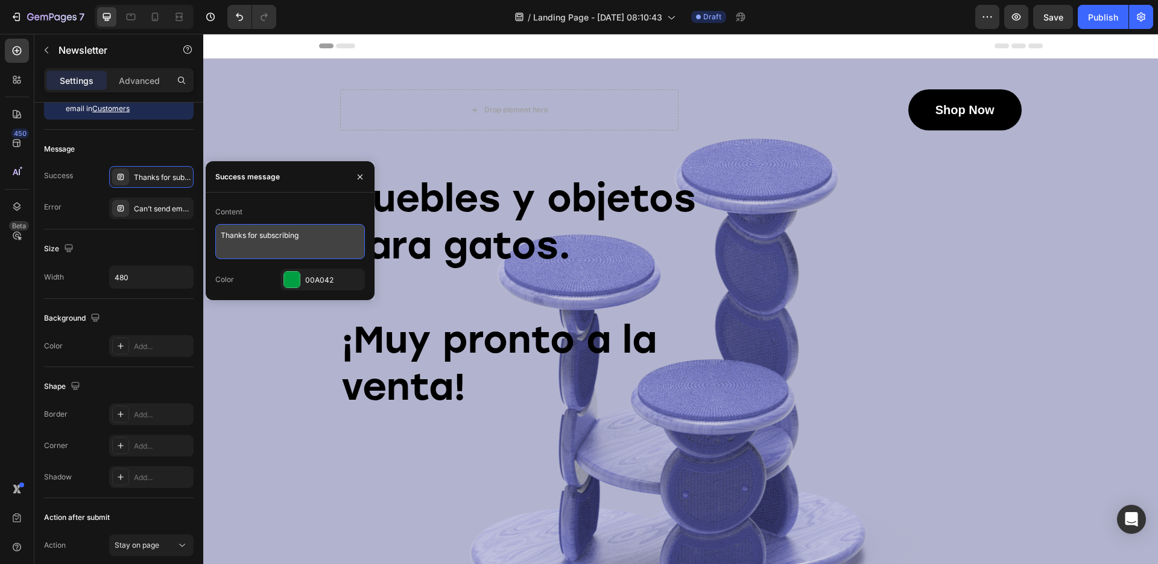
click at [294, 234] on textarea "Thanks for subscribing" at bounding box center [290, 241] width 150 height 35
click at [364, 232] on textarea "¡Gracias por suscribirte!" at bounding box center [290, 241] width 150 height 35
type textarea "¡Gracias por suscribirte! Te enviaremos noticias muy pronto."
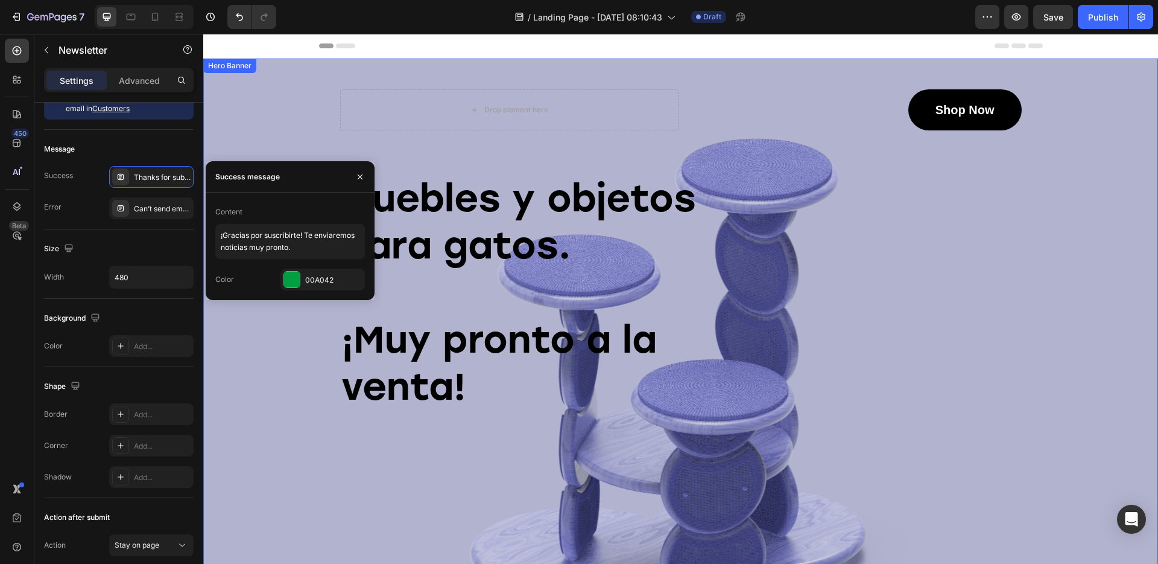
click at [303, 372] on div "Background Image" at bounding box center [680, 385] width 955 height 652
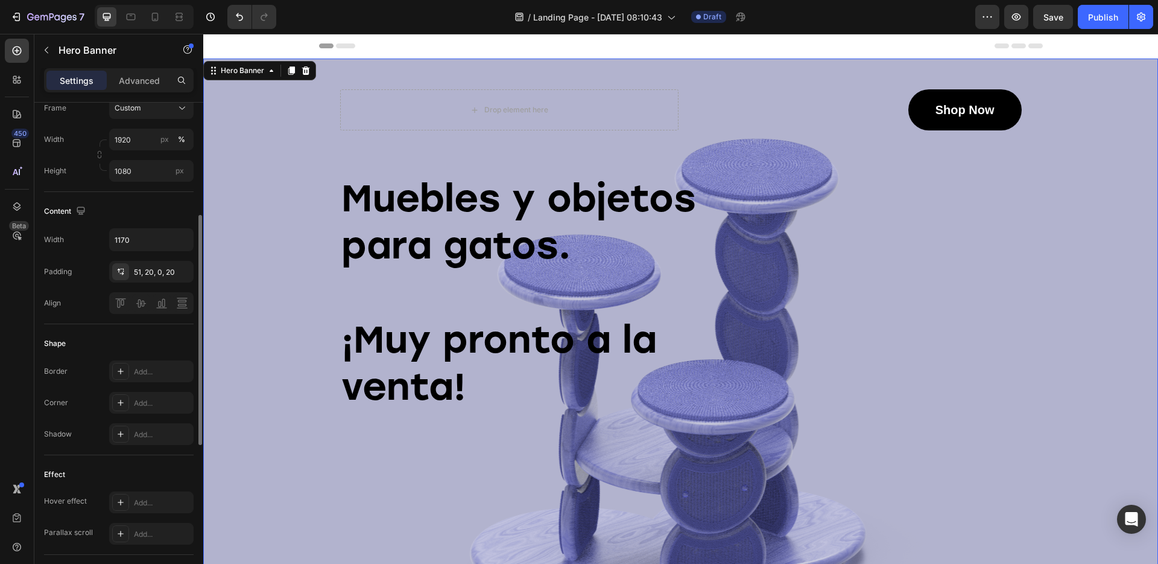
scroll to position [295, 0]
click at [437, 443] on div "Background Image" at bounding box center [680, 385] width 955 height 652
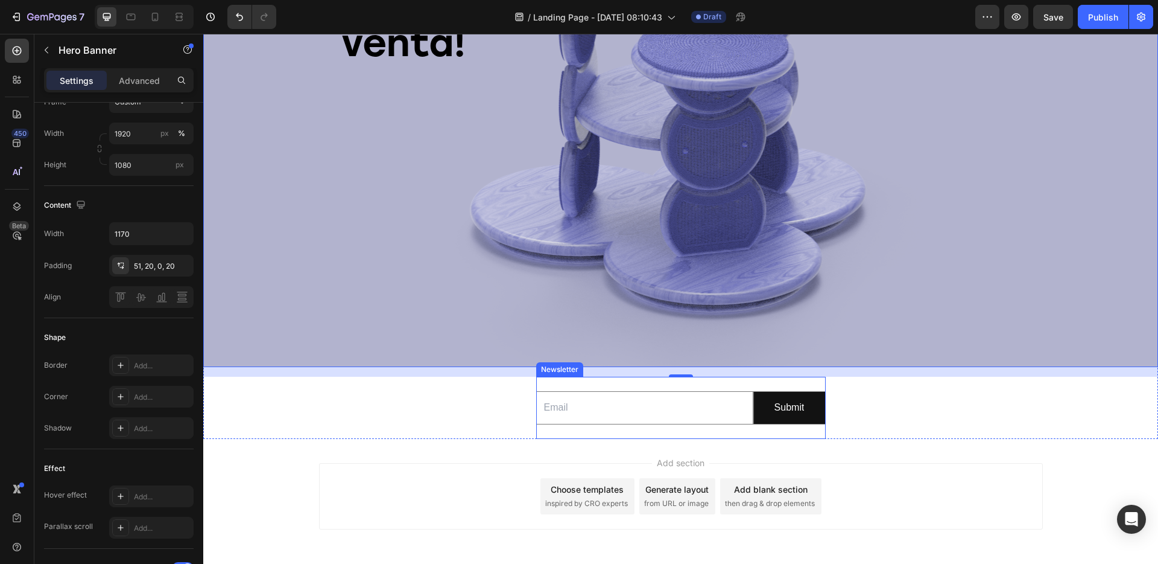
scroll to position [77, 0]
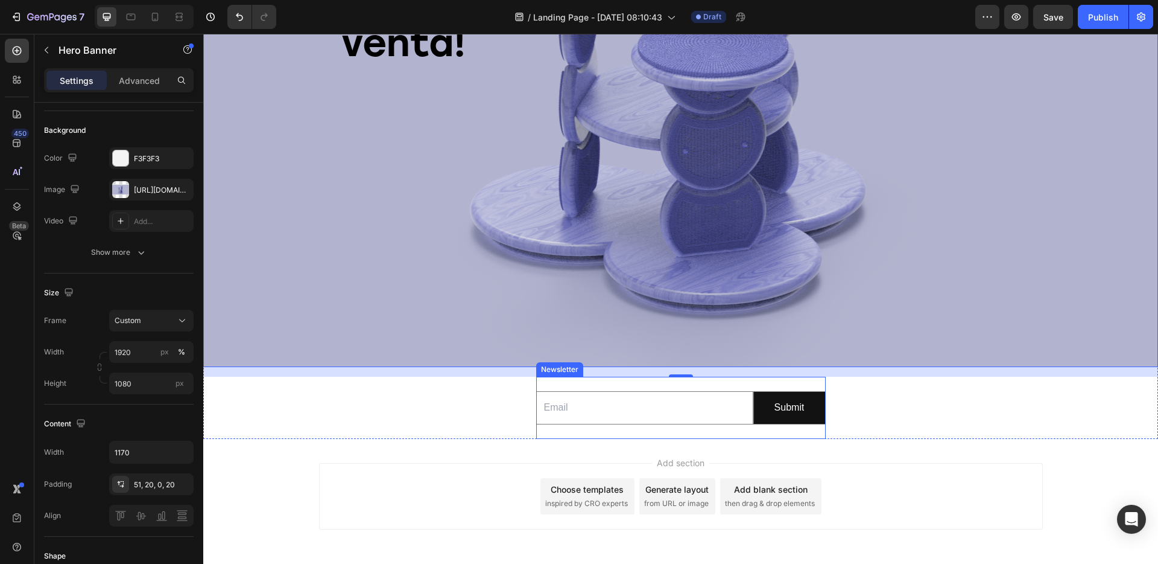
click at [620, 384] on div "Email Field Submit Submit Button Row Newsletter" at bounding box center [681, 407] width 290 height 62
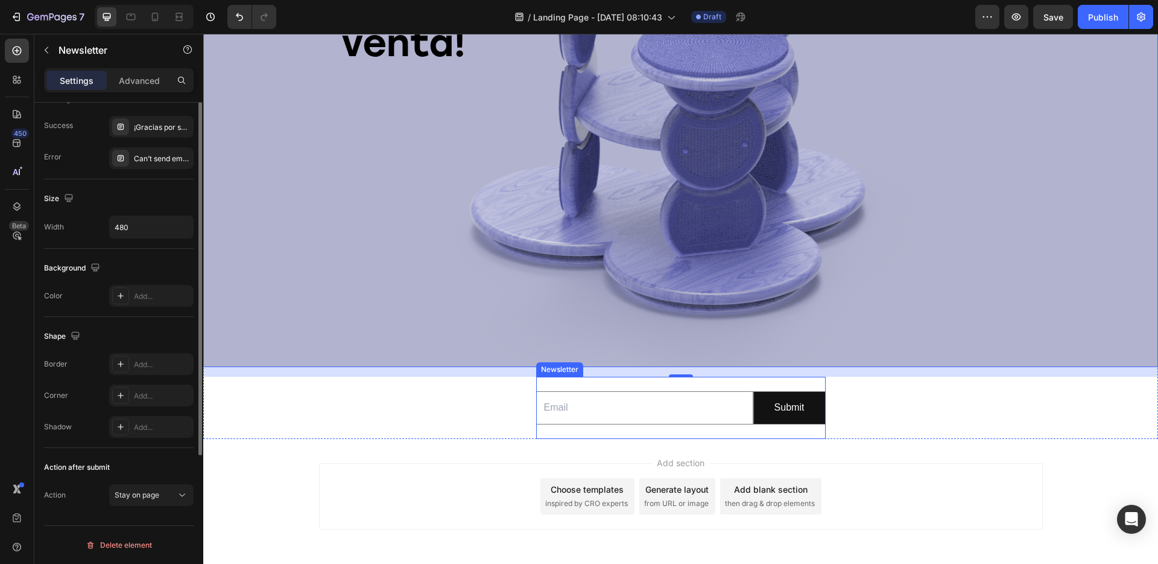
scroll to position [0, 0]
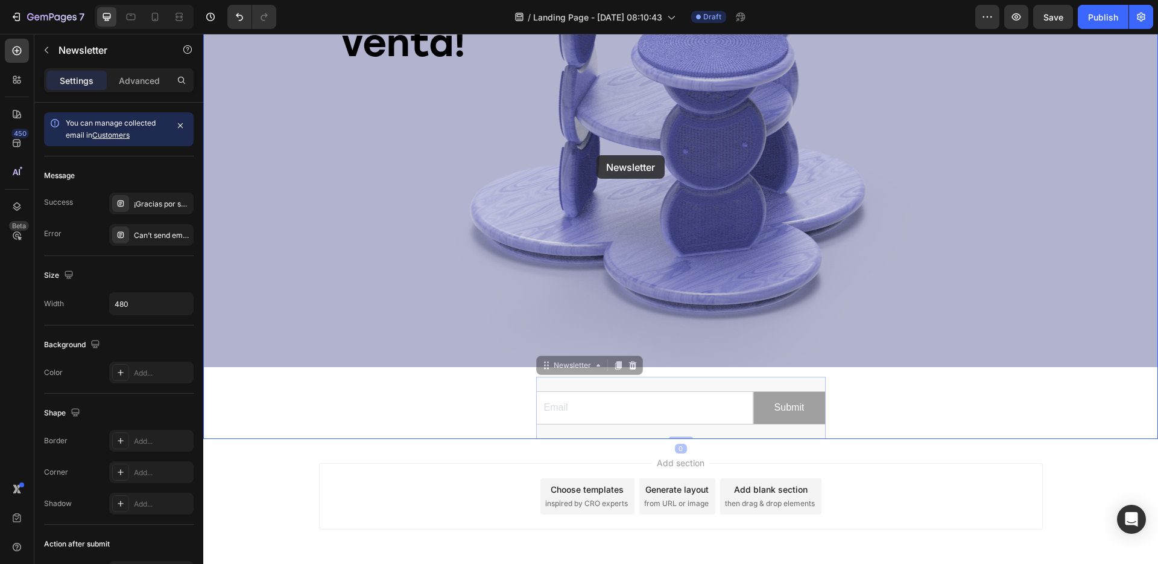
drag, startPoint x: 621, startPoint y: 383, endPoint x: 597, endPoint y: 155, distance: 228.7
click at [597, 155] on div "Header Drop element here Shop Now Button Row Muebles y objetos para gatos. ¡Muy…" at bounding box center [680, 151] width 955 height 922
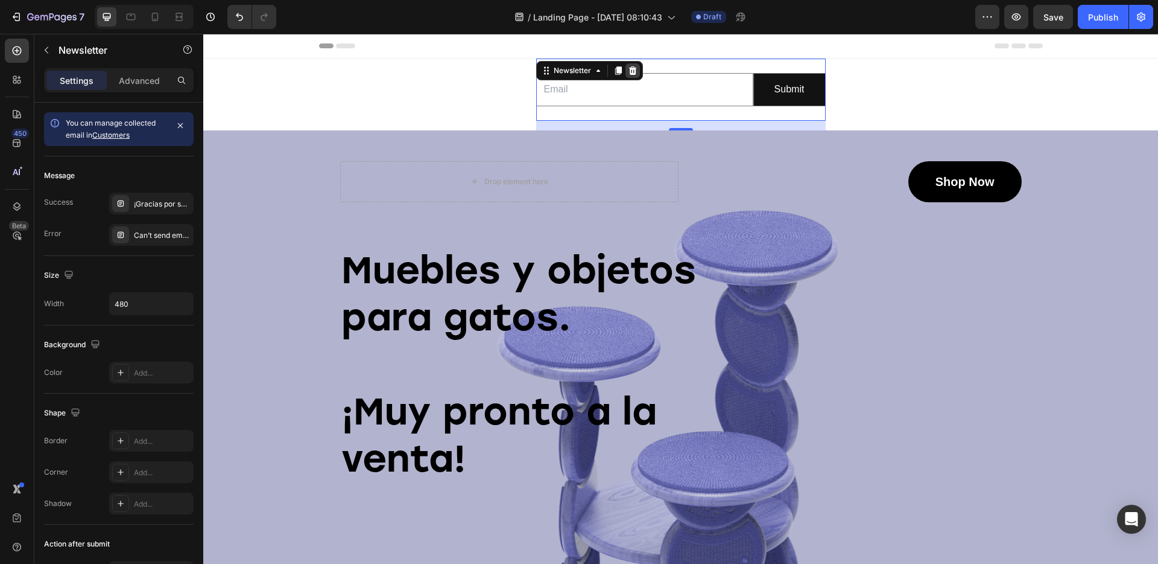
click at [634, 74] on icon at bounding box center [633, 70] width 8 height 8
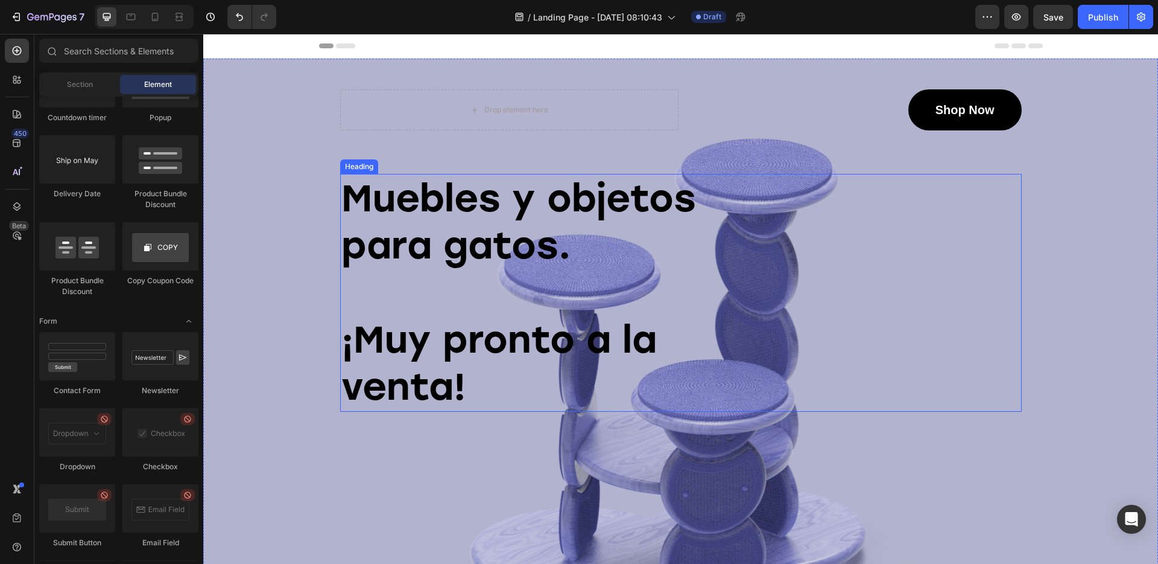
click at [570, 350] on p "Muebles y objetos para gatos. ¡Muy pronto a la venta!" at bounding box center [526, 292] width 370 height 235
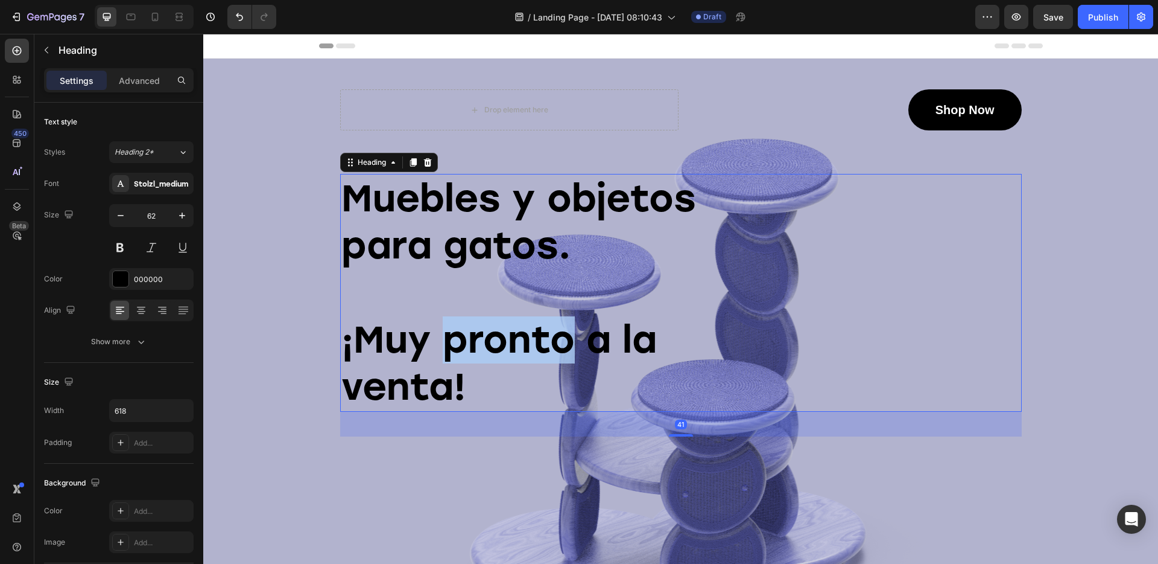
click at [557, 341] on p "Muebles y objetos para gatos. ¡Muy pronto a la venta!" at bounding box center [526, 292] width 370 height 235
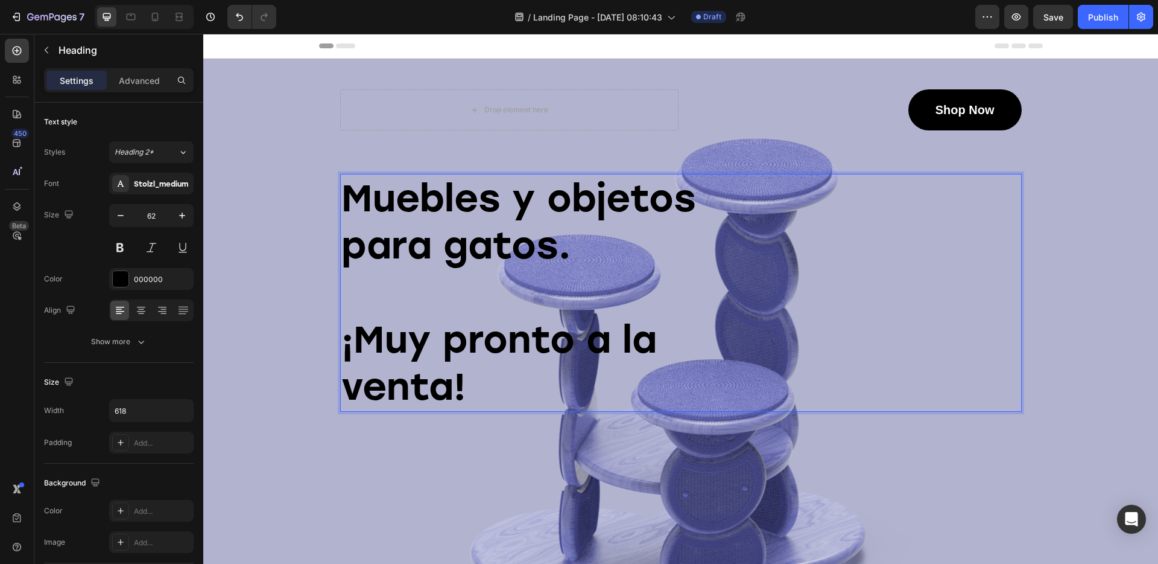
click at [538, 387] on p "Muebles y objetos para gatos. ¡Muy pronto a la venta!" at bounding box center [526, 292] width 370 height 235
click at [434, 390] on p "Muebles y objetos para gatos. ¡Muy pronto a la venta!" at bounding box center [526, 292] width 370 height 235
click at [434, 391] on p "Muebles y objetos para gatos. ¡Muy pronto a la venta!" at bounding box center [526, 292] width 370 height 235
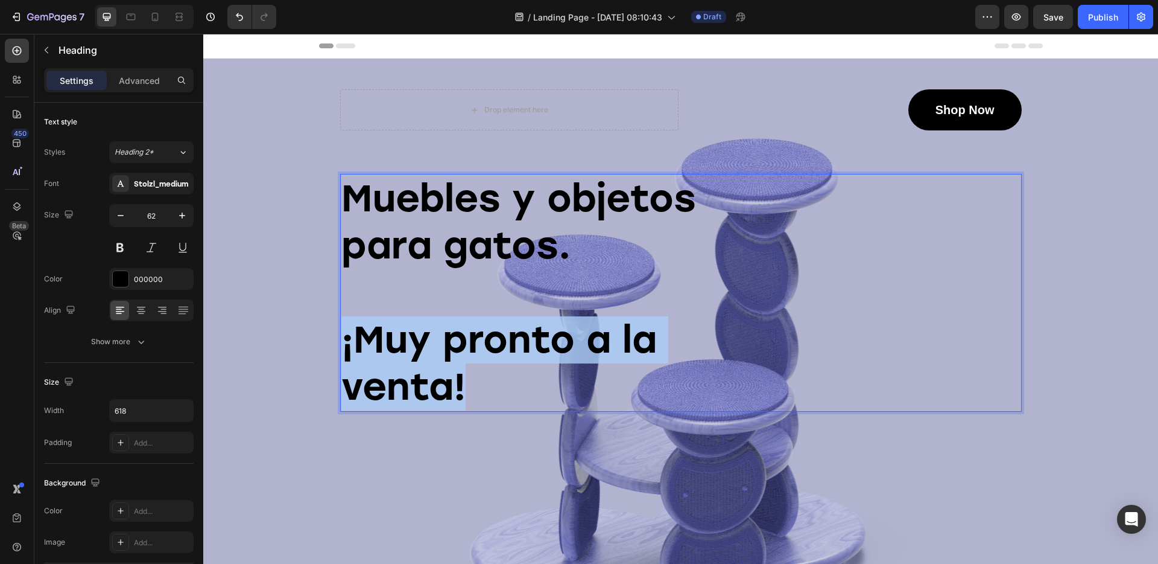
click at [434, 391] on p "Muebles y objetos para gatos. ¡Muy pronto a la venta!" at bounding box center [526, 292] width 370 height 235
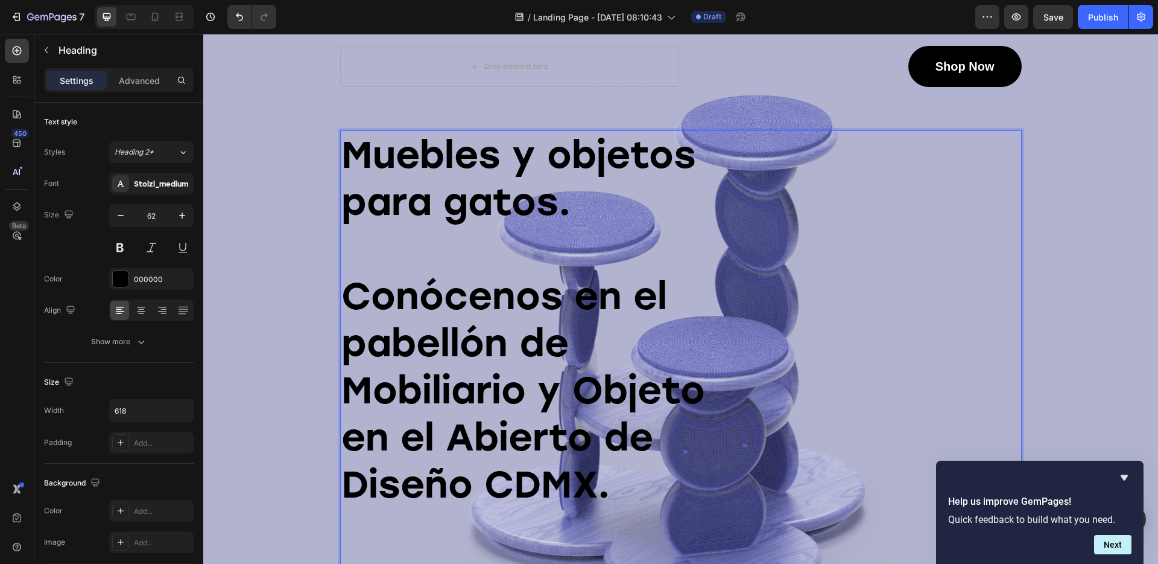
scroll to position [43, 0]
click at [965, 60] on p "Shop Now" at bounding box center [965, 67] width 59 height 18
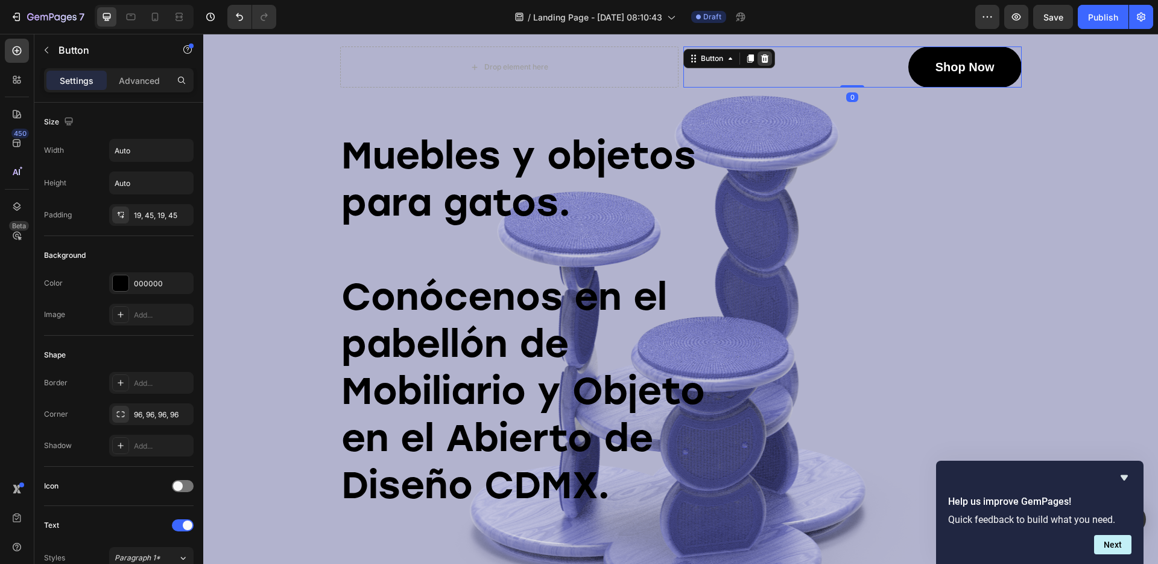
click at [767, 60] on icon at bounding box center [765, 58] width 8 height 8
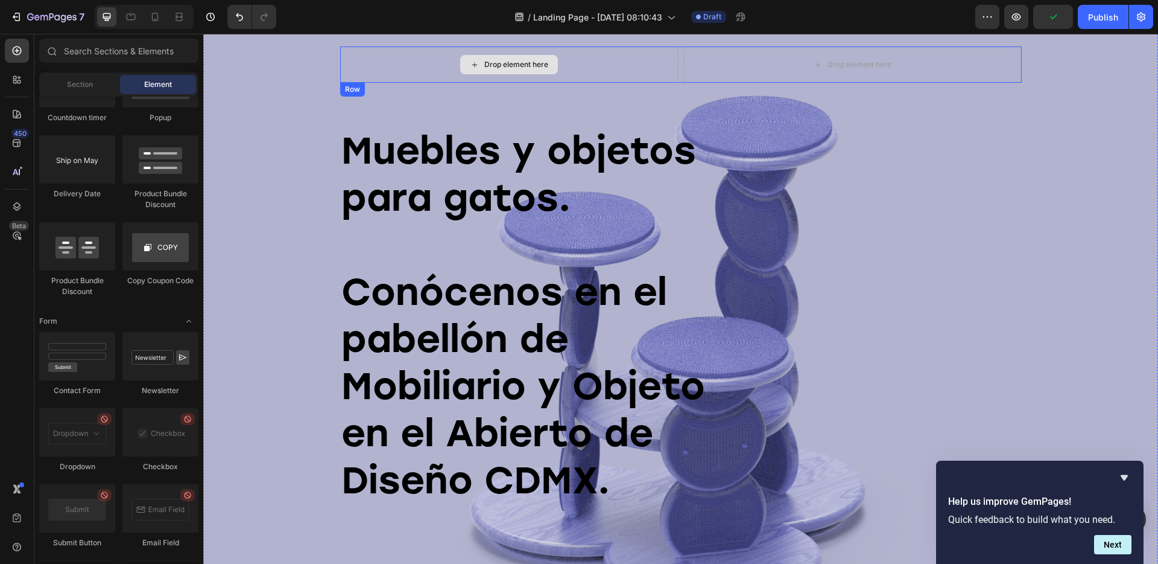
click at [522, 66] on div "Drop element here" at bounding box center [516, 65] width 64 height 10
click at [492, 63] on div "Drop element here" at bounding box center [516, 65] width 64 height 10
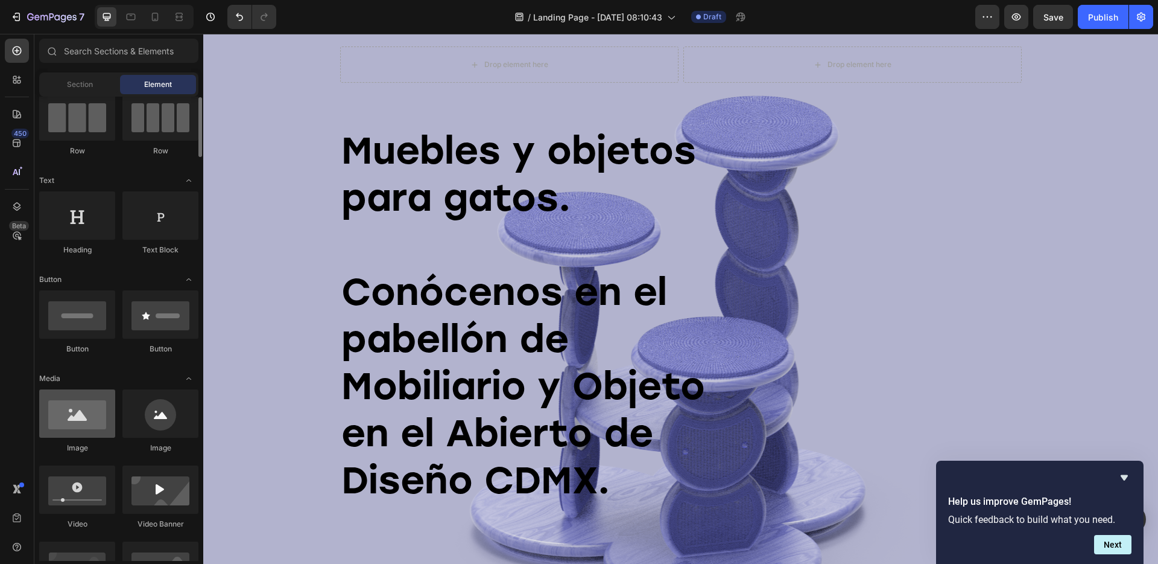
scroll to position [180, 0]
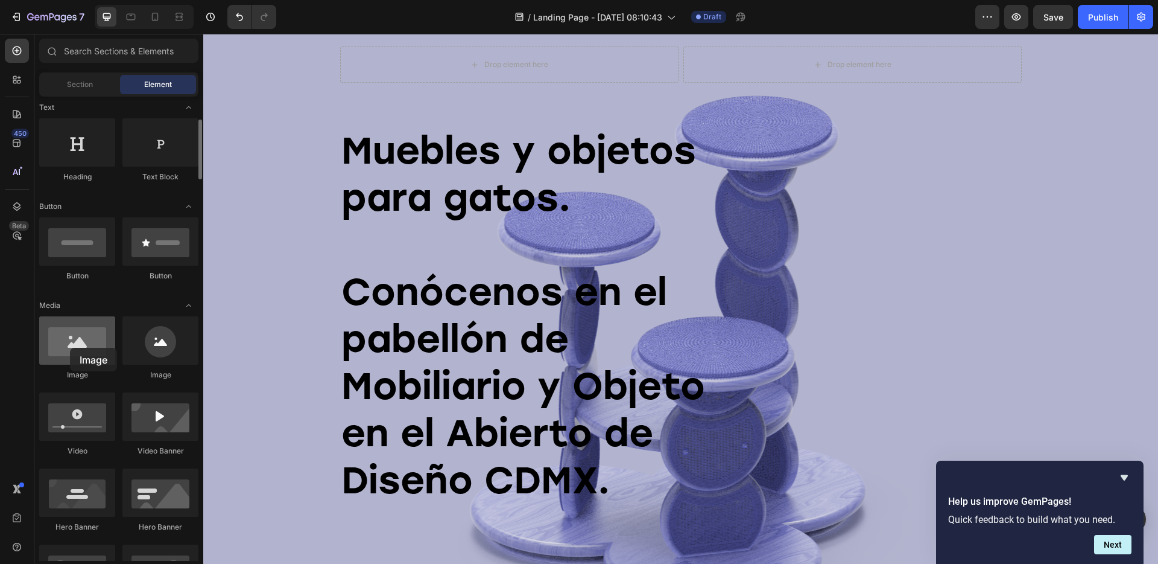
click at [70, 348] on div at bounding box center [77, 340] width 76 height 48
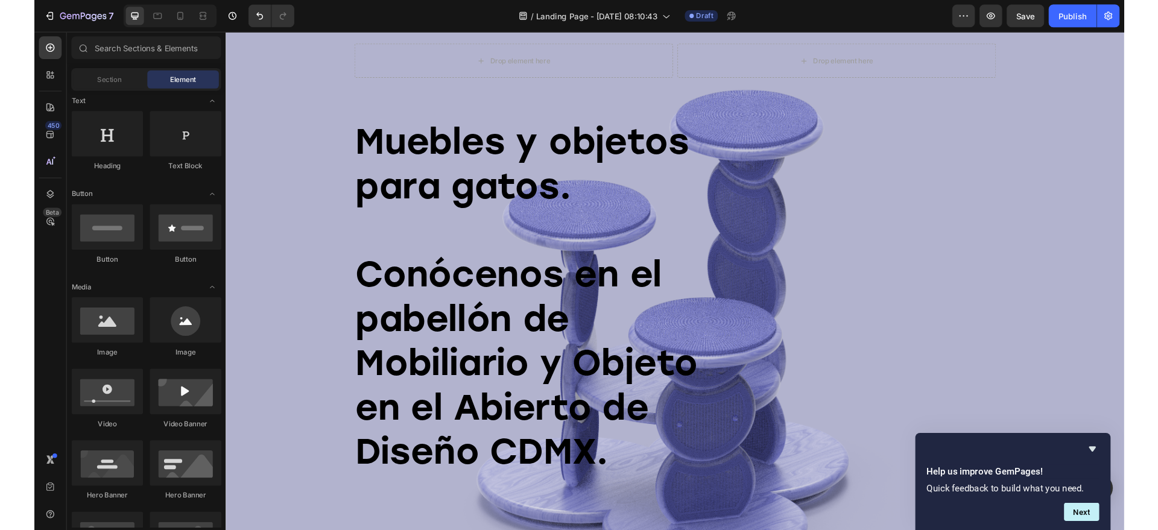
scroll to position [0, 0]
